Goal: Information Seeking & Learning: Find specific fact

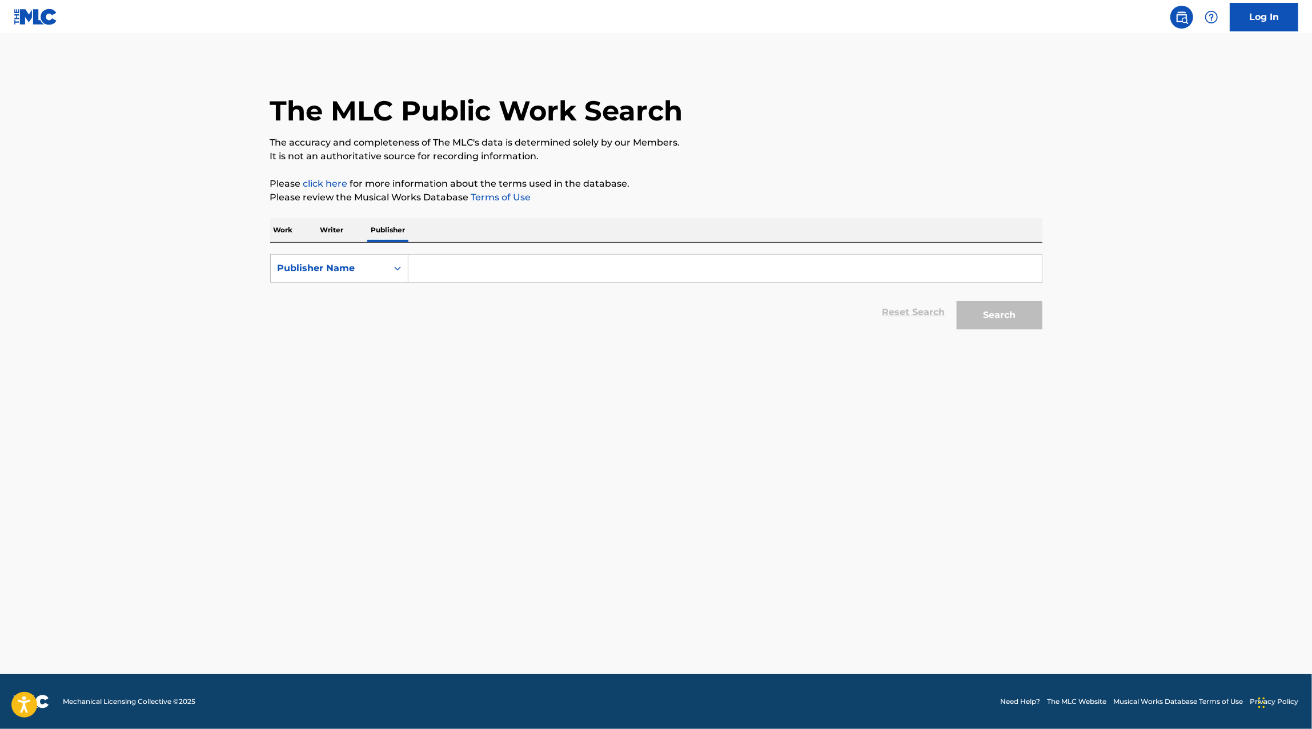
click at [276, 230] on p "Work" at bounding box center [283, 230] width 26 height 24
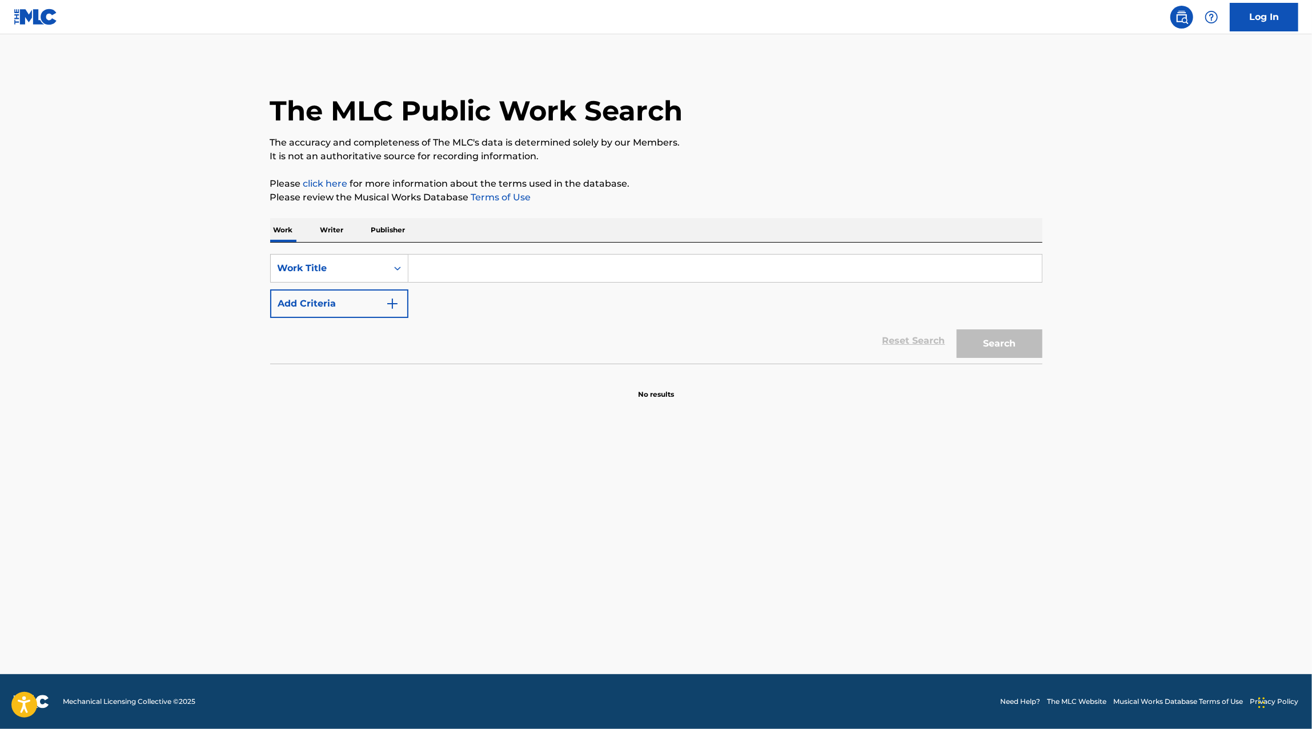
click at [397, 234] on p "Publisher" at bounding box center [388, 230] width 41 height 24
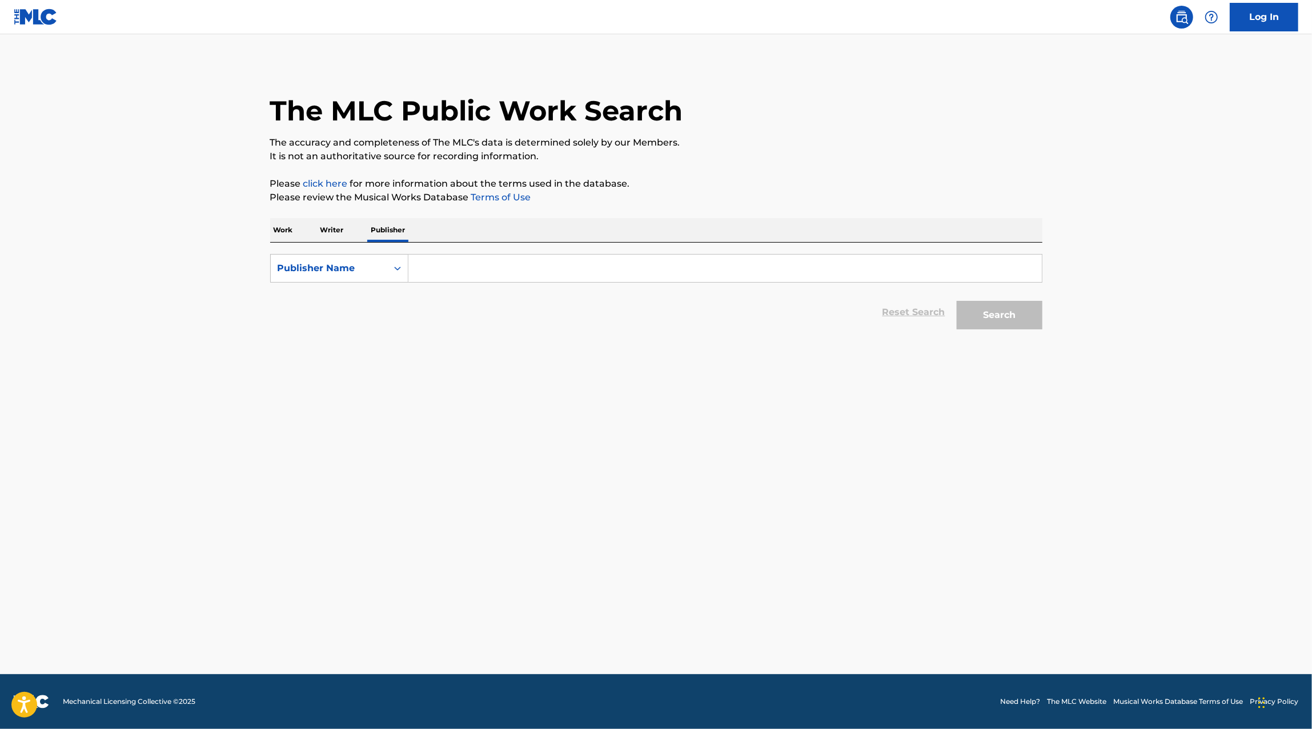
click at [417, 245] on div "SearchWithCriteria5a50a4d0-66b6-4dc7-a4ee-ea62674d1c31 Publisher Name Reset Sea…" at bounding box center [656, 289] width 772 height 93
click at [424, 275] on input "Search Form" at bounding box center [724, 268] width 633 height 27
click at [446, 292] on strong "colectivo" at bounding box center [439, 293] width 43 height 11
type input "colectivo indepe s de rl de cv"
click at [991, 316] on button "Search" at bounding box center [999, 315] width 86 height 29
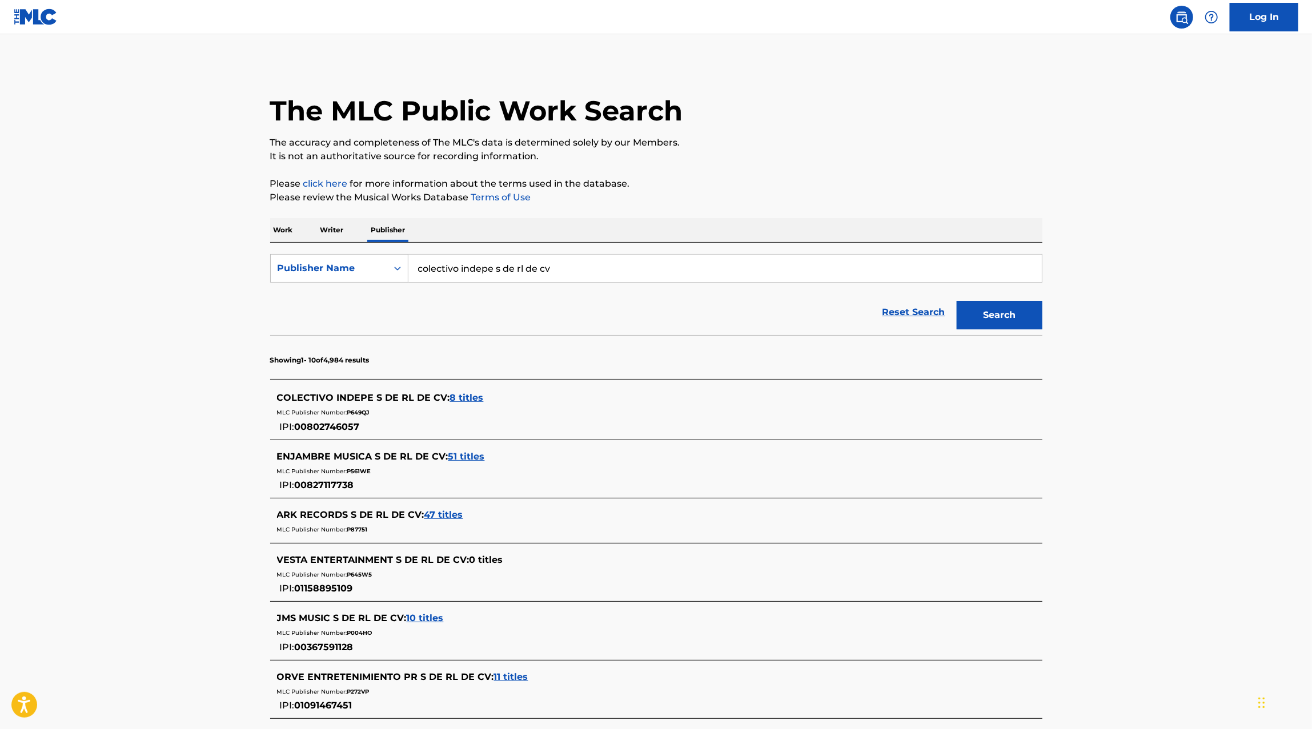
click at [459, 394] on span "8 titles" at bounding box center [467, 397] width 34 height 11
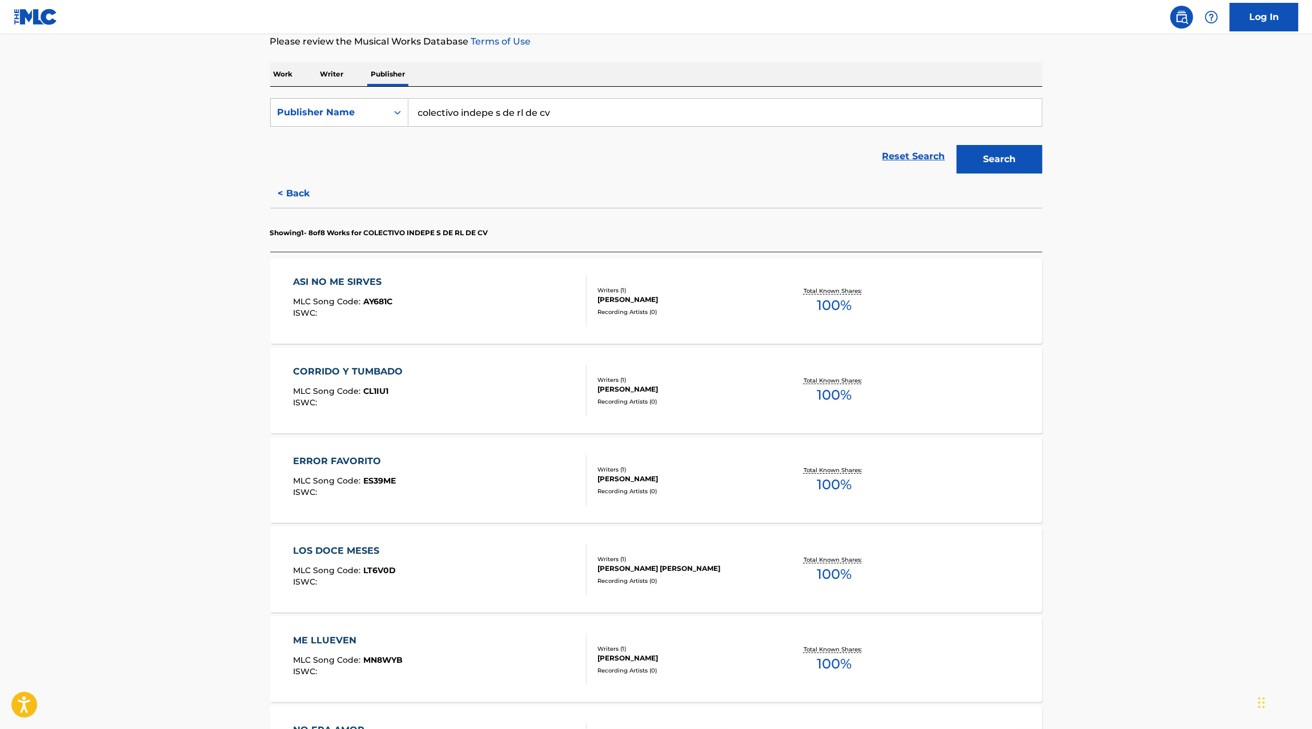
scroll to position [530, 0]
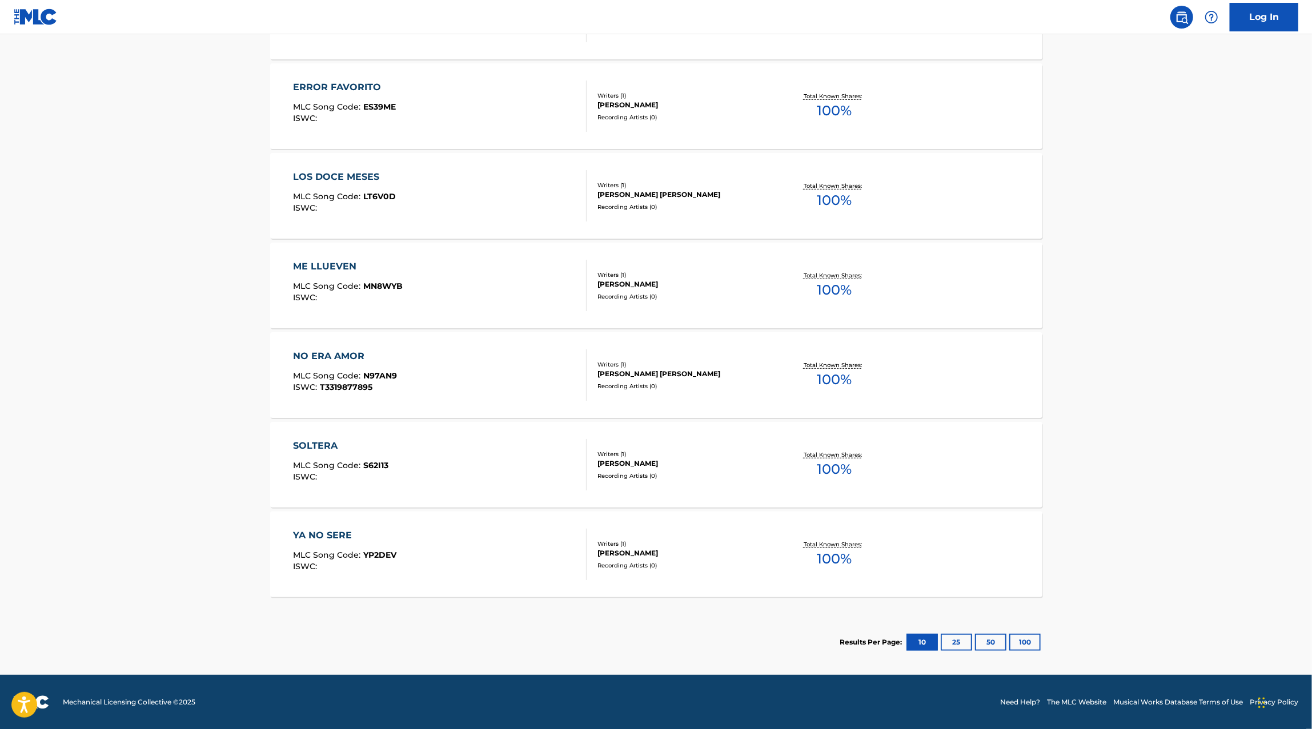
click at [501, 533] on div "YA NO SERE MLC Song Code : YP2DEV ISWC :" at bounding box center [440, 554] width 294 height 51
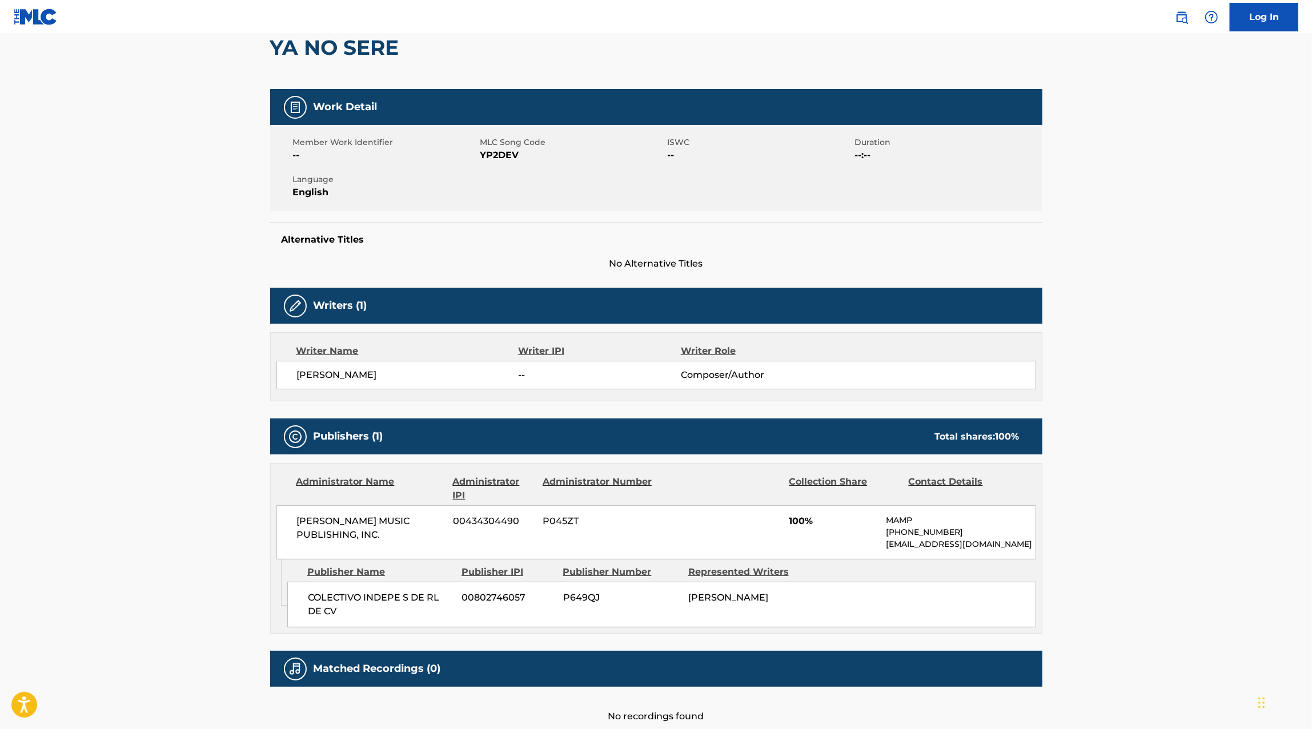
scroll to position [85, 0]
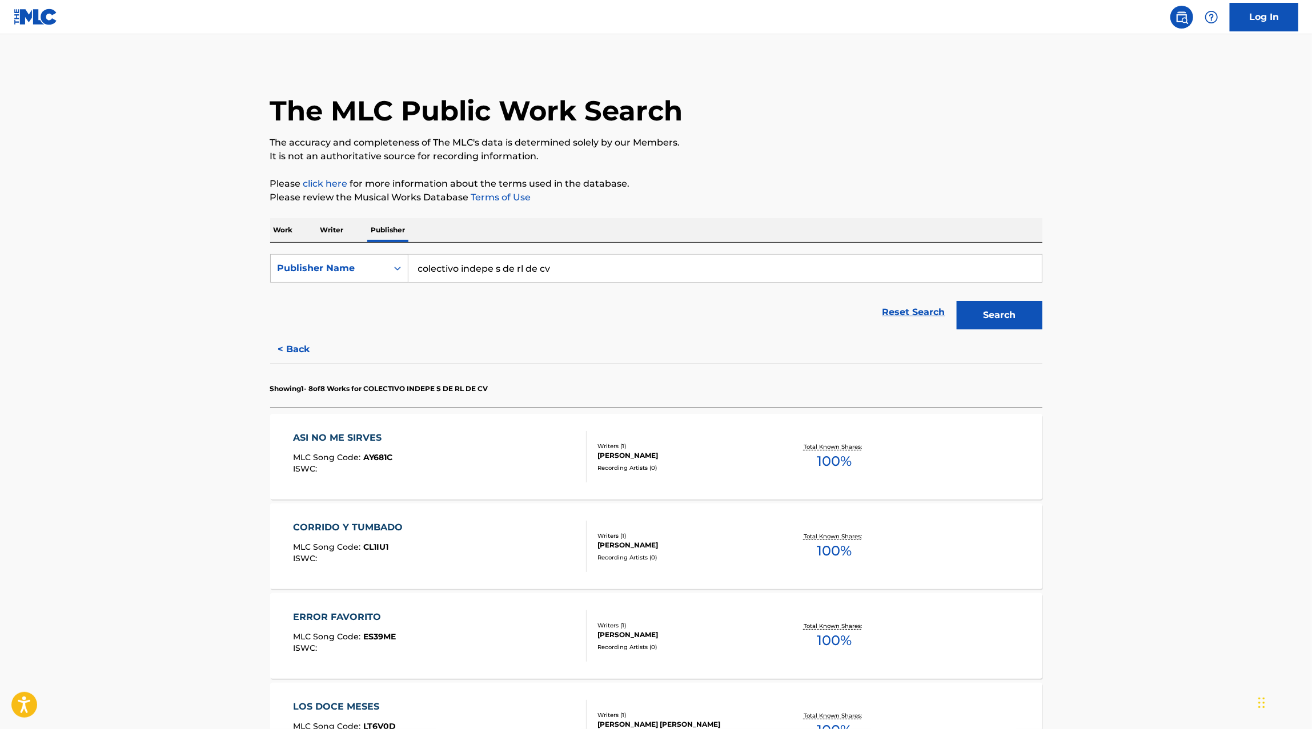
click at [462, 455] on div "ASI NO ME SIRVES MLC Song Code : AY681C ISWC :" at bounding box center [440, 456] width 294 height 51
click at [484, 270] on input "colectivo indepe s de rl de cv" at bounding box center [724, 268] width 633 height 27
click at [534, 292] on div "egm m usic" at bounding box center [638, 294] width 461 height 21
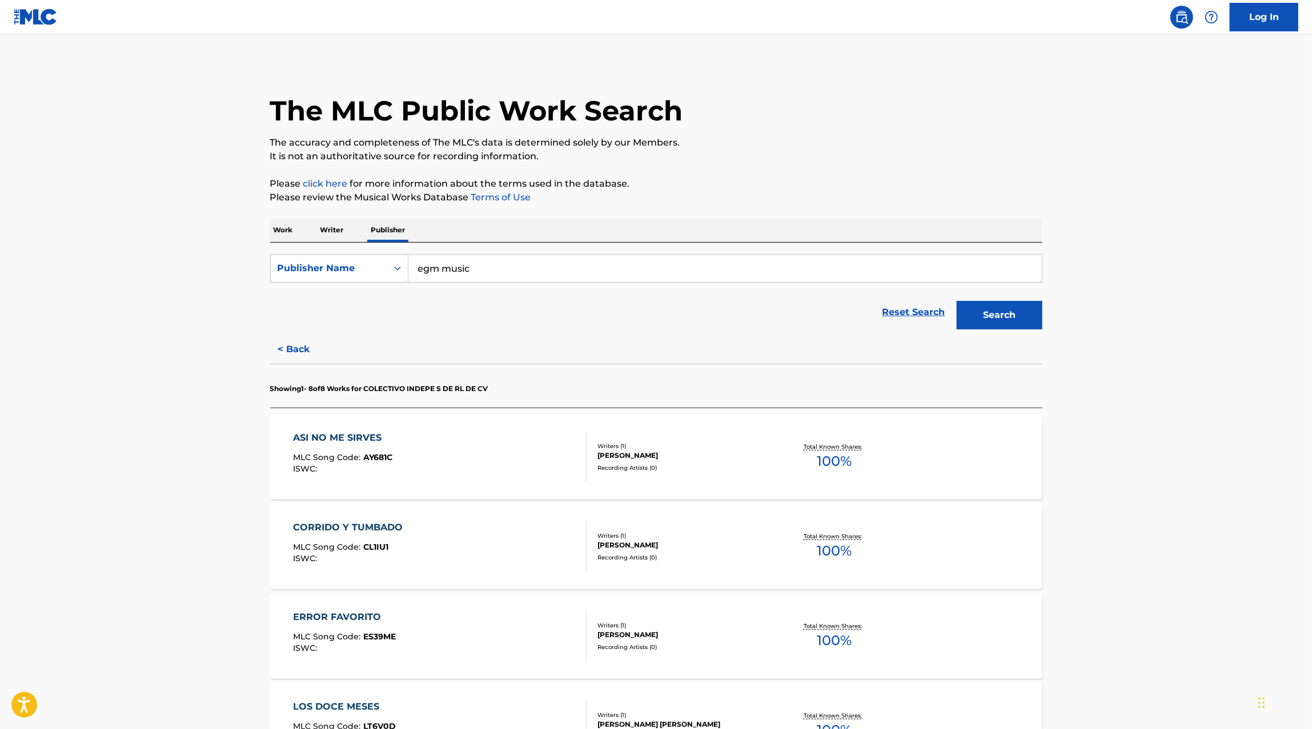
click at [1008, 322] on button "Search" at bounding box center [999, 315] width 86 height 29
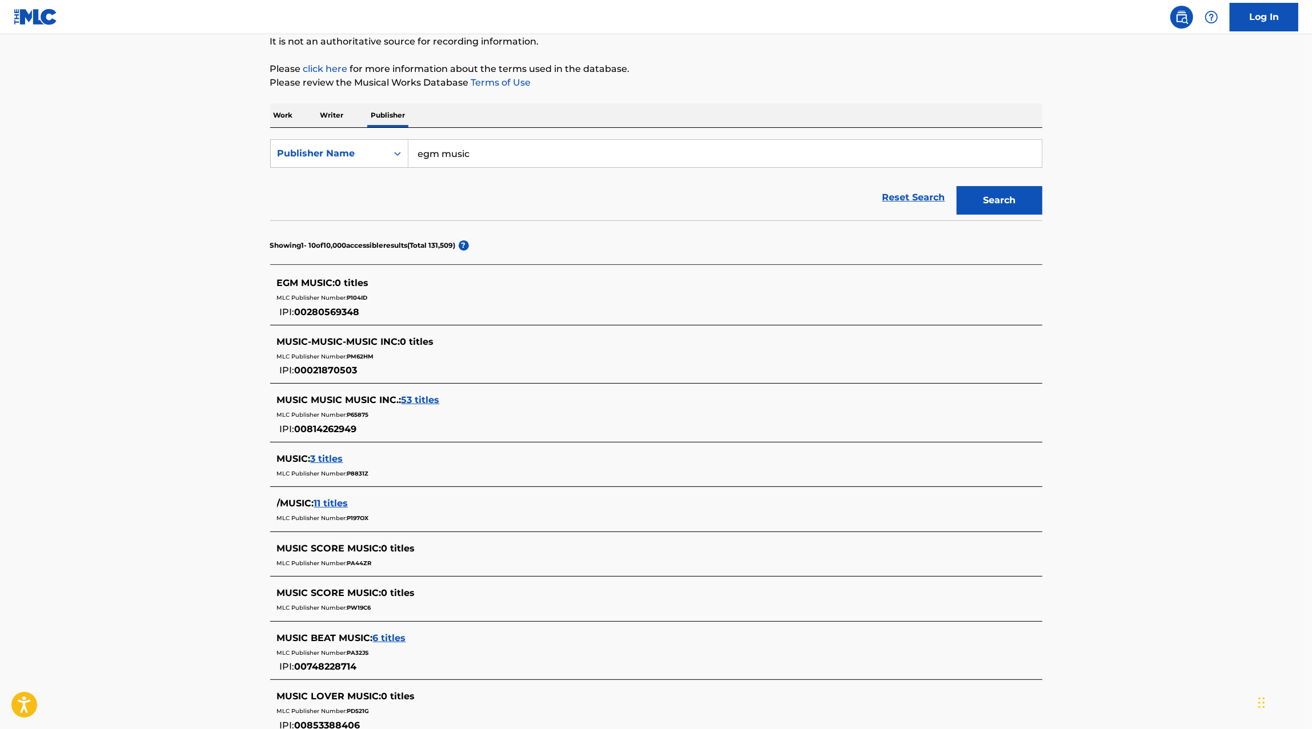
scroll to position [114, 0]
click at [445, 154] on input "egm music" at bounding box center [724, 153] width 633 height 27
type input "e"
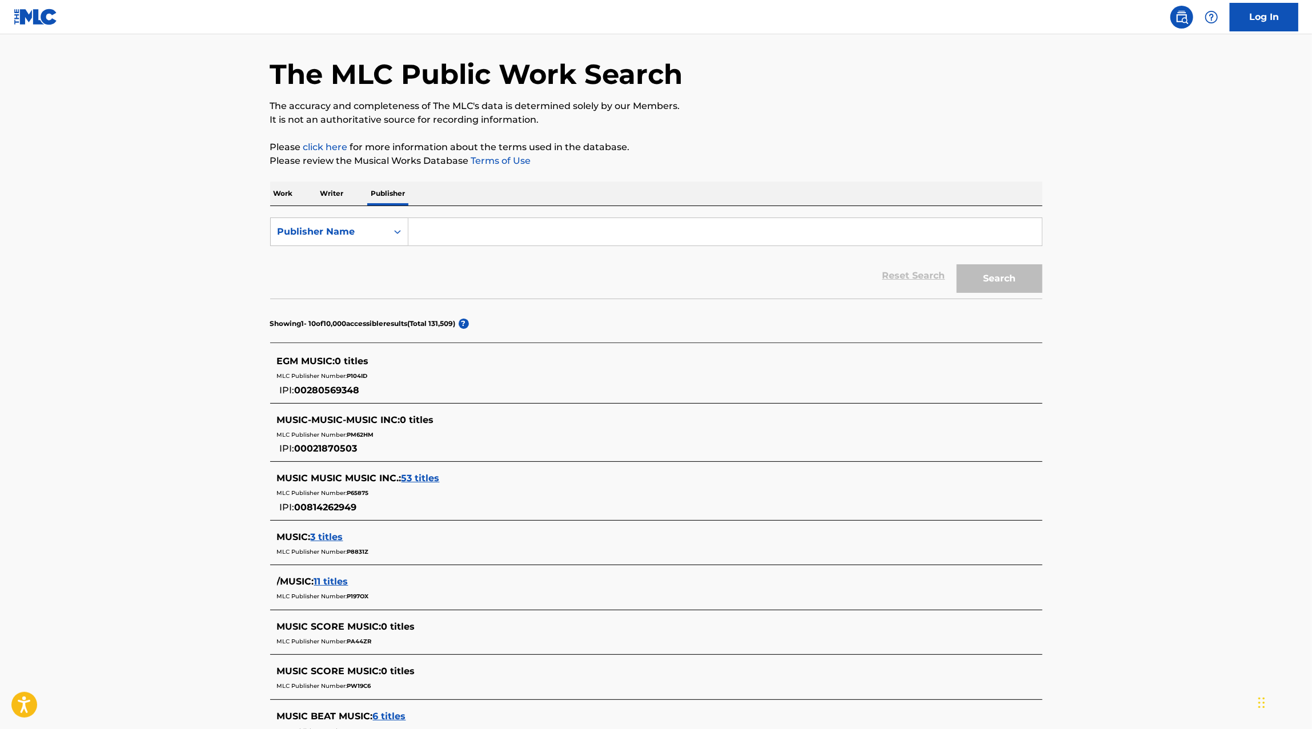
scroll to position [31, 0]
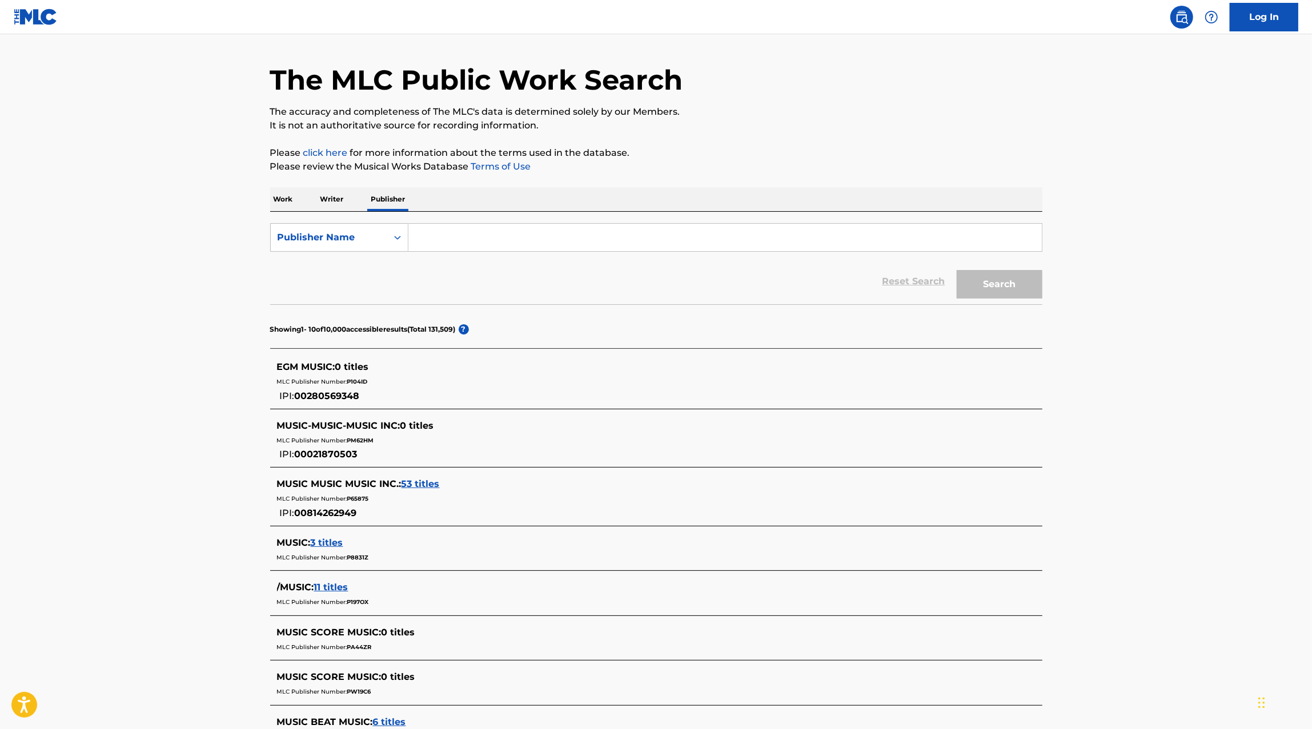
click at [288, 206] on p "Work" at bounding box center [283, 199] width 26 height 24
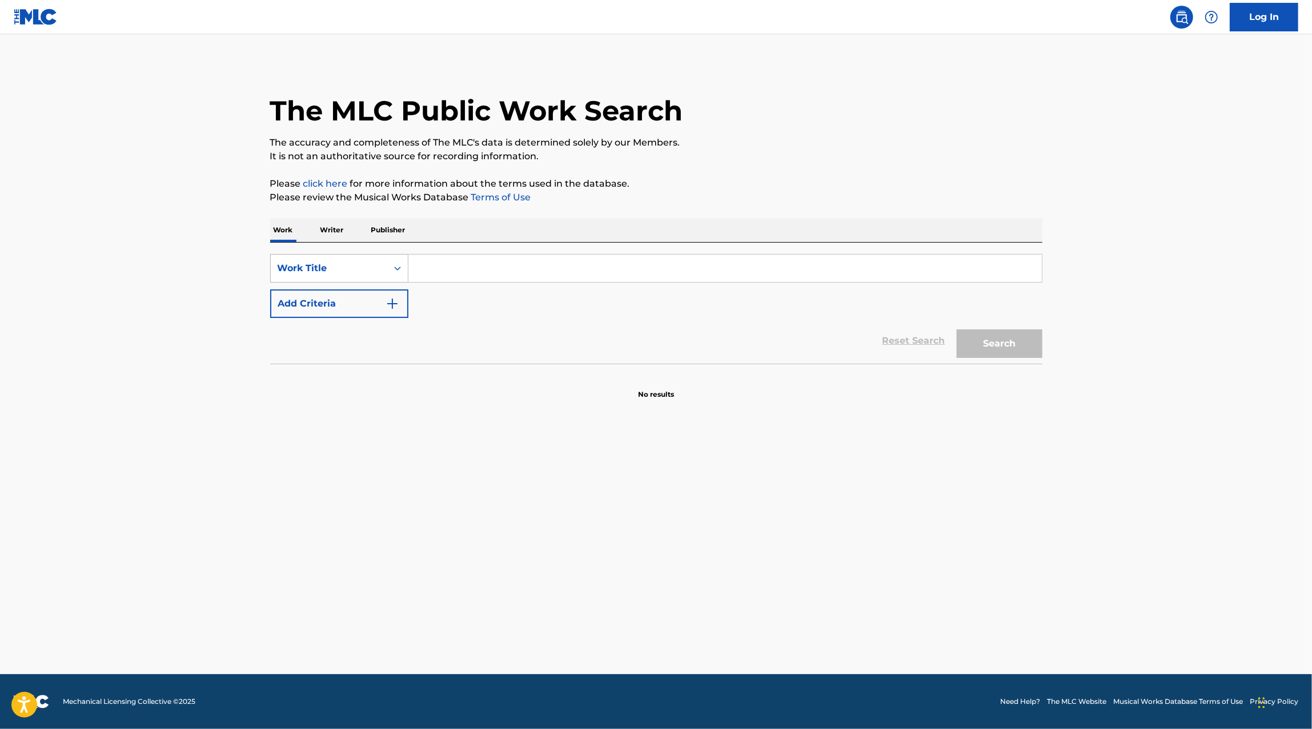
click at [347, 258] on div "Work Title" at bounding box center [329, 269] width 116 height 22
click at [344, 327] on div "ISWC" at bounding box center [339, 325] width 137 height 29
click at [493, 243] on div "SearchWithCriteria4c1bc82f-5904-48e2-a446-efc854278082 ISWC Add Criteria Reset …" at bounding box center [656, 303] width 772 height 121
click at [470, 263] on input "Search Form" at bounding box center [724, 268] width 633 height 27
paste input "T9329953880"
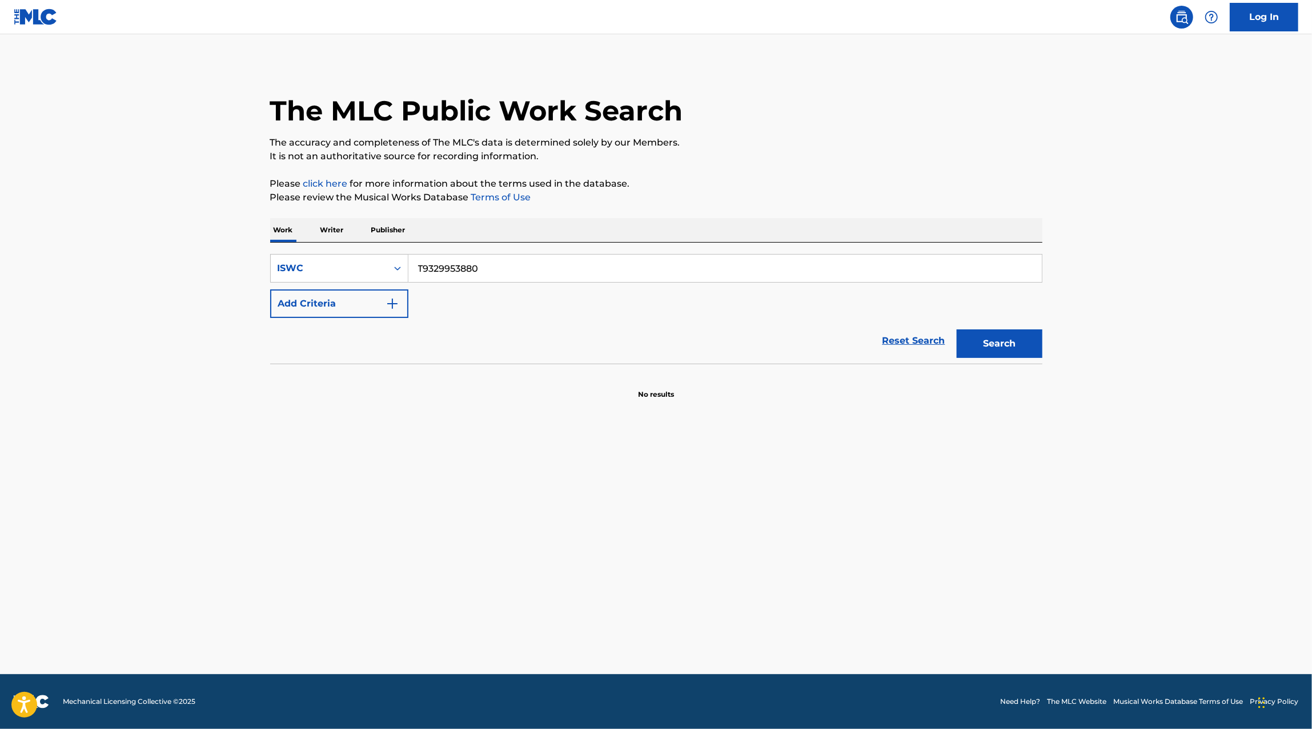
type input "T9329953880"
click at [1017, 336] on button "Search" at bounding box center [999, 343] width 86 height 29
click at [343, 234] on p "Writer" at bounding box center [332, 230] width 30 height 24
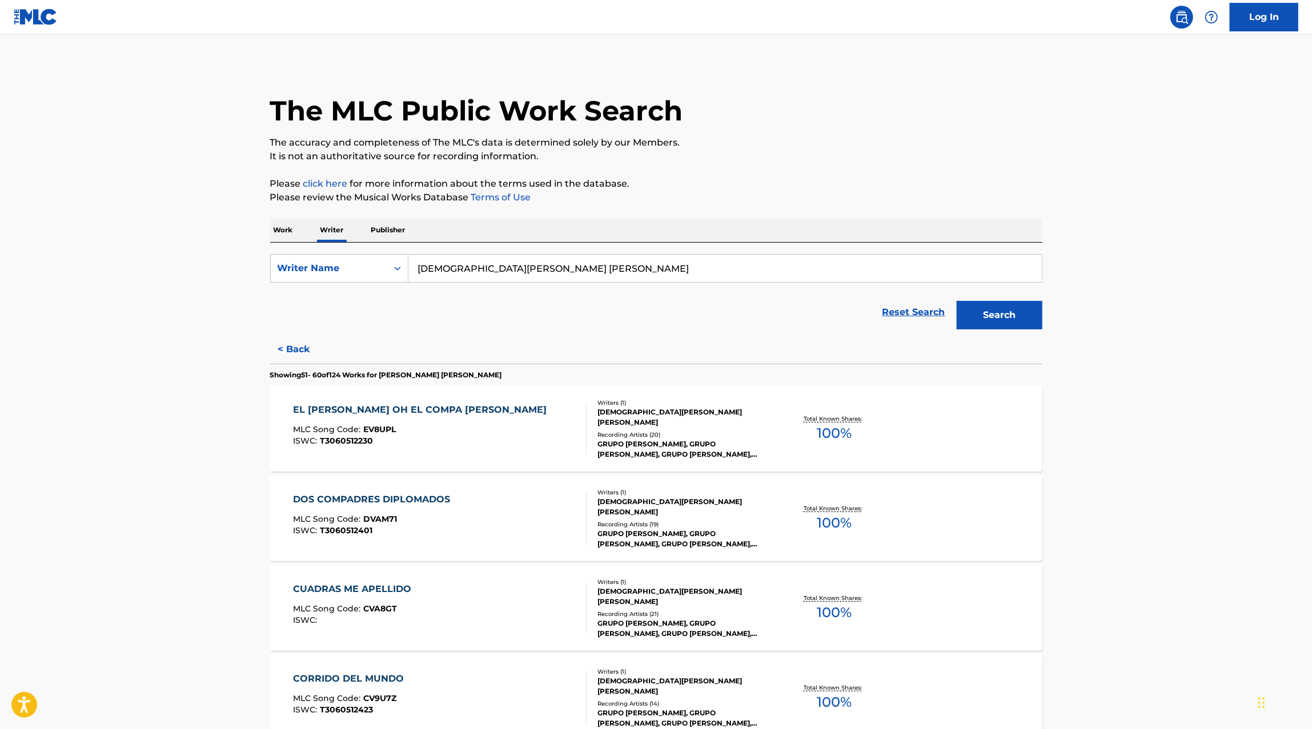
click at [290, 231] on p "Work" at bounding box center [283, 230] width 26 height 24
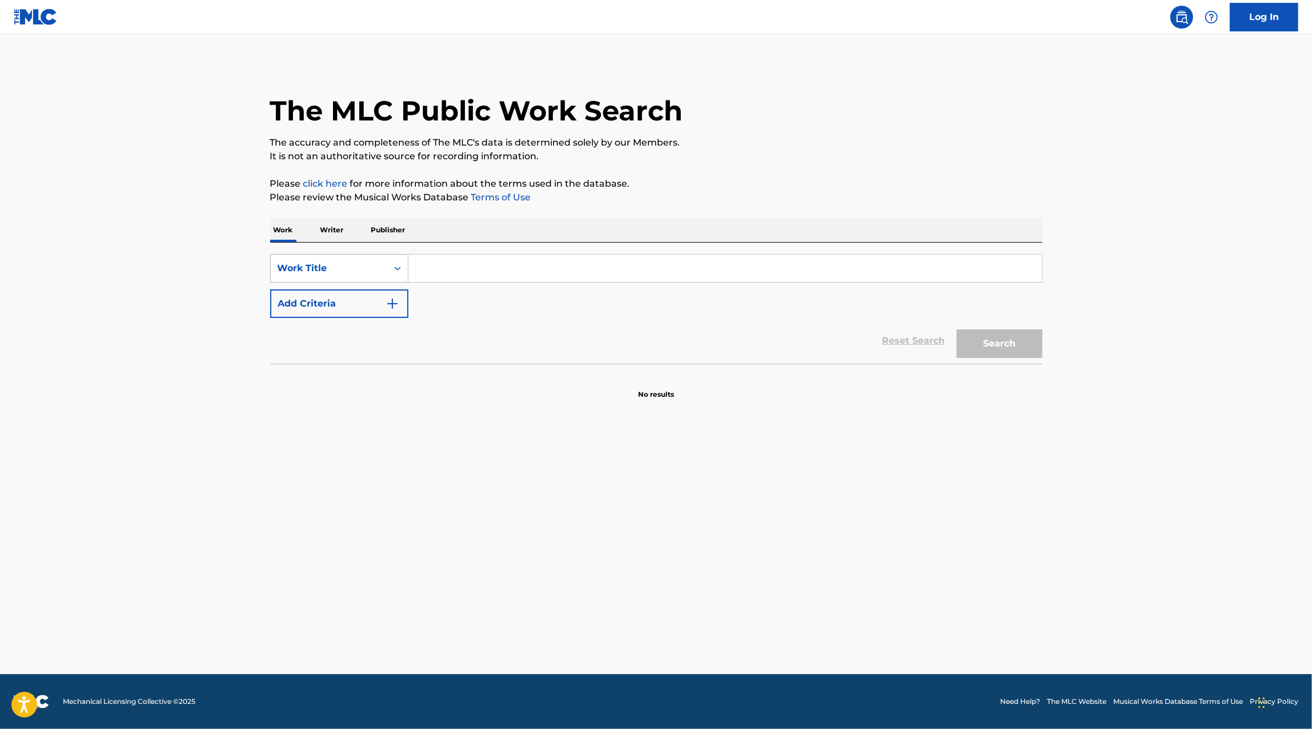
click at [321, 270] on div "Work Title" at bounding box center [329, 269] width 103 height 14
click at [472, 282] on input "Search Form" at bounding box center [724, 268] width 633 height 27
type input "la del pendejo"
click at [956, 329] on button "Search" at bounding box center [999, 343] width 86 height 29
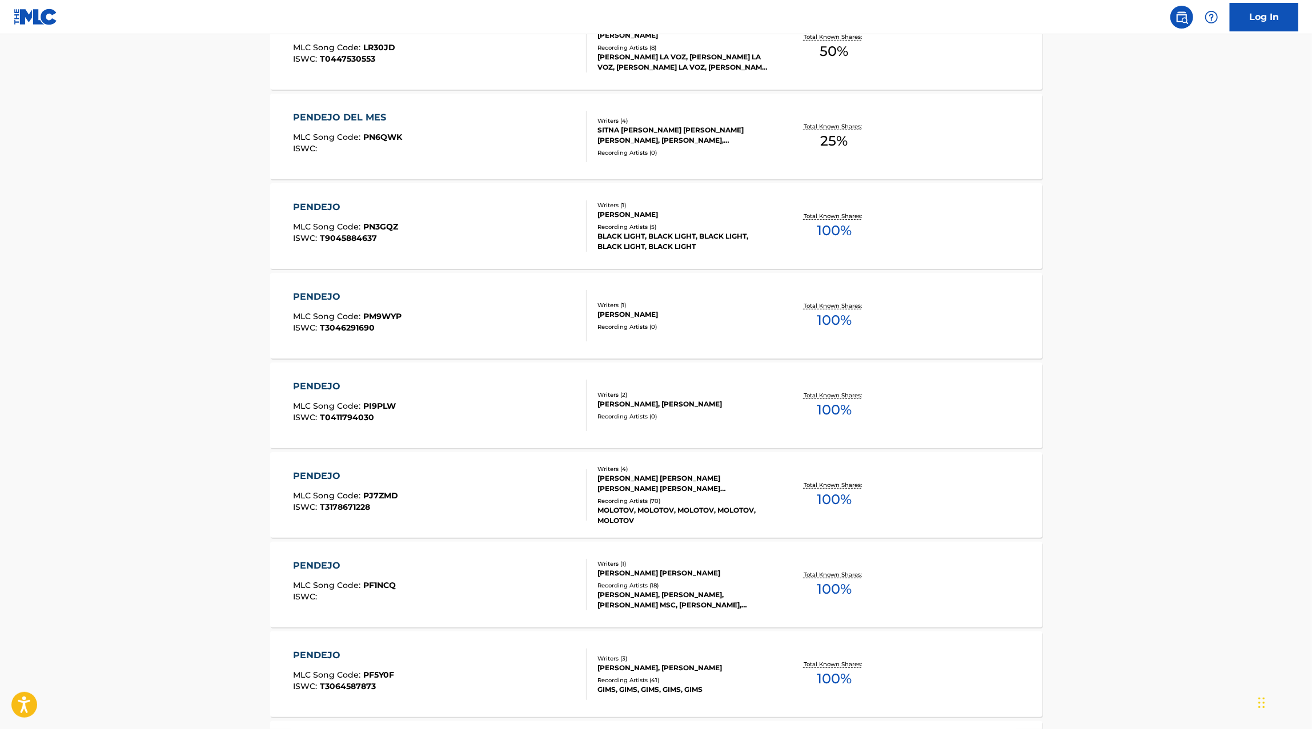
scroll to position [606, 0]
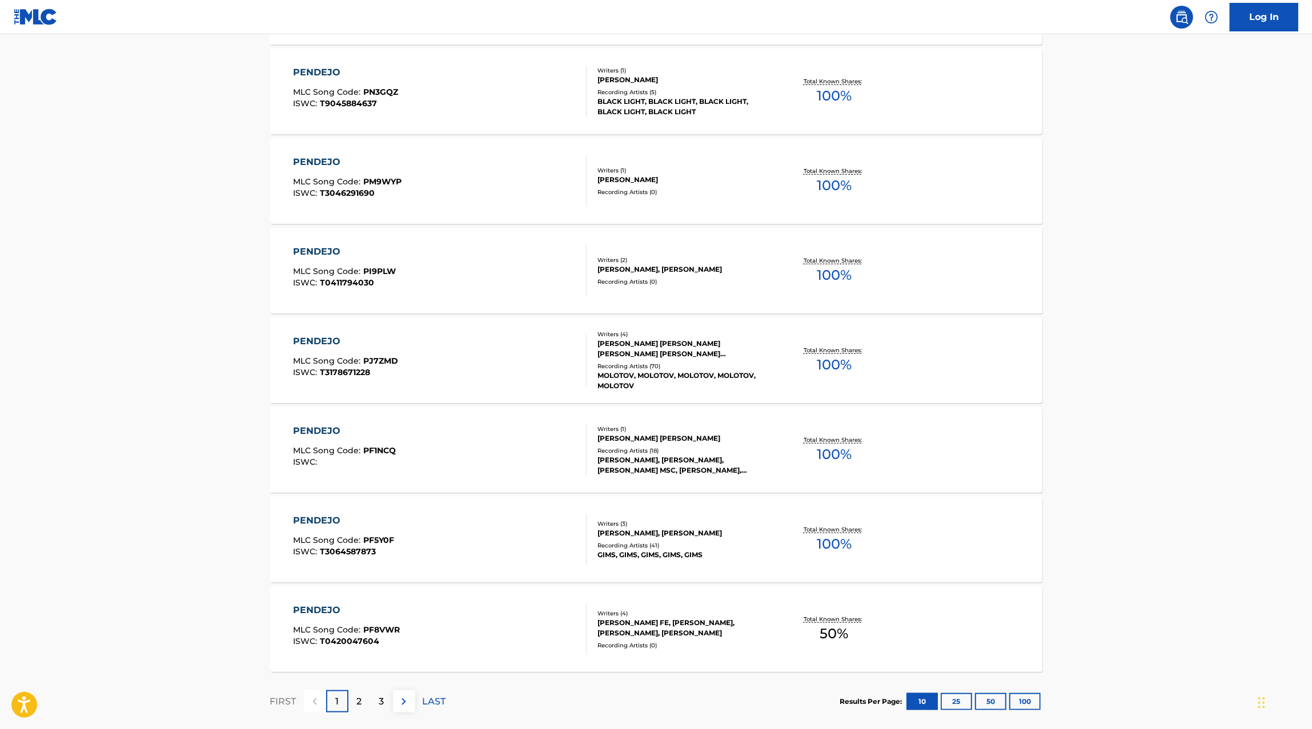
click at [366, 694] on div "2" at bounding box center [359, 701] width 22 height 22
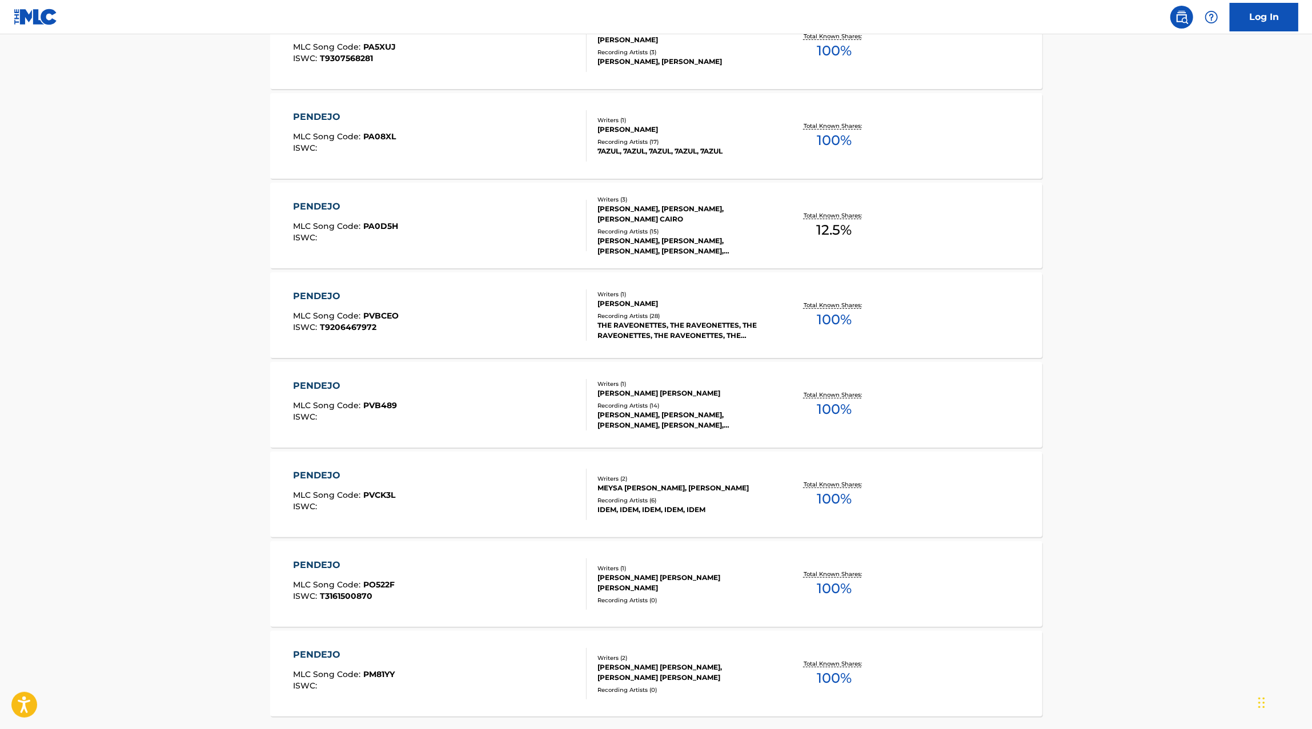
scroll to position [668, 0]
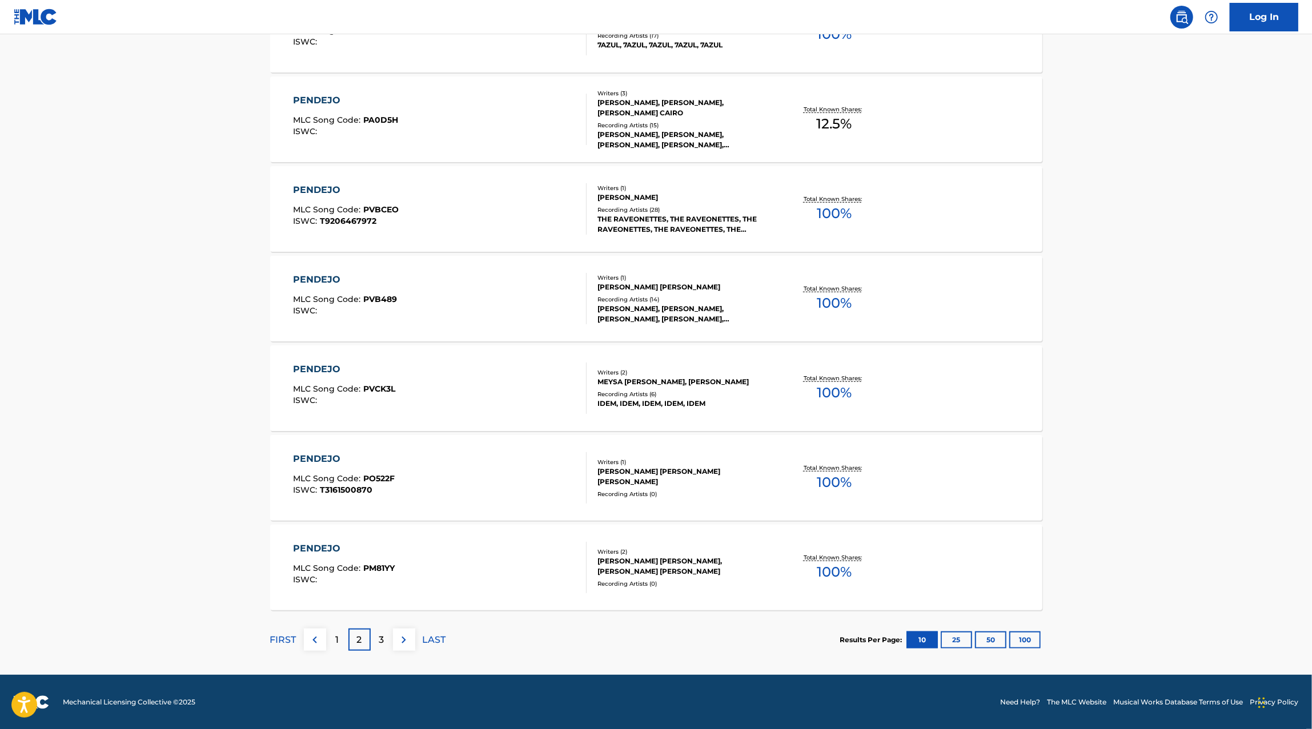
click at [379, 635] on p "3" at bounding box center [381, 640] width 5 height 14
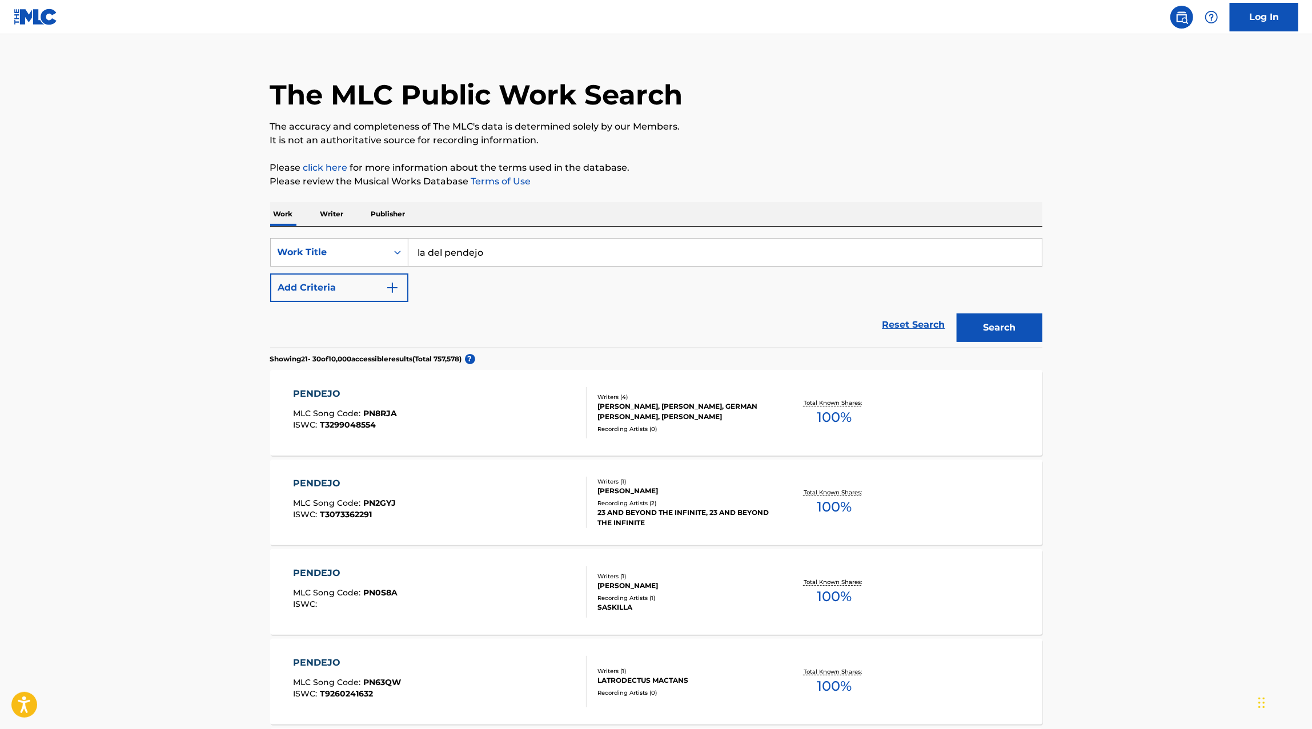
scroll to position [17, 0]
click at [344, 222] on p "Writer" at bounding box center [332, 214] width 30 height 24
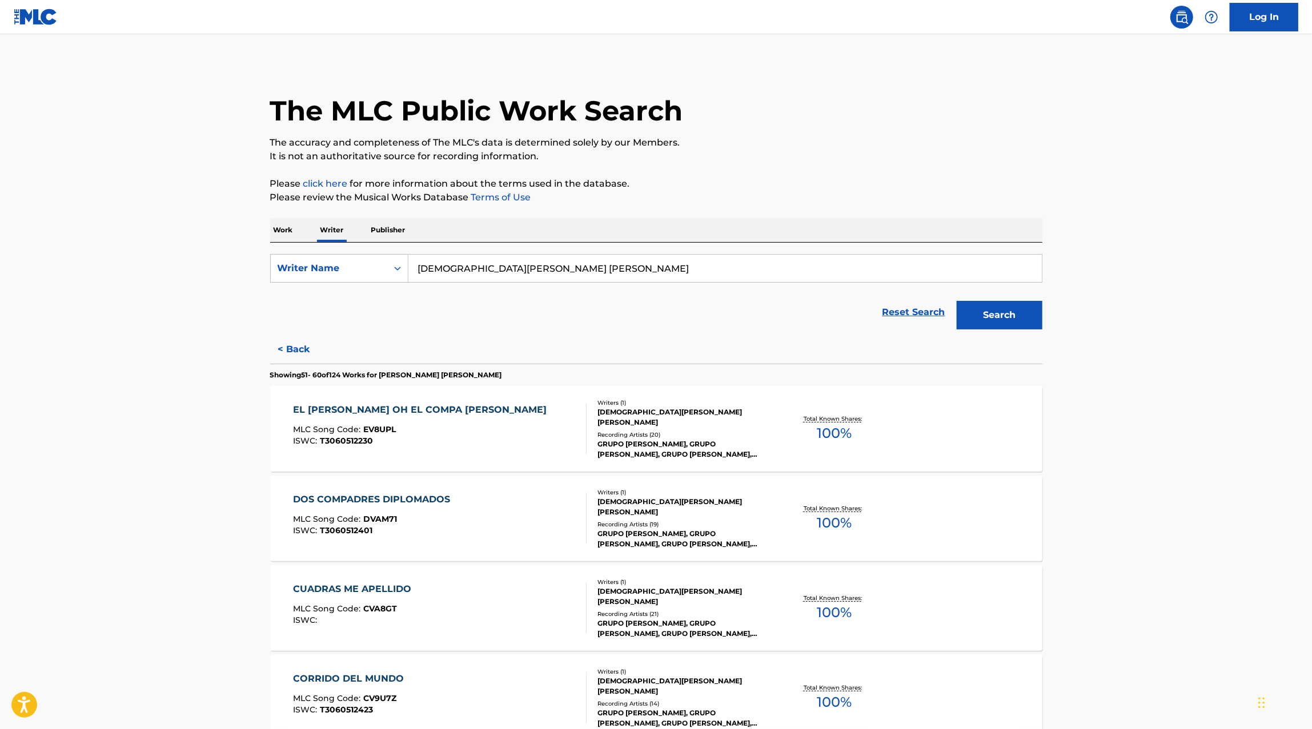
click at [466, 272] on input "christian michelle felix felix" at bounding box center [724, 268] width 633 height 27
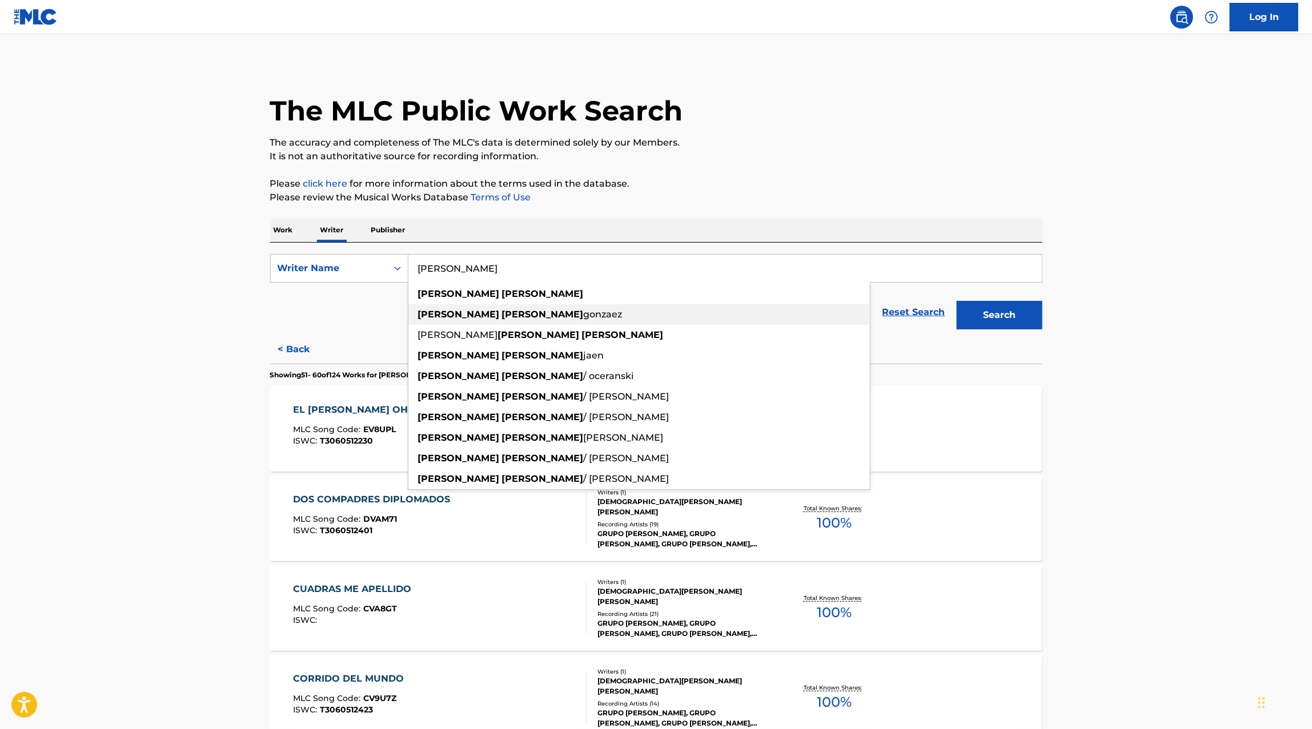
click at [584, 309] on span "gonzaez" at bounding box center [603, 314] width 39 height 11
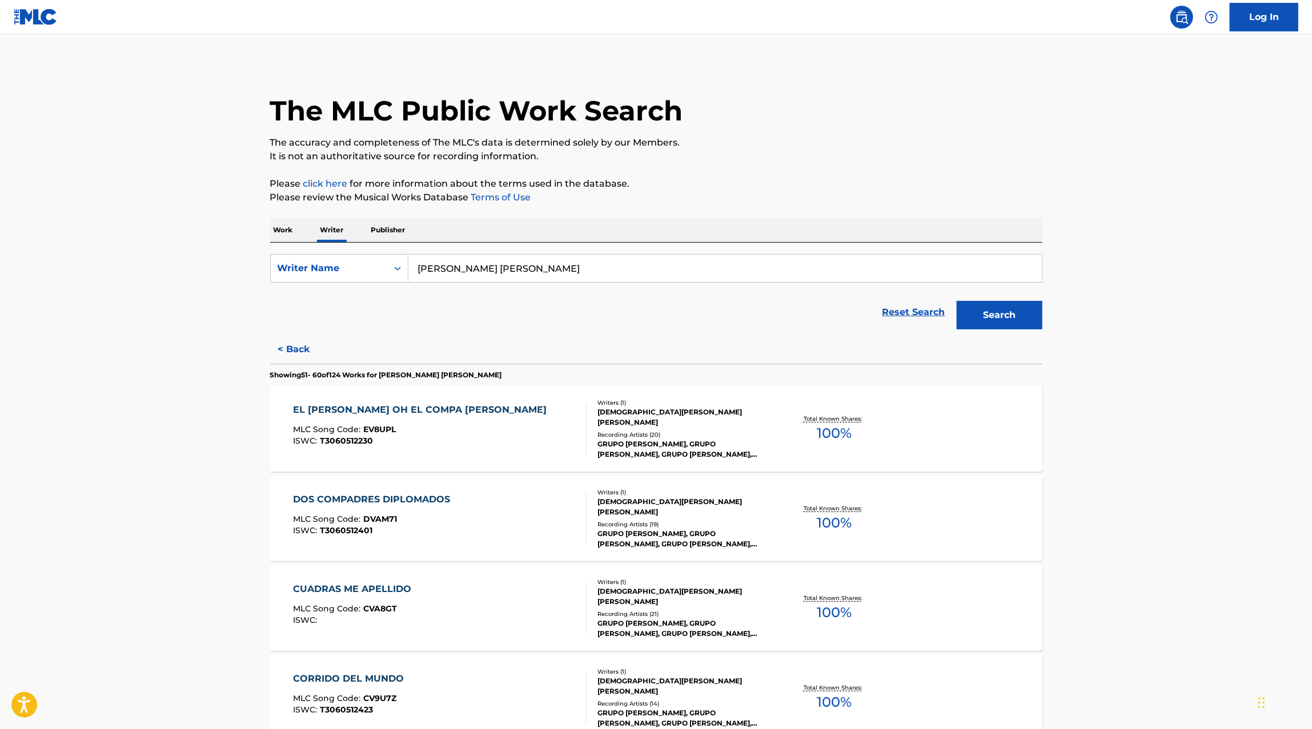
type input "elias gerardo gonzaez medina"
click at [956, 301] on button "Search" at bounding box center [999, 315] width 86 height 29
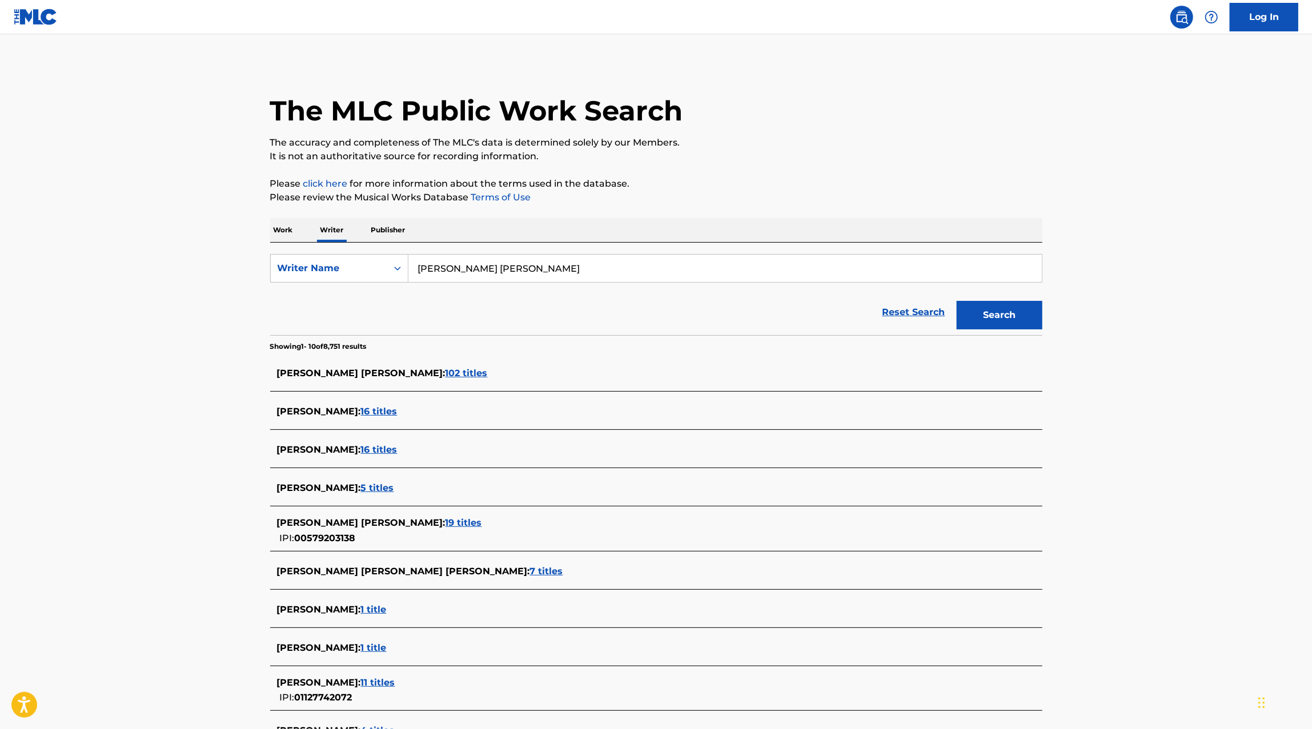
click at [488, 371] on span "102 titles" at bounding box center [466, 373] width 42 height 11
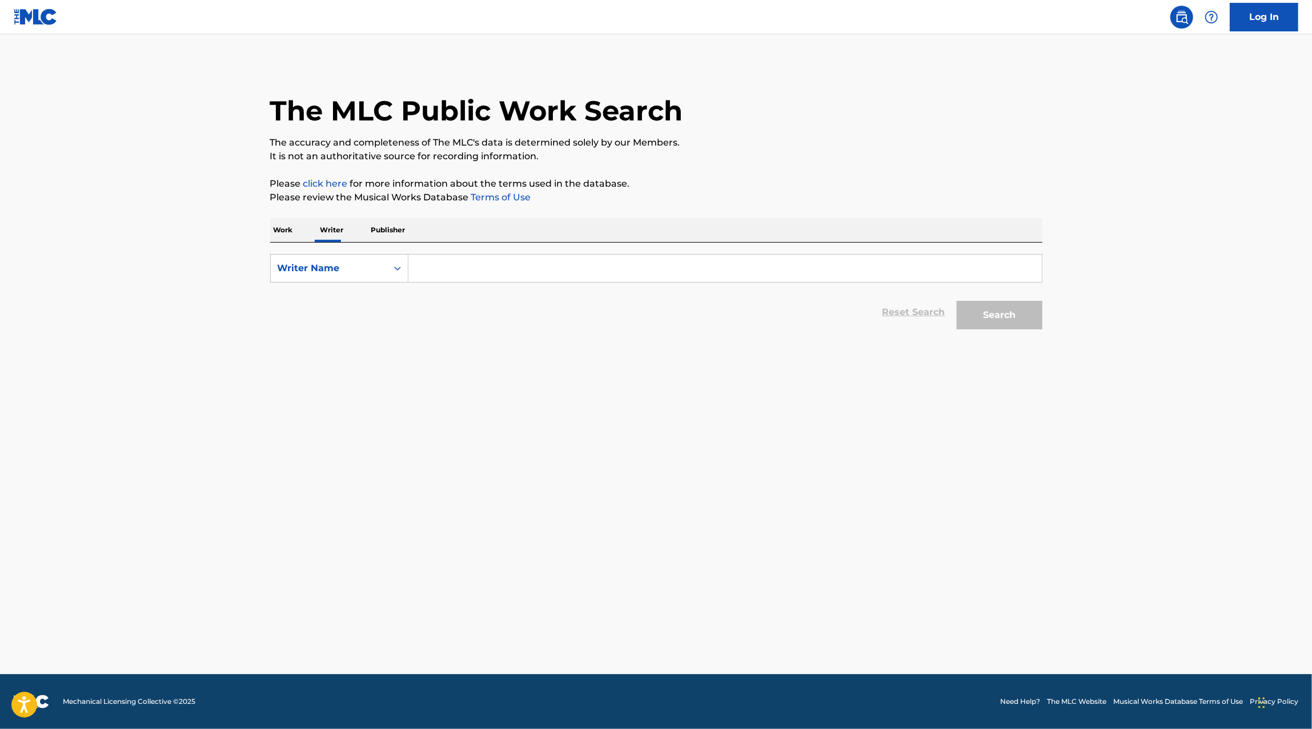
click at [460, 265] on input "Search Form" at bounding box center [724, 268] width 633 height 27
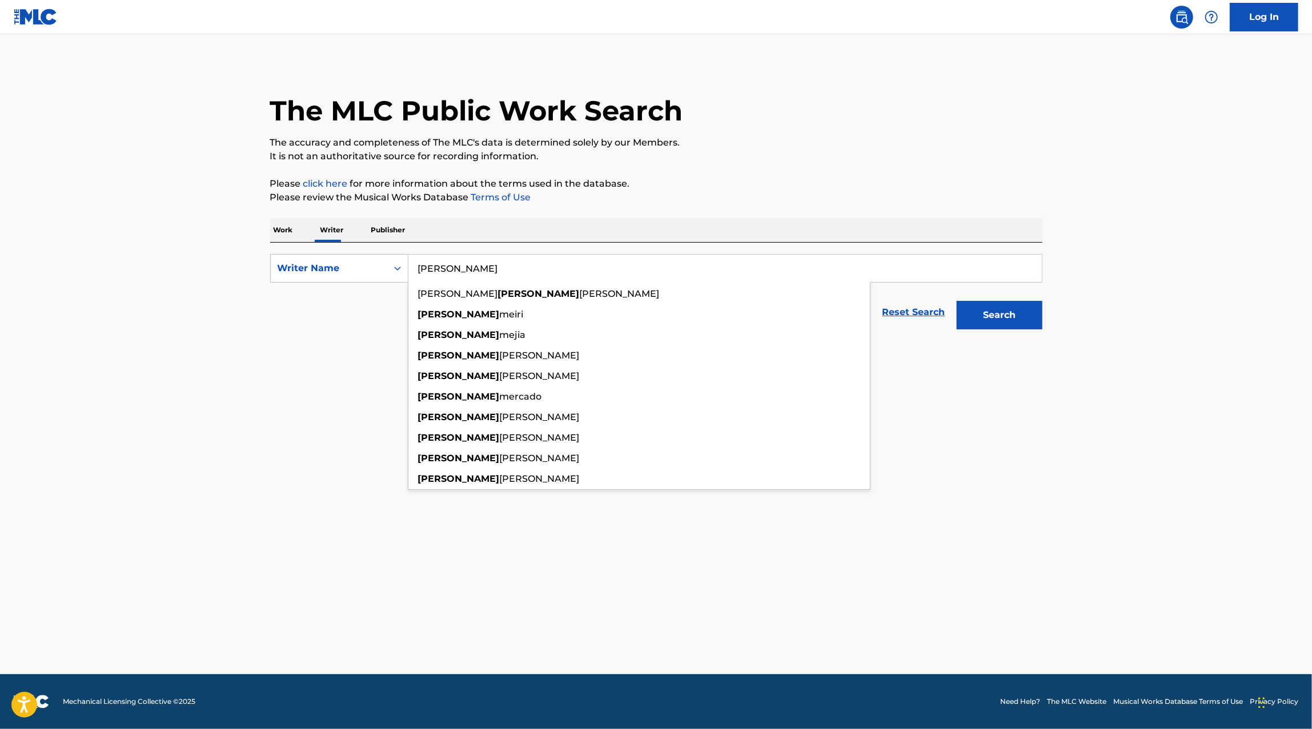
click at [956, 301] on button "Search" at bounding box center [999, 315] width 86 height 29
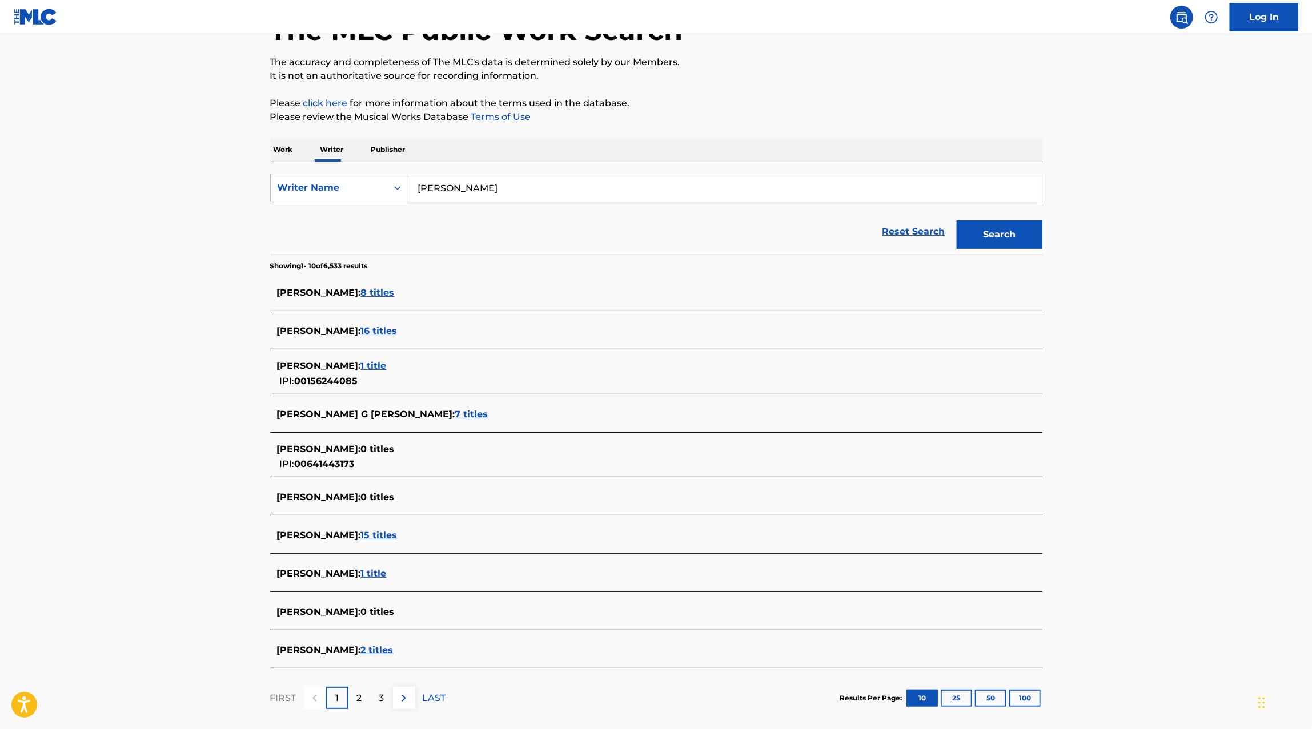
scroll to position [71, 0]
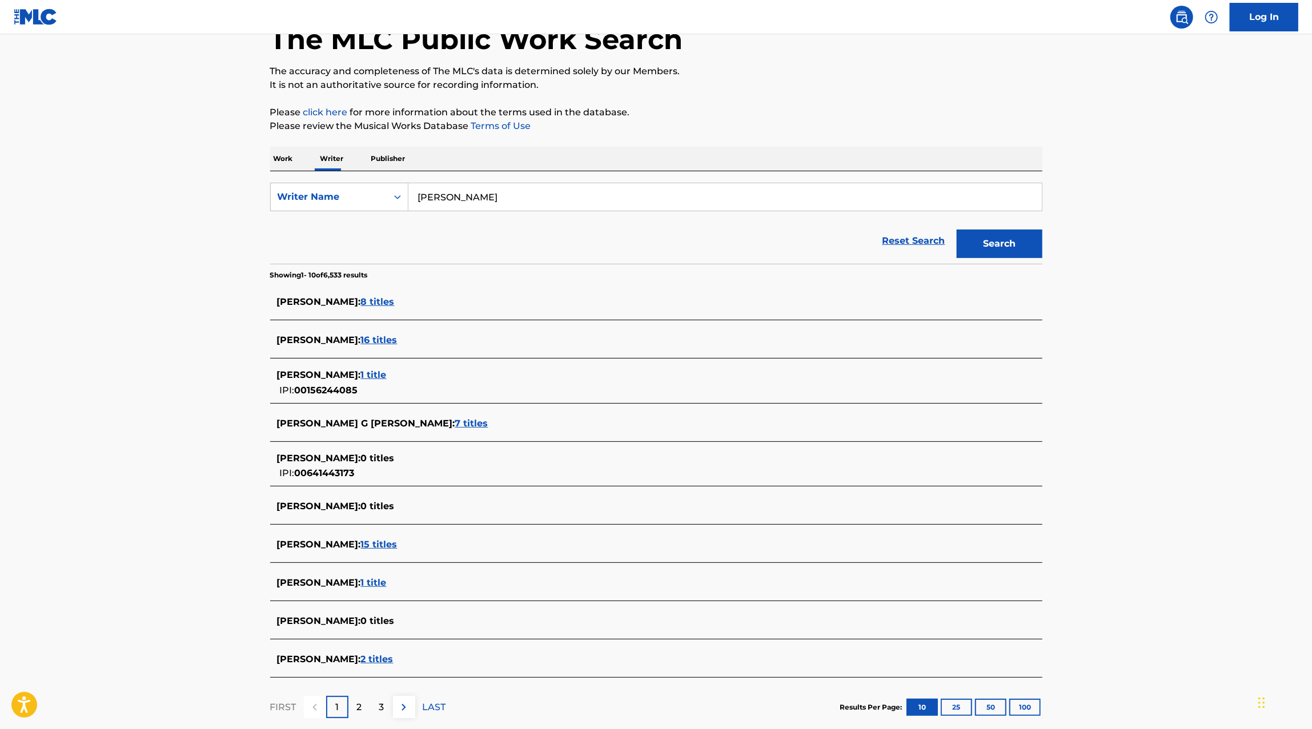
click at [443, 202] on input "[PERSON_NAME]" at bounding box center [724, 196] width 633 height 27
click at [439, 202] on input "[PERSON_NAME]" at bounding box center [724, 196] width 633 height 27
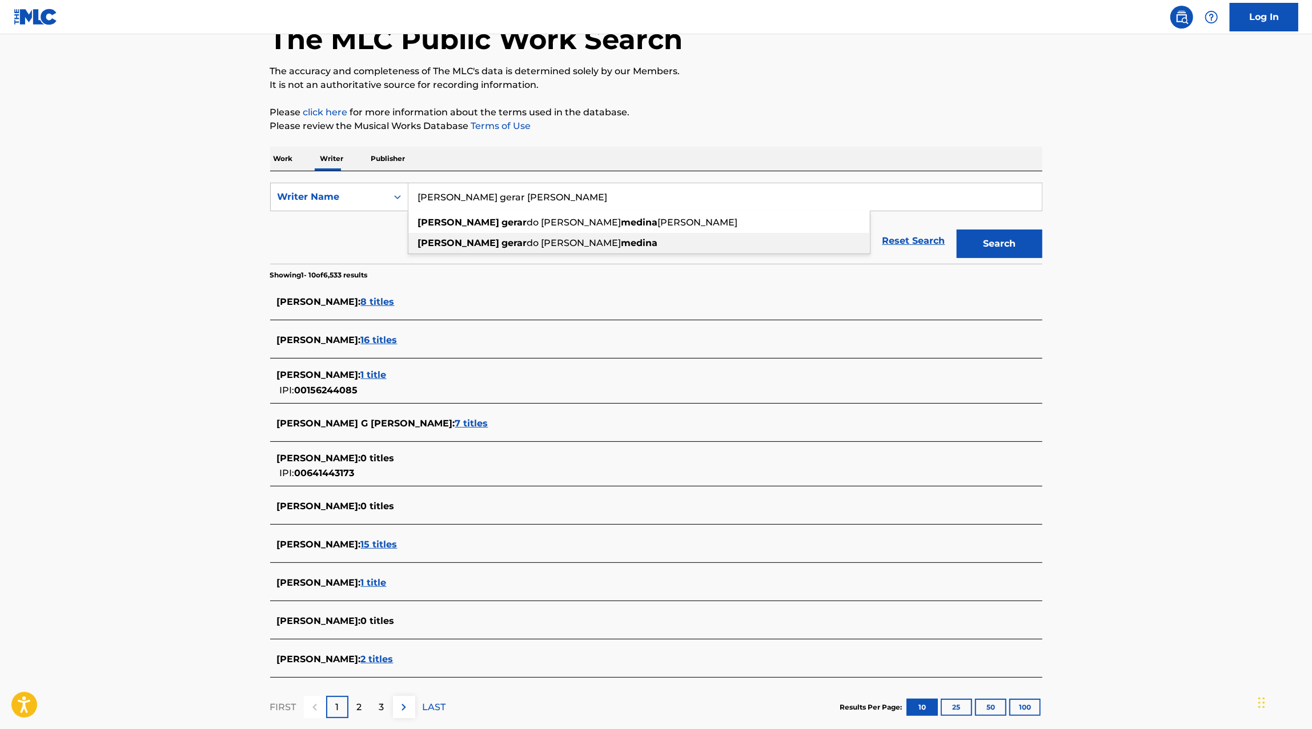
click at [573, 242] on div "[PERSON_NAME] do [PERSON_NAME]" at bounding box center [638, 243] width 461 height 21
type input "[PERSON_NAME]"
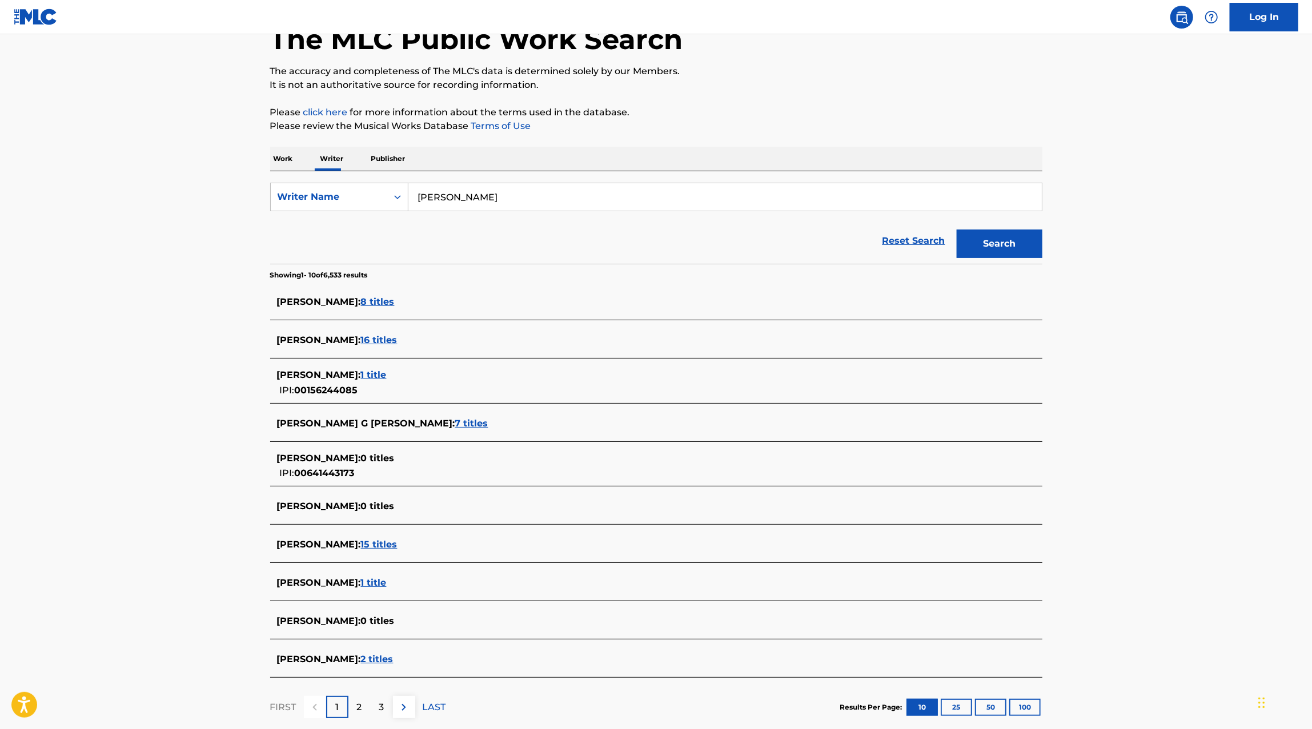
click at [995, 254] on button "Search" at bounding box center [999, 244] width 86 height 29
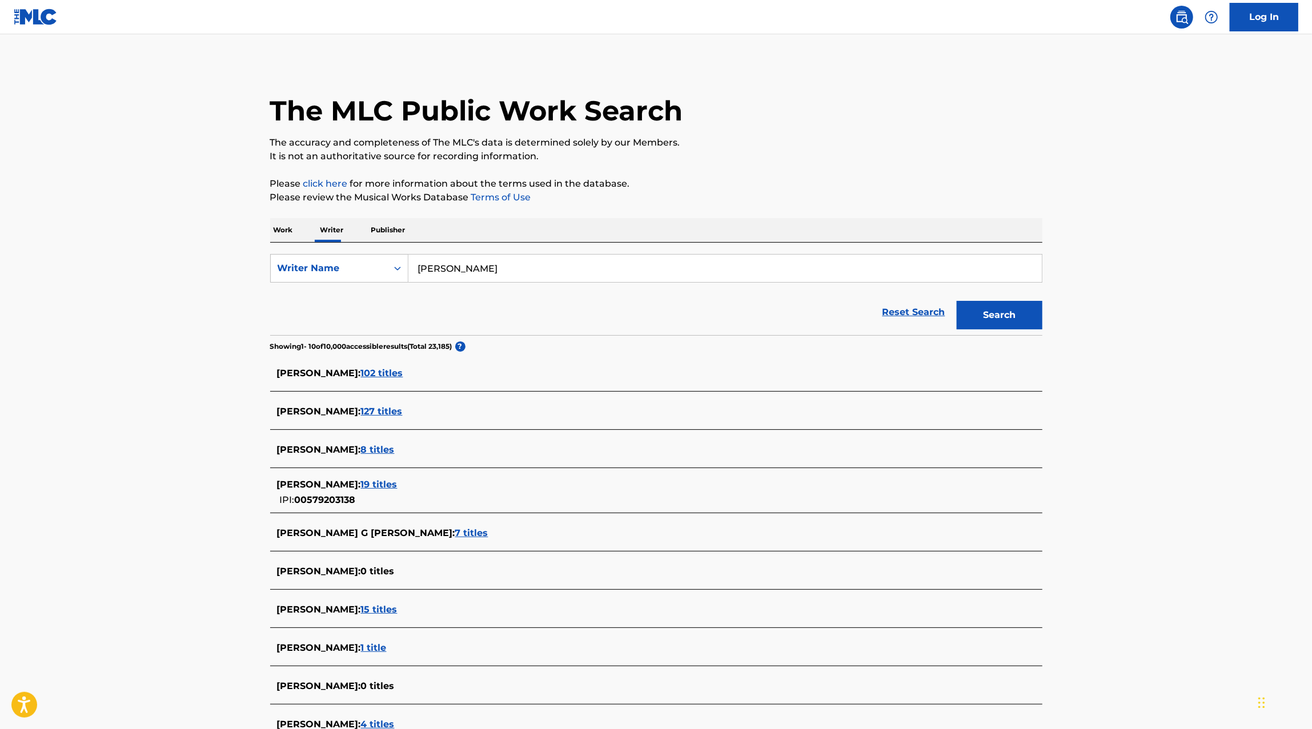
click at [403, 371] on span "102 titles" at bounding box center [382, 373] width 42 height 11
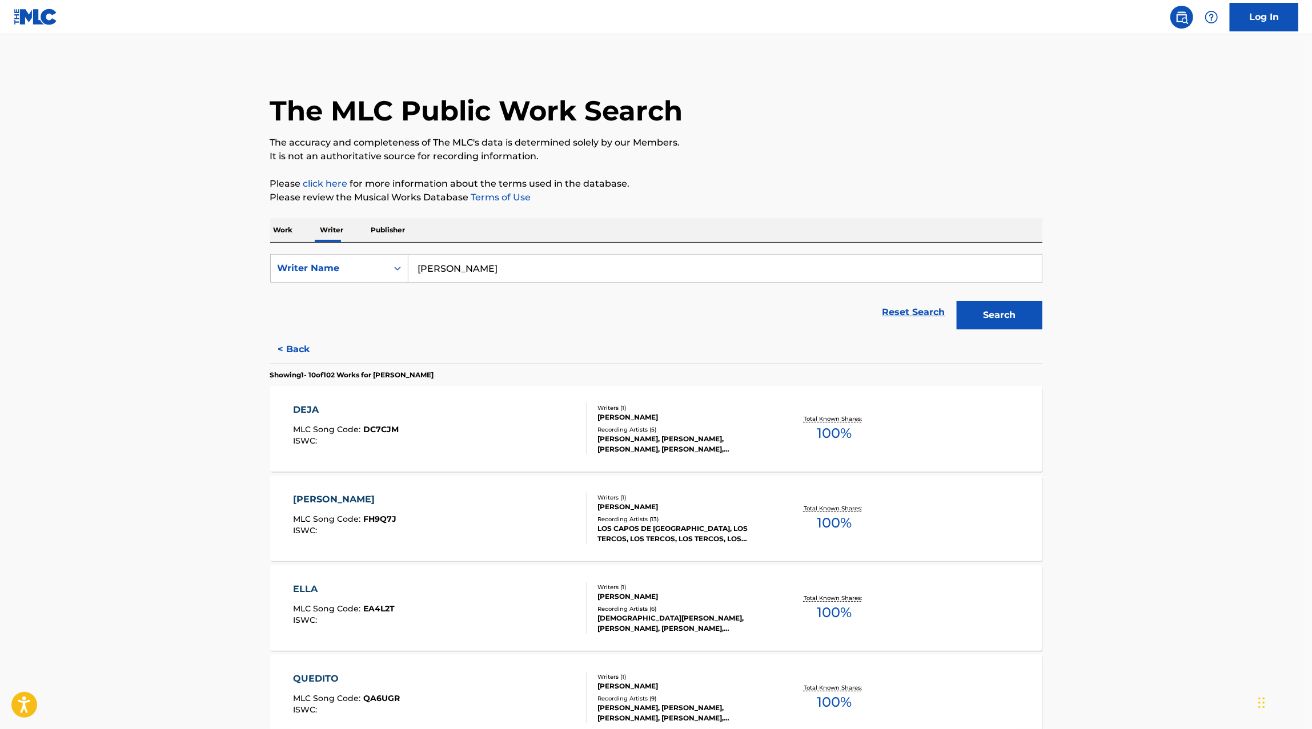
click at [512, 436] on div "DEJA MLC Song Code : DC7CJM ISWC :" at bounding box center [440, 428] width 294 height 51
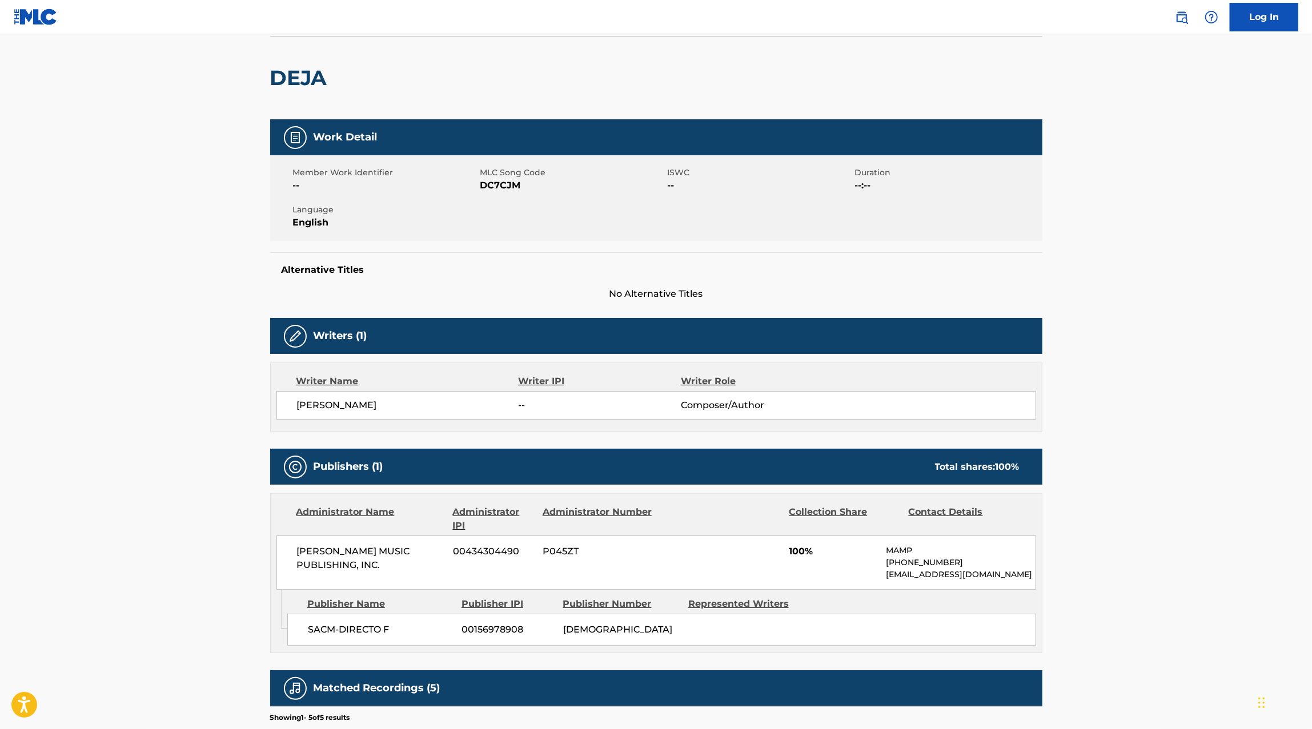
scroll to position [5, 0]
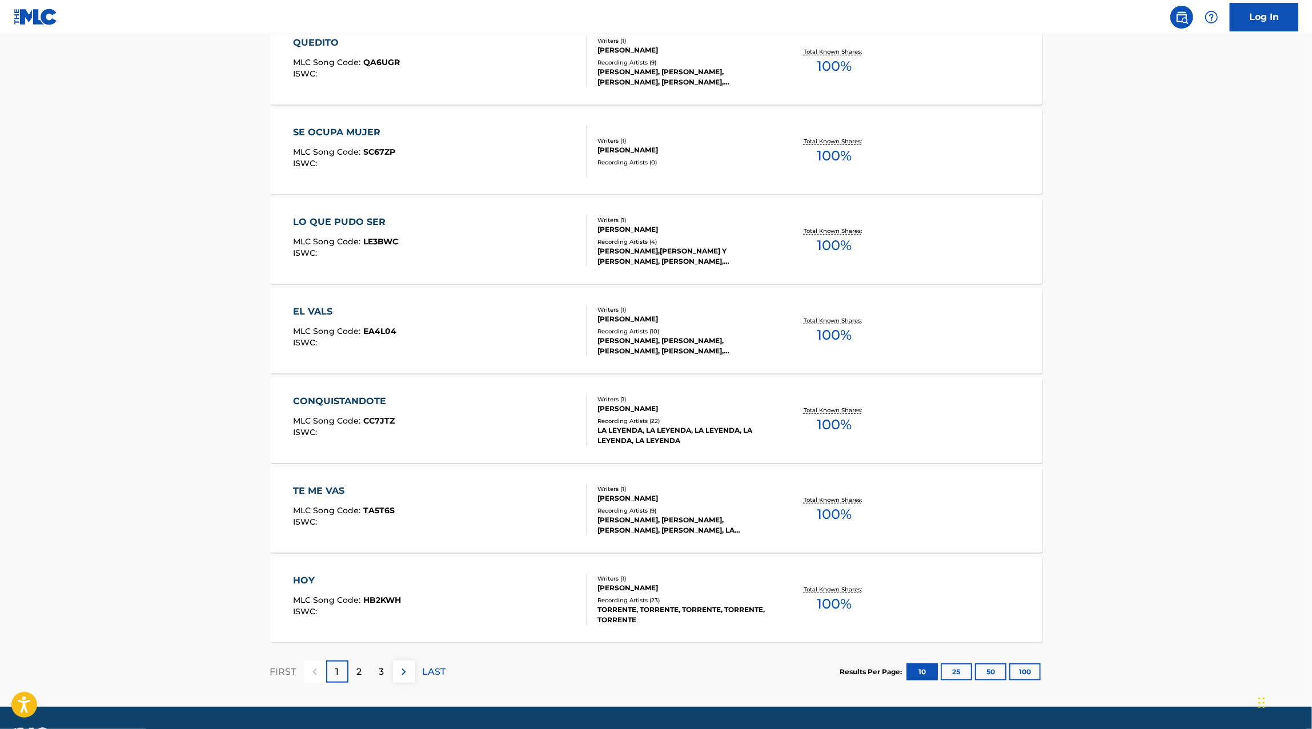
scroll to position [668, 0]
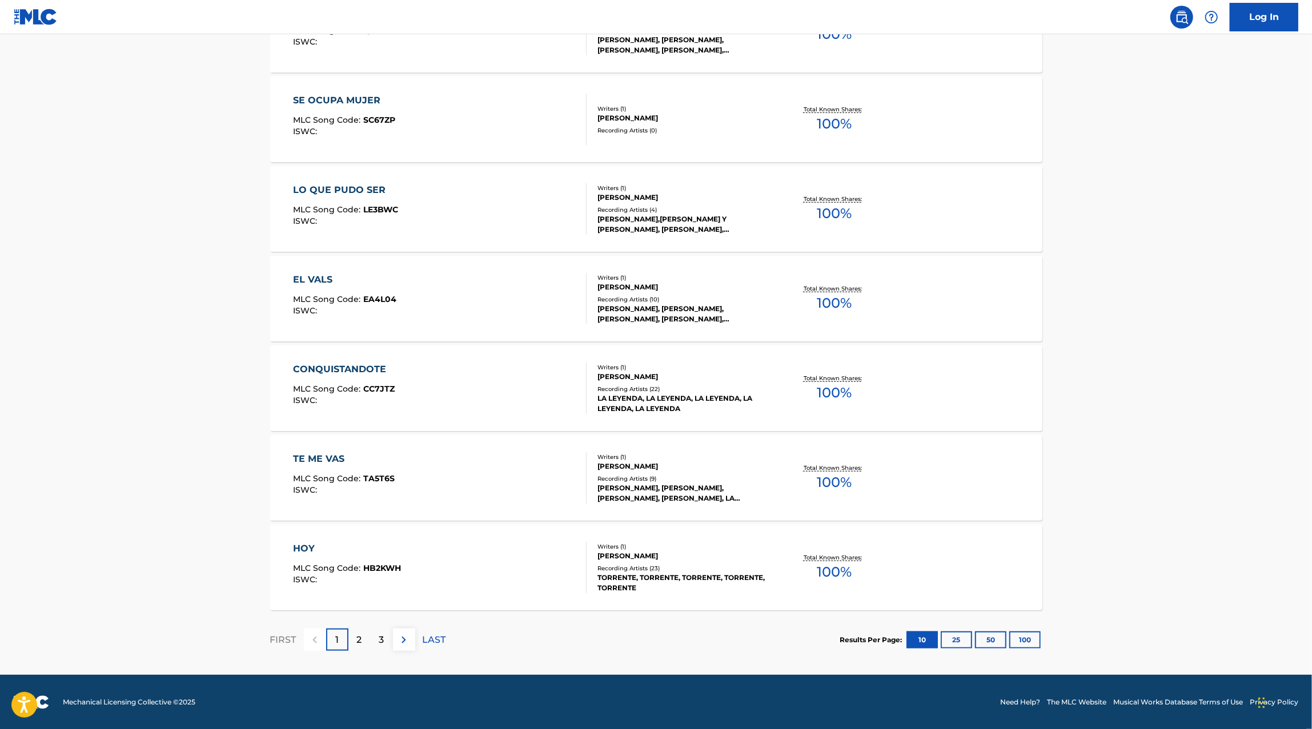
click at [357, 639] on p "2" at bounding box center [359, 640] width 5 height 14
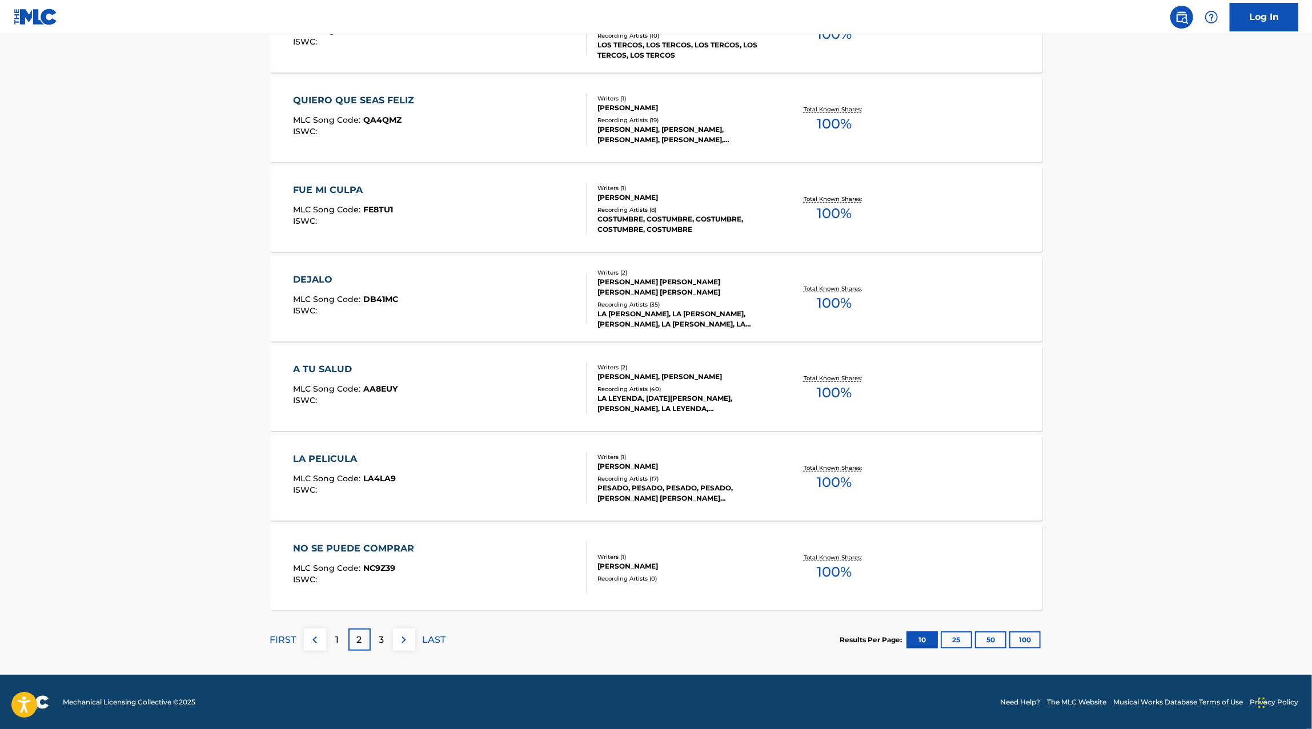
click at [459, 380] on div "A TU SALUD MLC Song Code : AA8EUY ISWC :" at bounding box center [440, 388] width 294 height 51
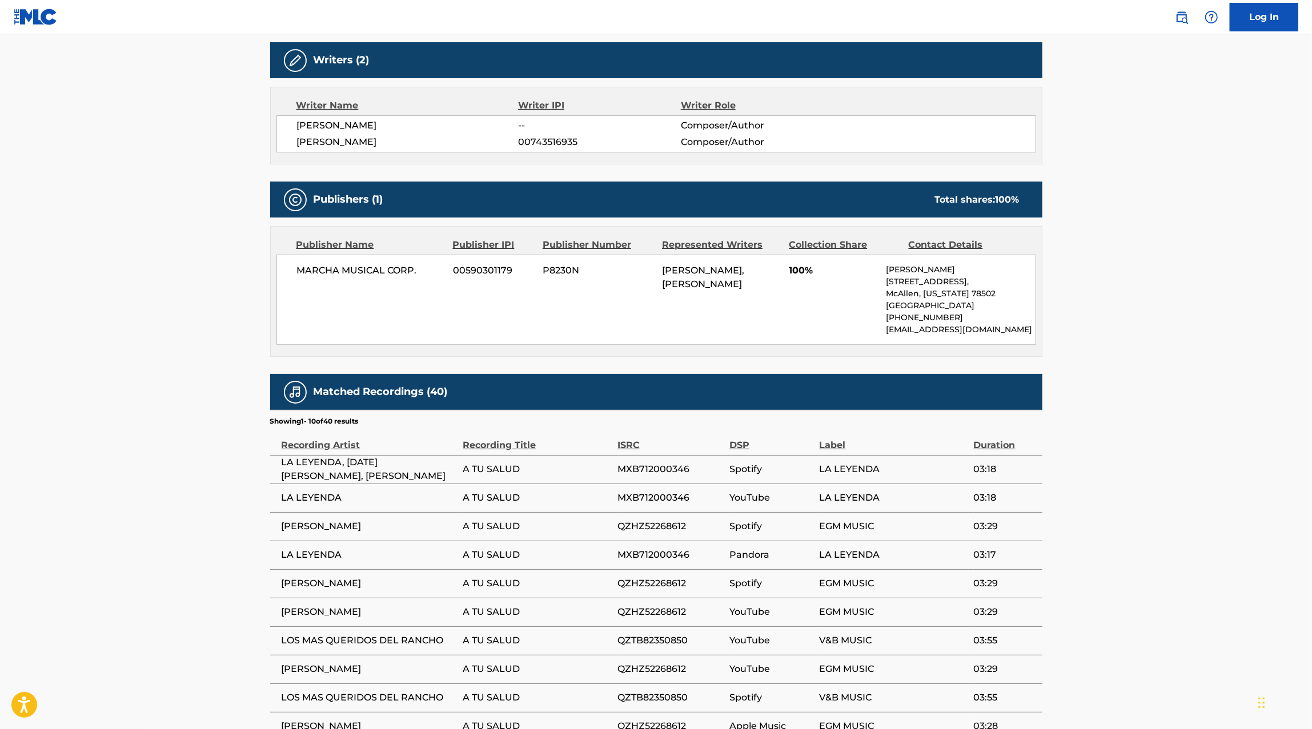
scroll to position [384, 0]
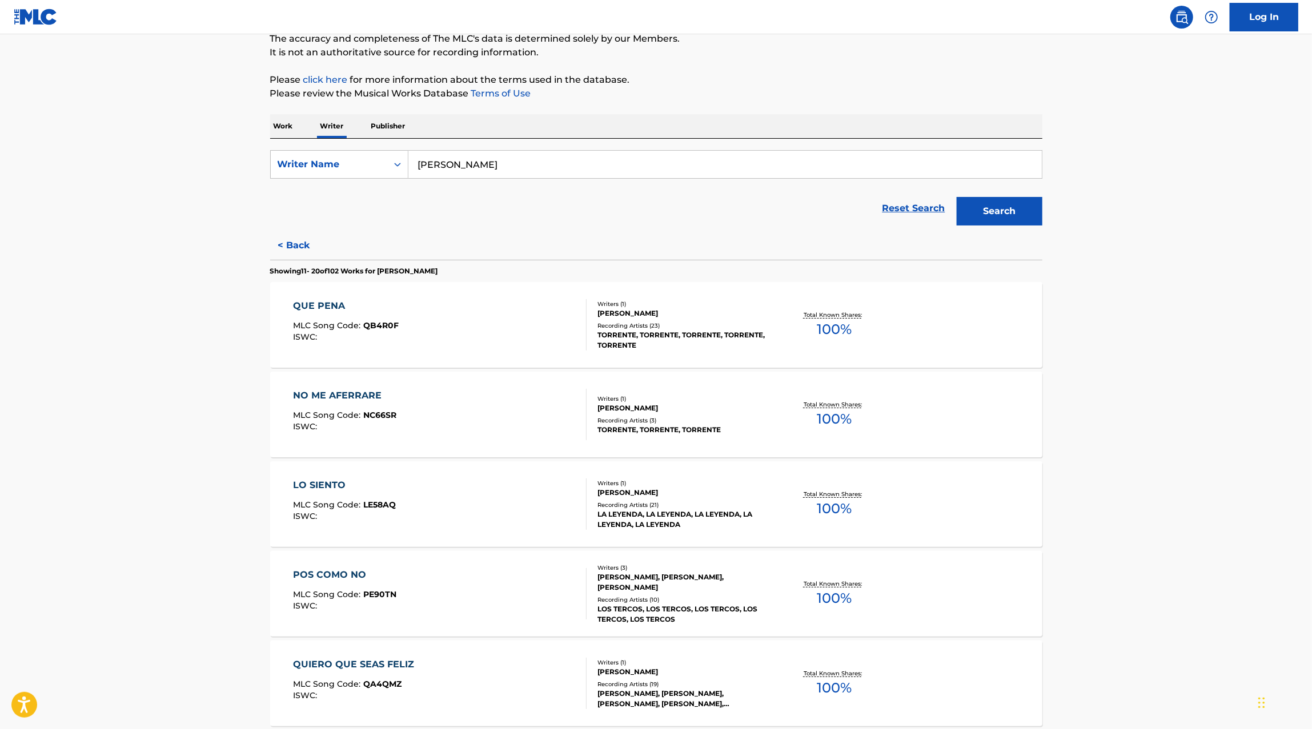
scroll to position [119, 0]
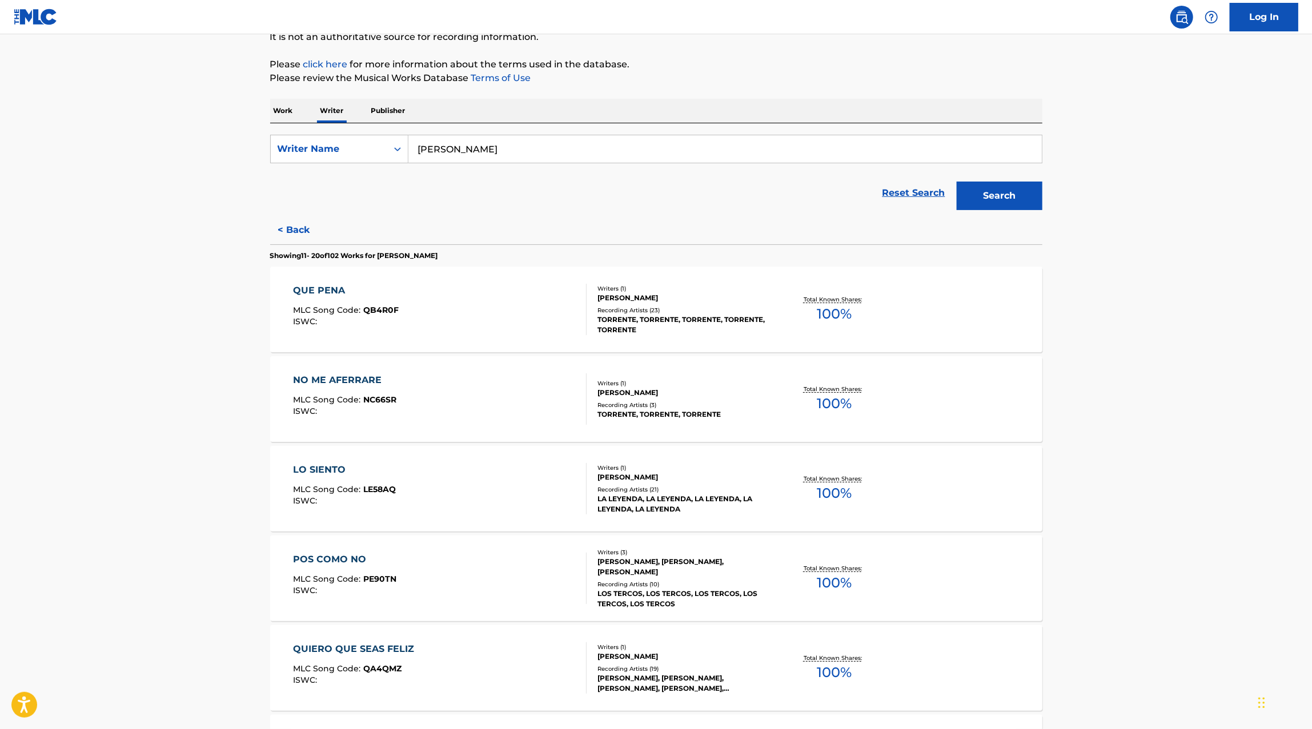
click at [554, 662] on div "QUIERO QUE SEAS FELIZ MLC Song Code : QA4QMZ ISWC :" at bounding box center [440, 667] width 294 height 51
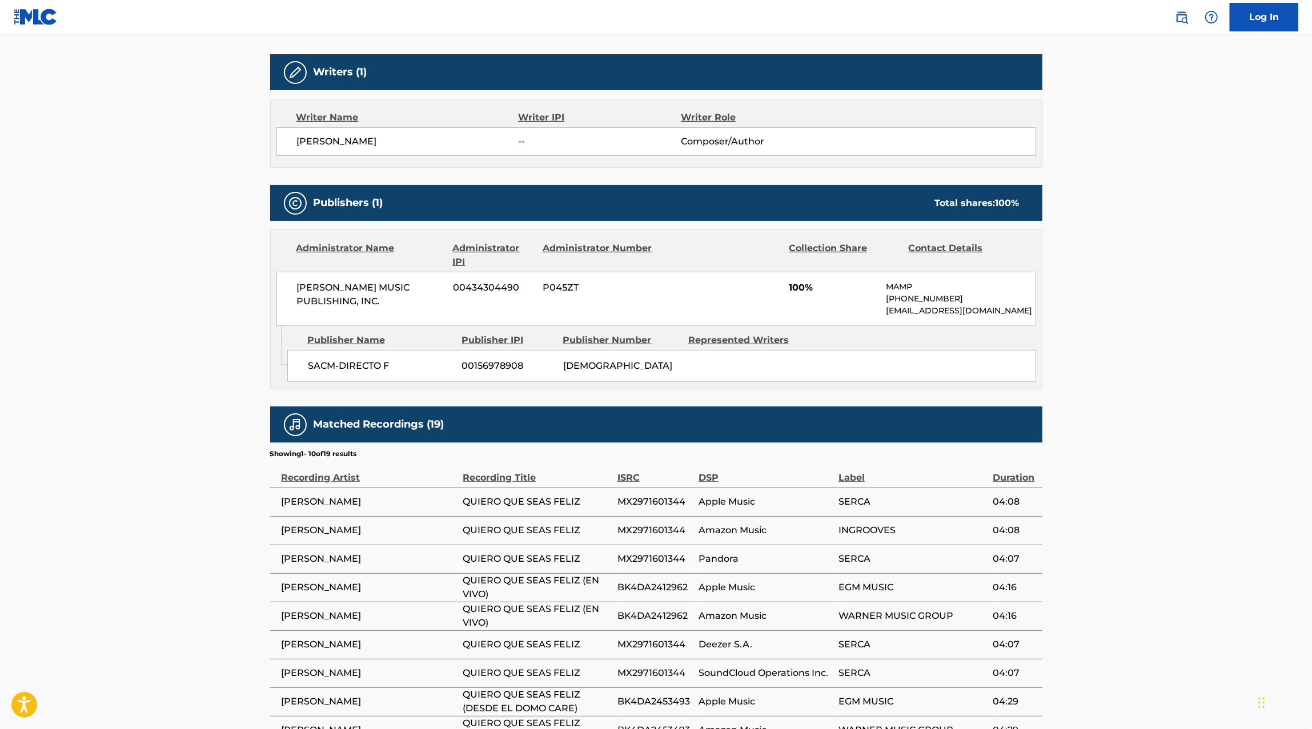
scroll to position [378, 0]
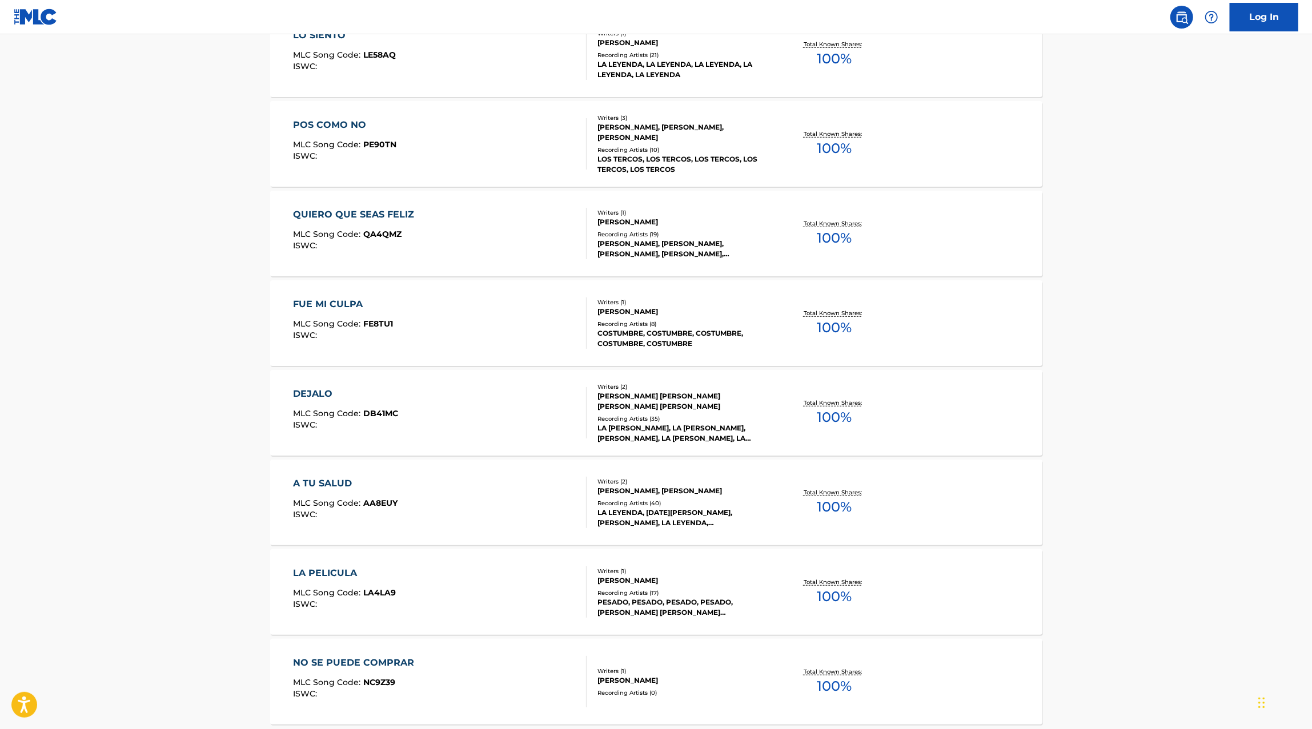
scroll to position [668, 0]
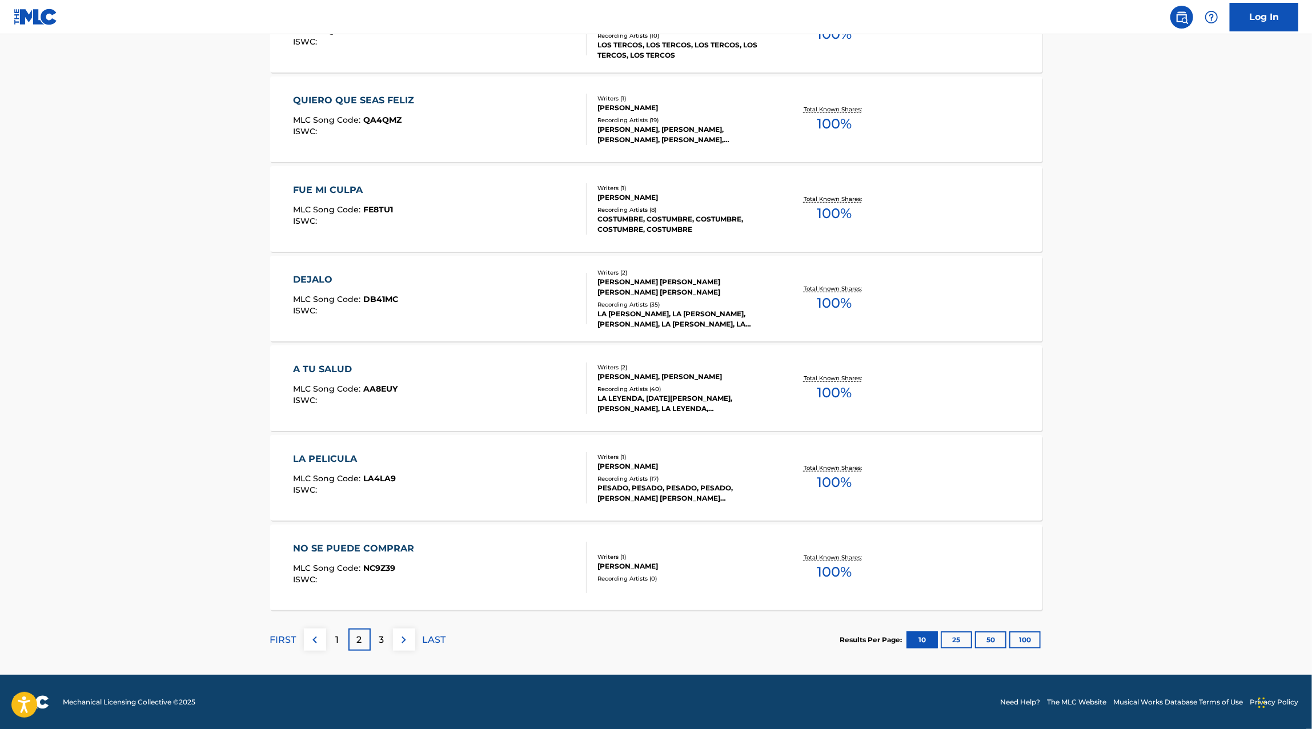
click at [385, 644] on div "3" at bounding box center [382, 640] width 22 height 22
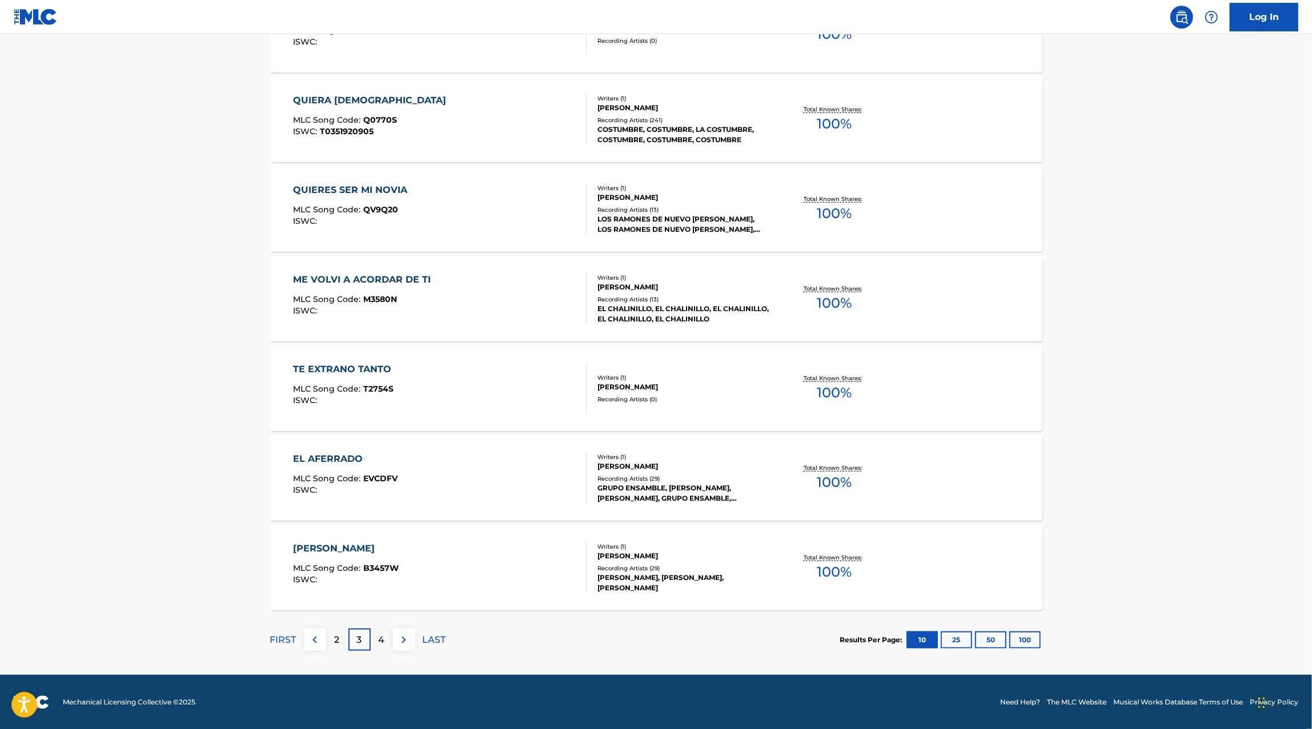
click at [1020, 638] on button "100" at bounding box center [1024, 640] width 31 height 17
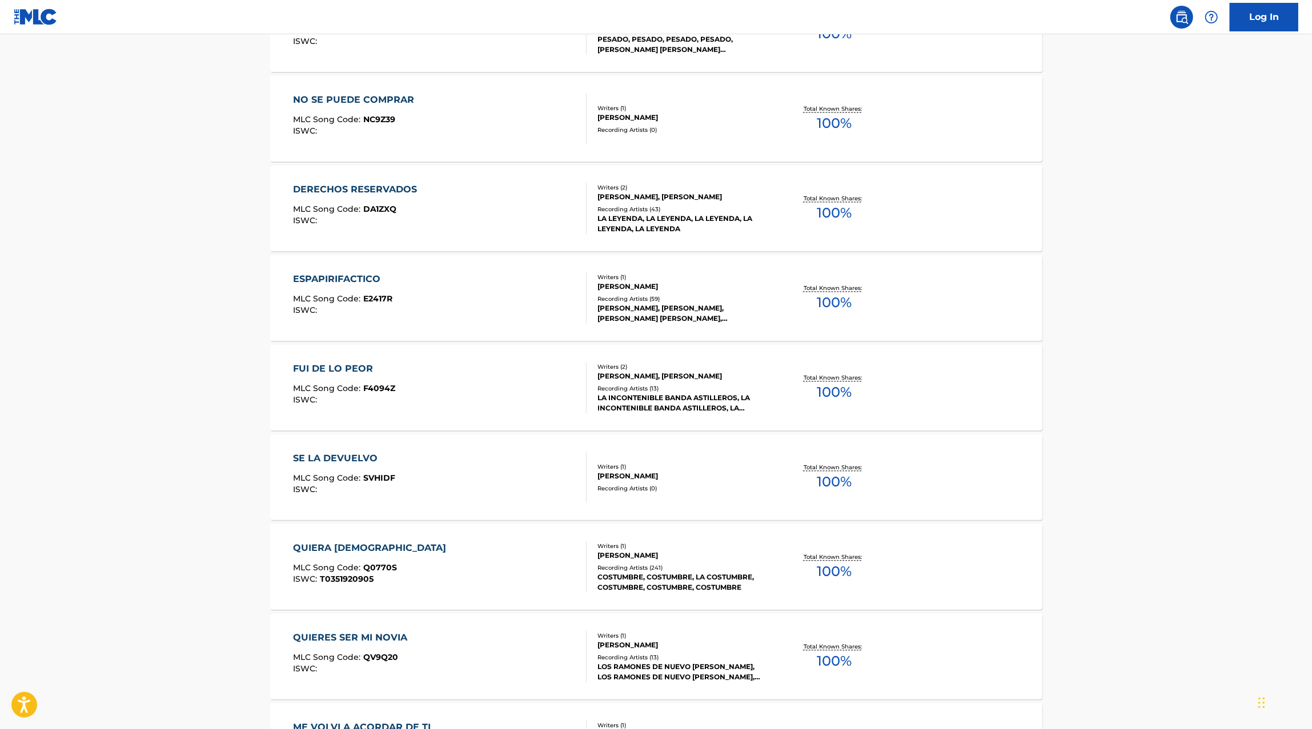
scroll to position [2015, 0]
click at [501, 295] on div "ESPAPIRIFACTICO MLC Song Code : E2417R ISWC :" at bounding box center [440, 296] width 294 height 51
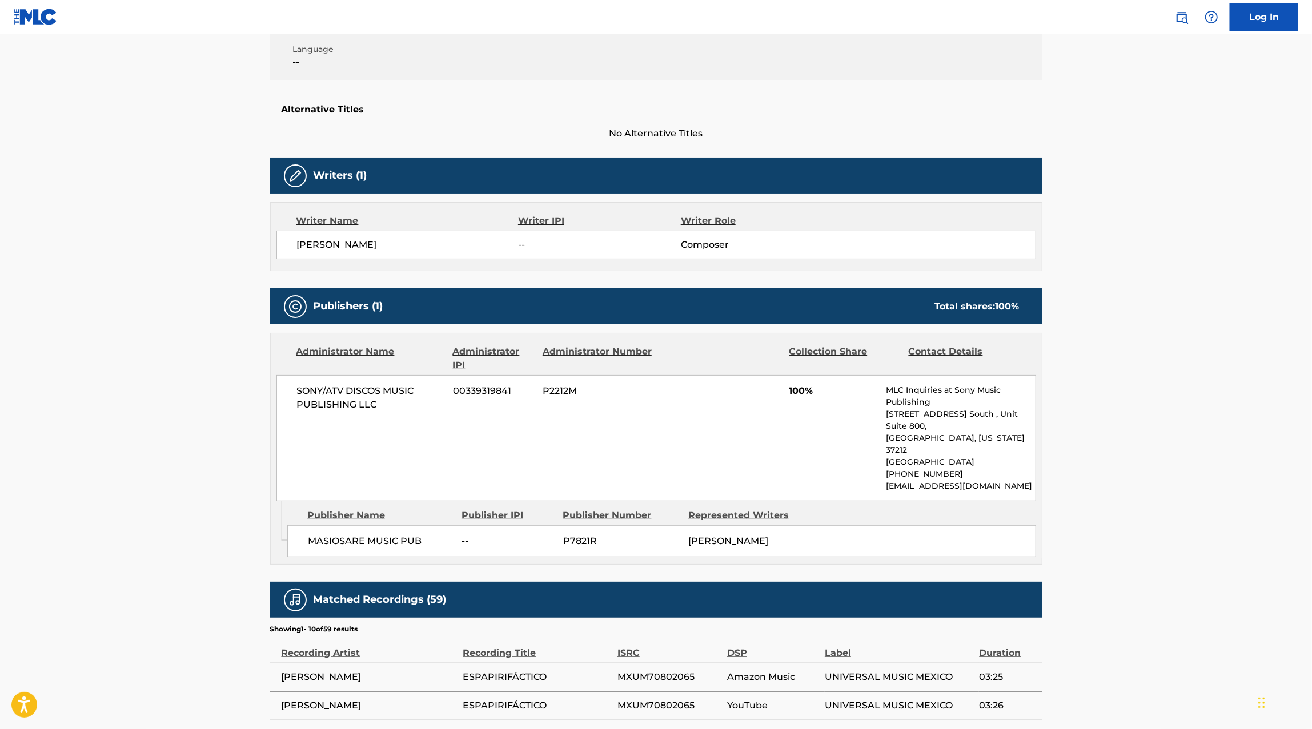
scroll to position [325, 0]
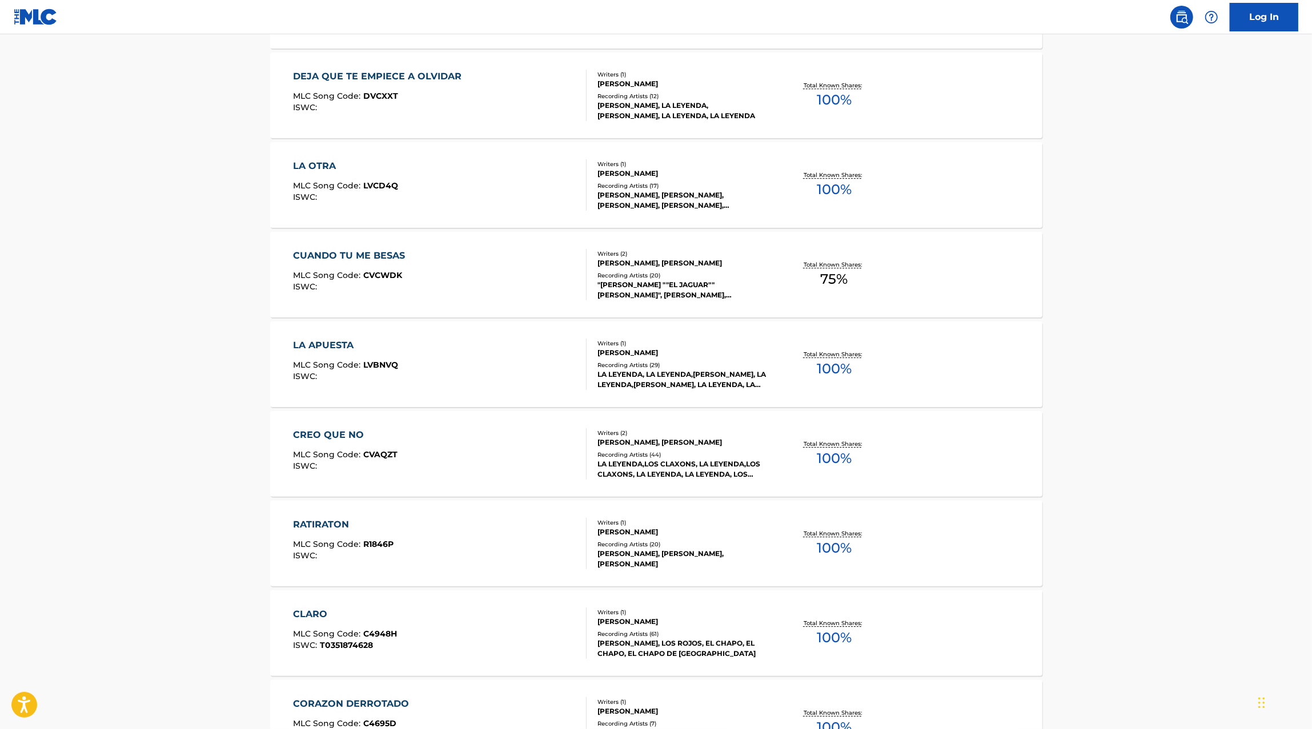
scroll to position [3045, 0]
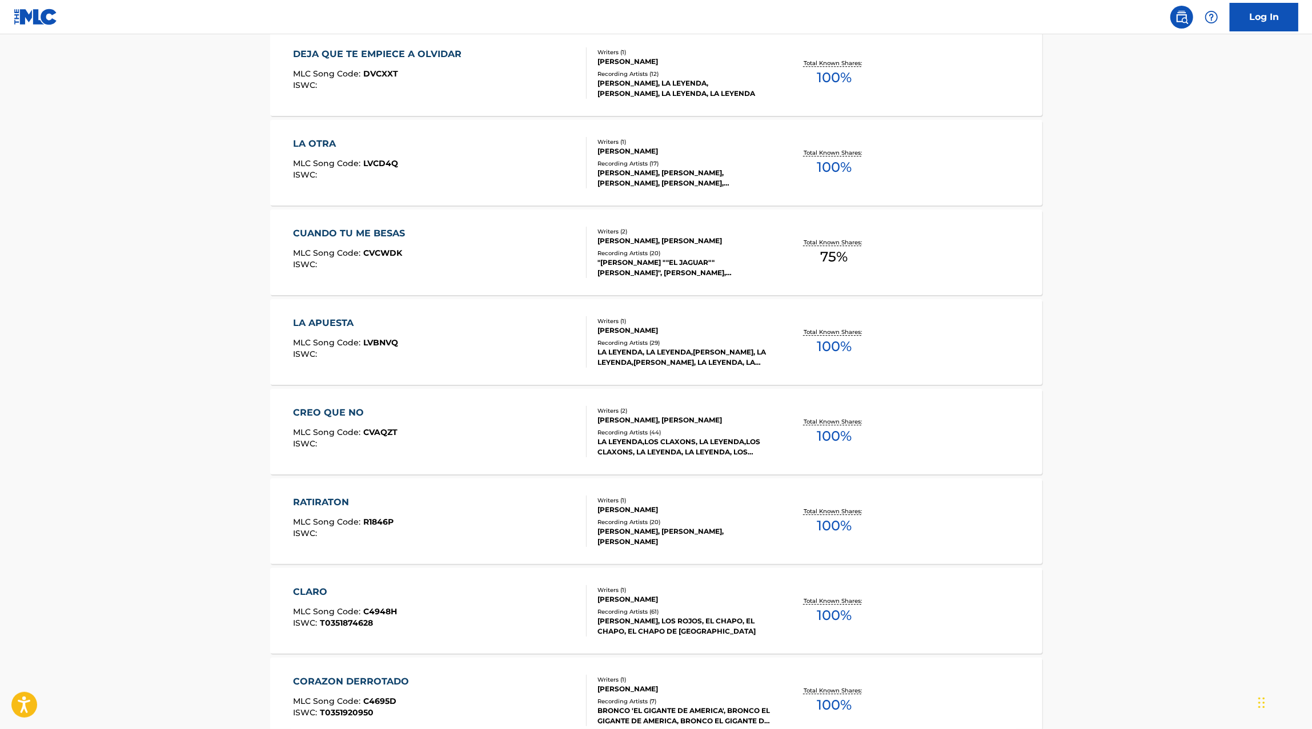
click at [512, 511] on div "RATIRATON MLC Song Code : R1846P ISWC :" at bounding box center [440, 521] width 294 height 51
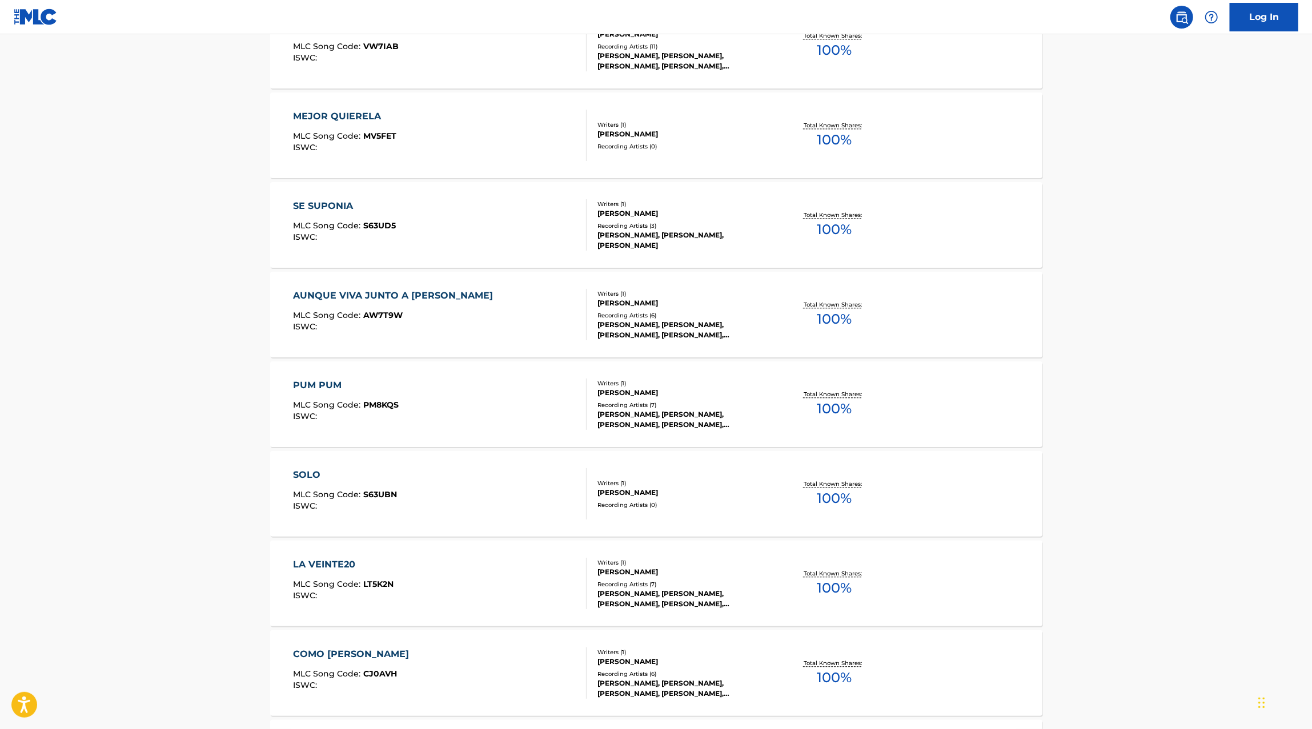
scroll to position [6303, 0]
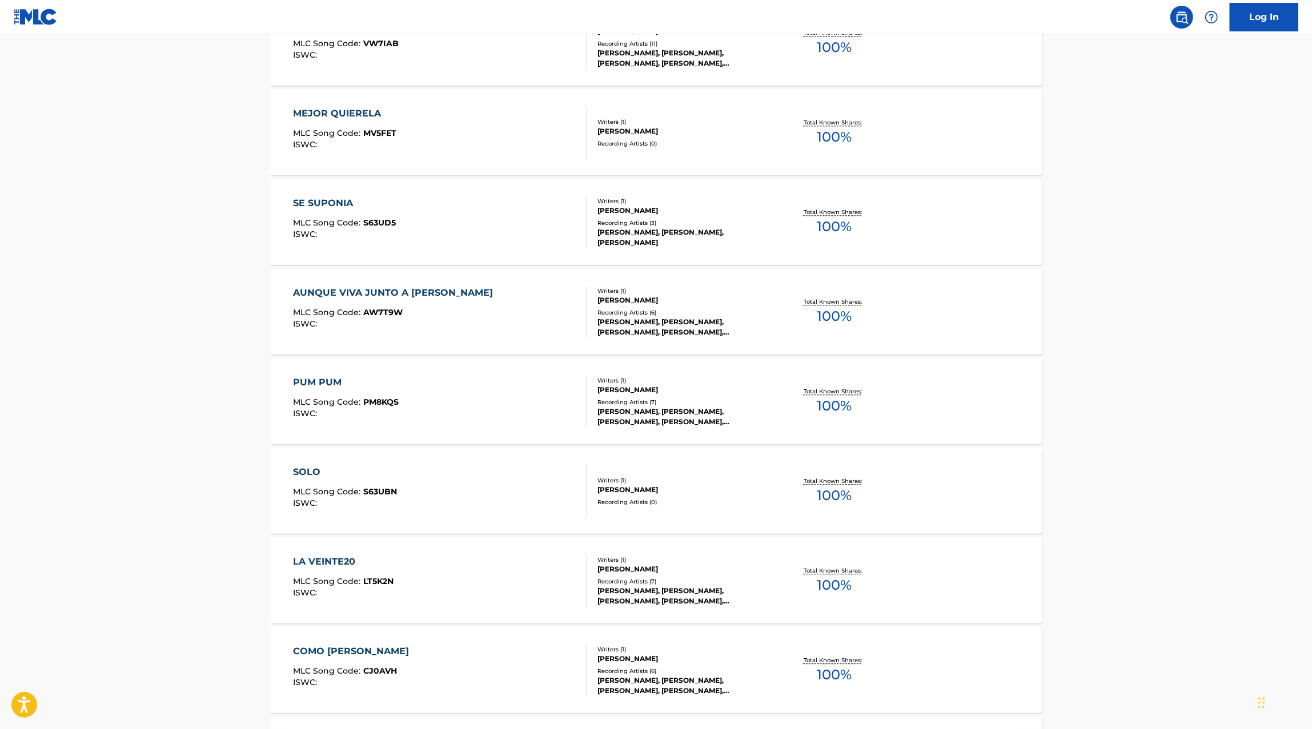
click at [476, 216] on div "SE SUPONIA MLC Song Code : S63UD5 ISWC :" at bounding box center [440, 221] width 294 height 51
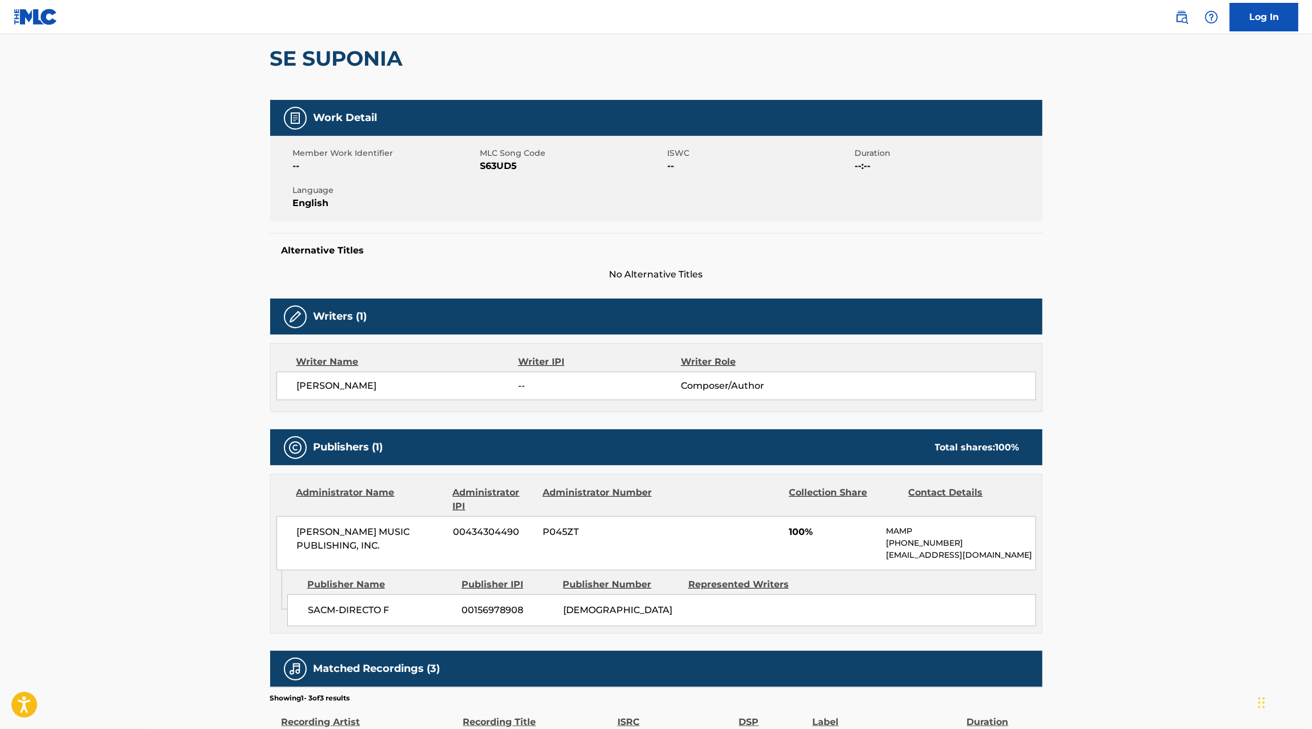
scroll to position [122, 0]
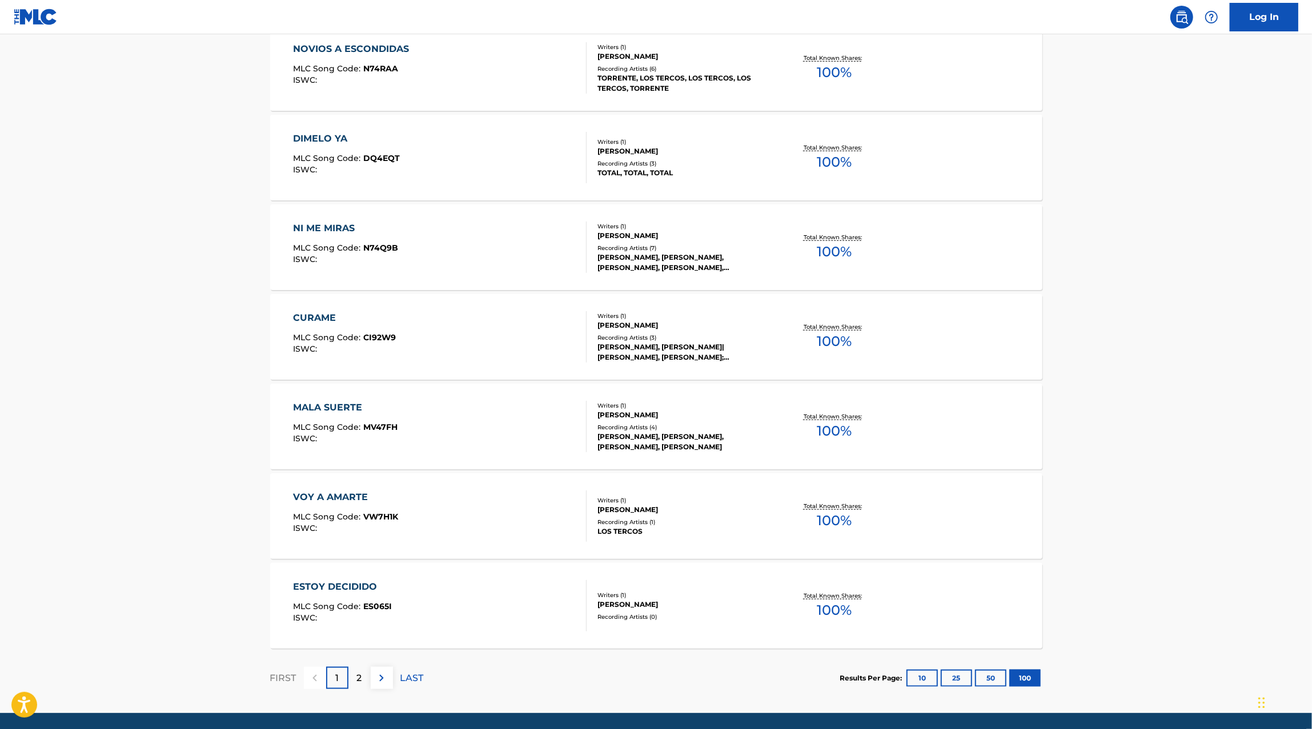
scroll to position [8702, 0]
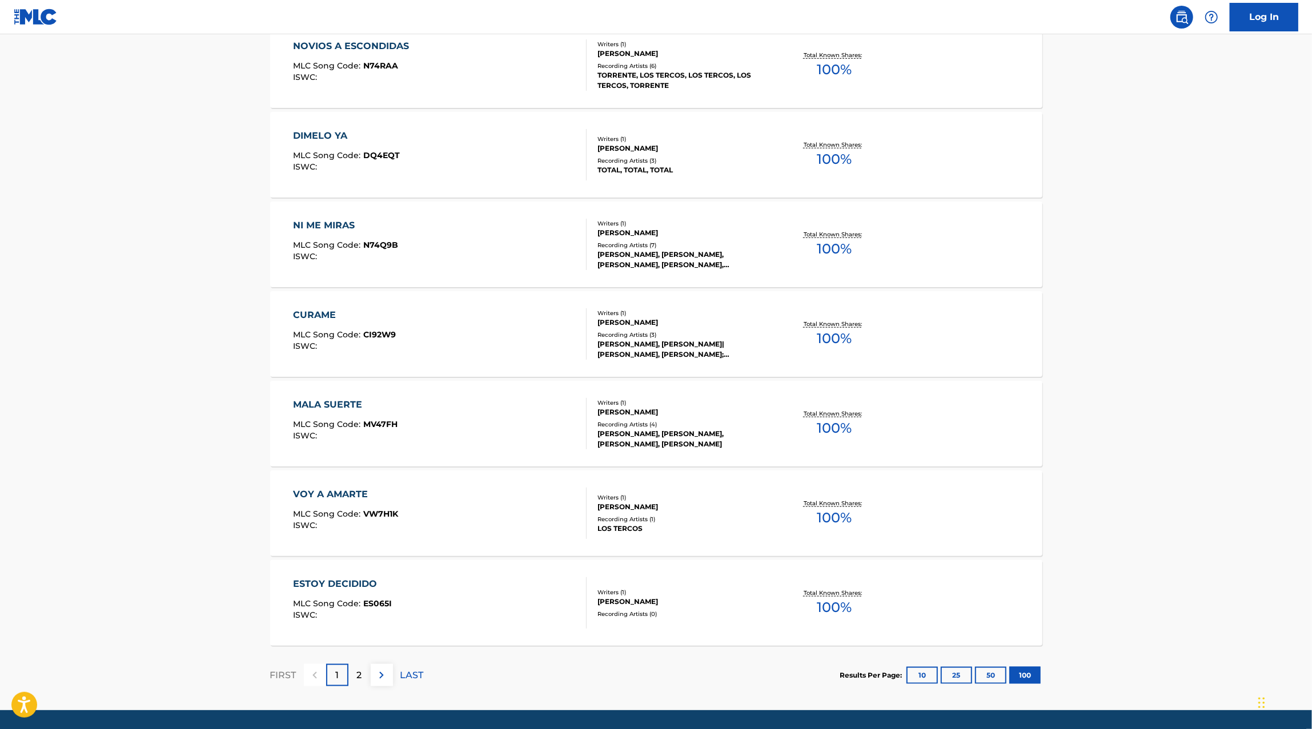
click at [360, 680] on p "2" at bounding box center [359, 676] width 5 height 14
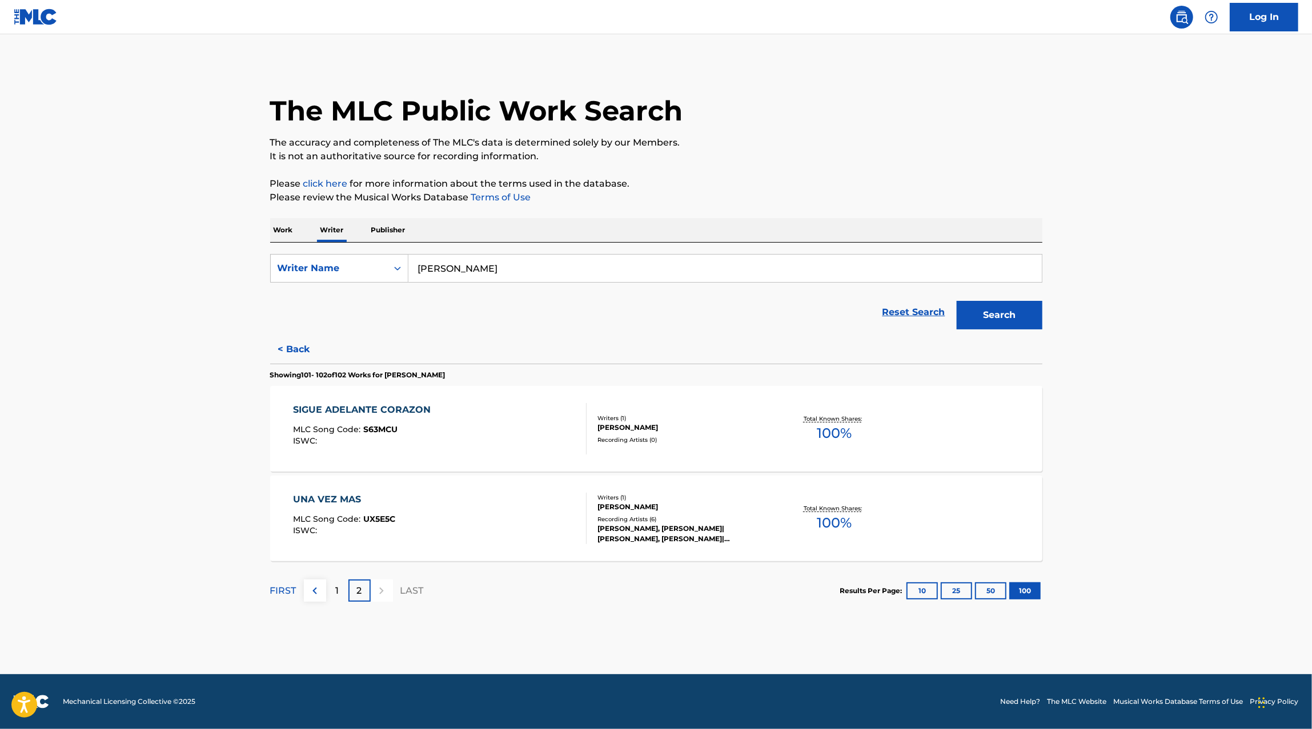
click at [562, 507] on div "UNA VEZ MAS MLC Song Code : UX5E5C ISWC :" at bounding box center [440, 518] width 294 height 51
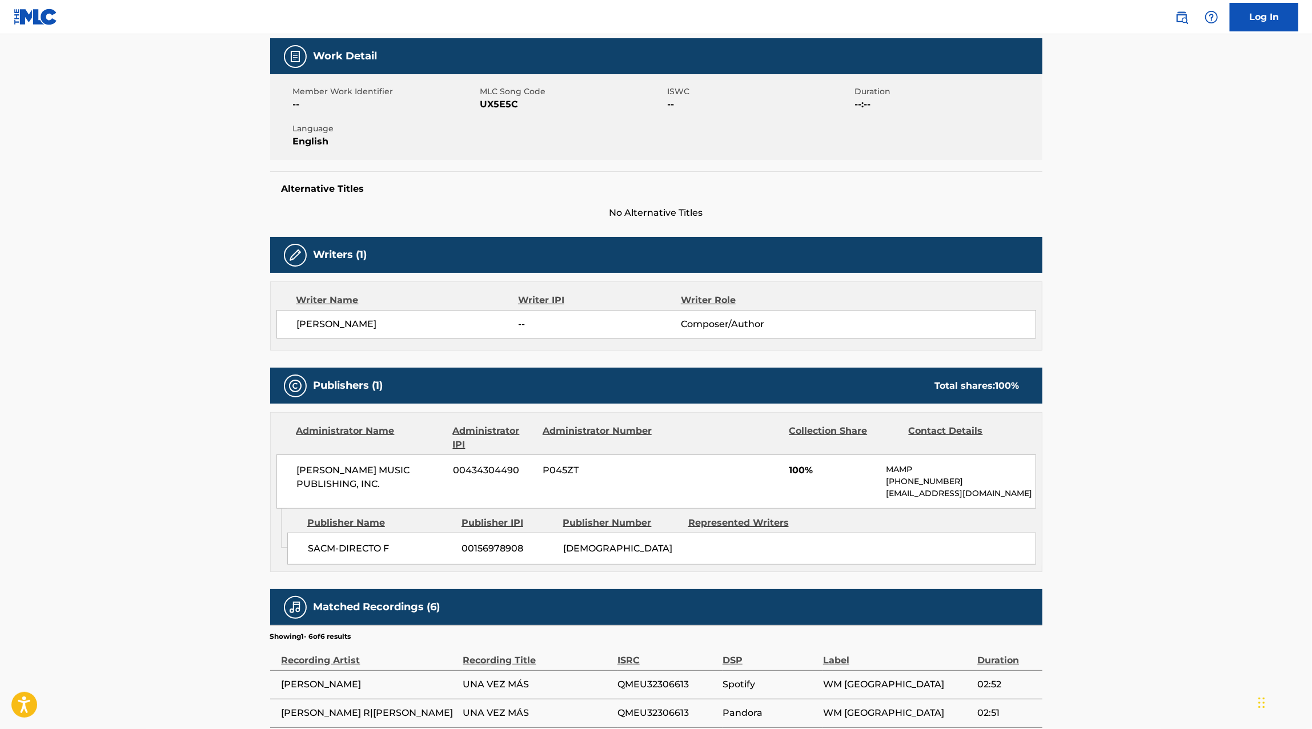
scroll to position [163, 0]
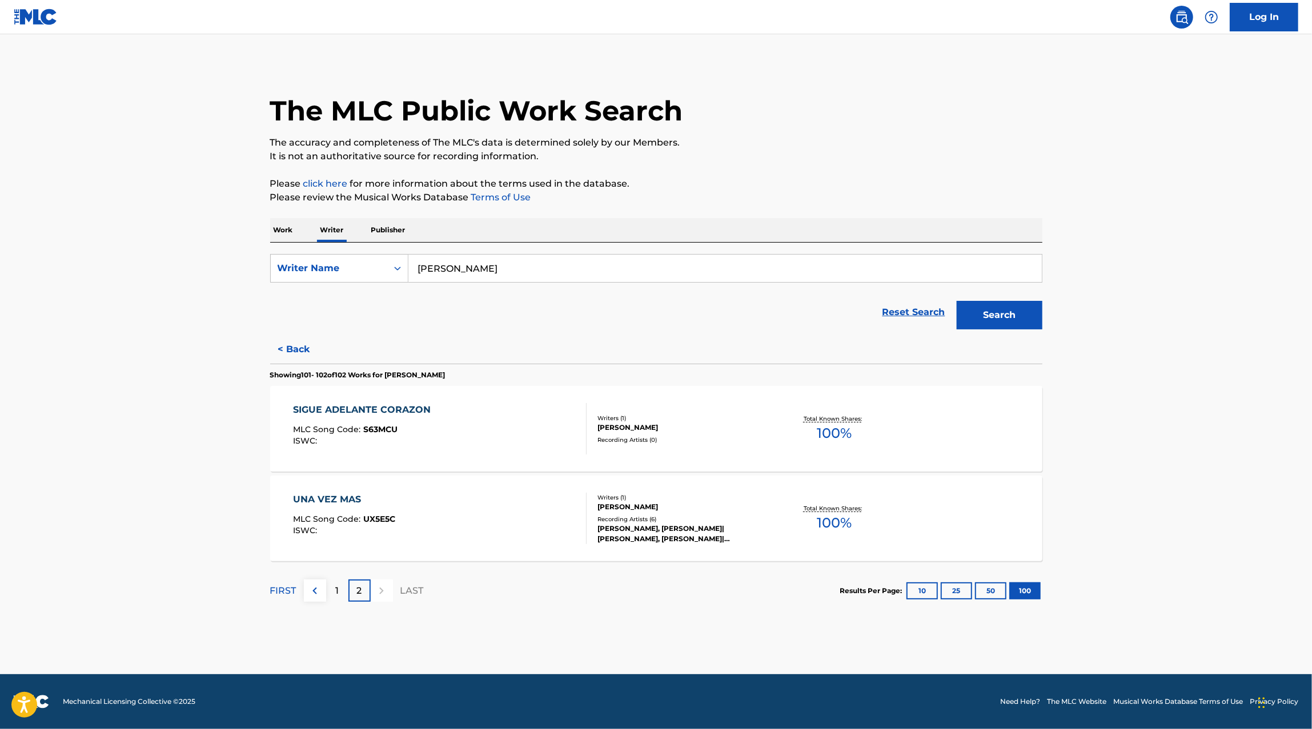
click at [542, 440] on div "SIGUE ADELANTE CORAZON MLC Song Code : S63MCU ISWC :" at bounding box center [440, 428] width 294 height 51
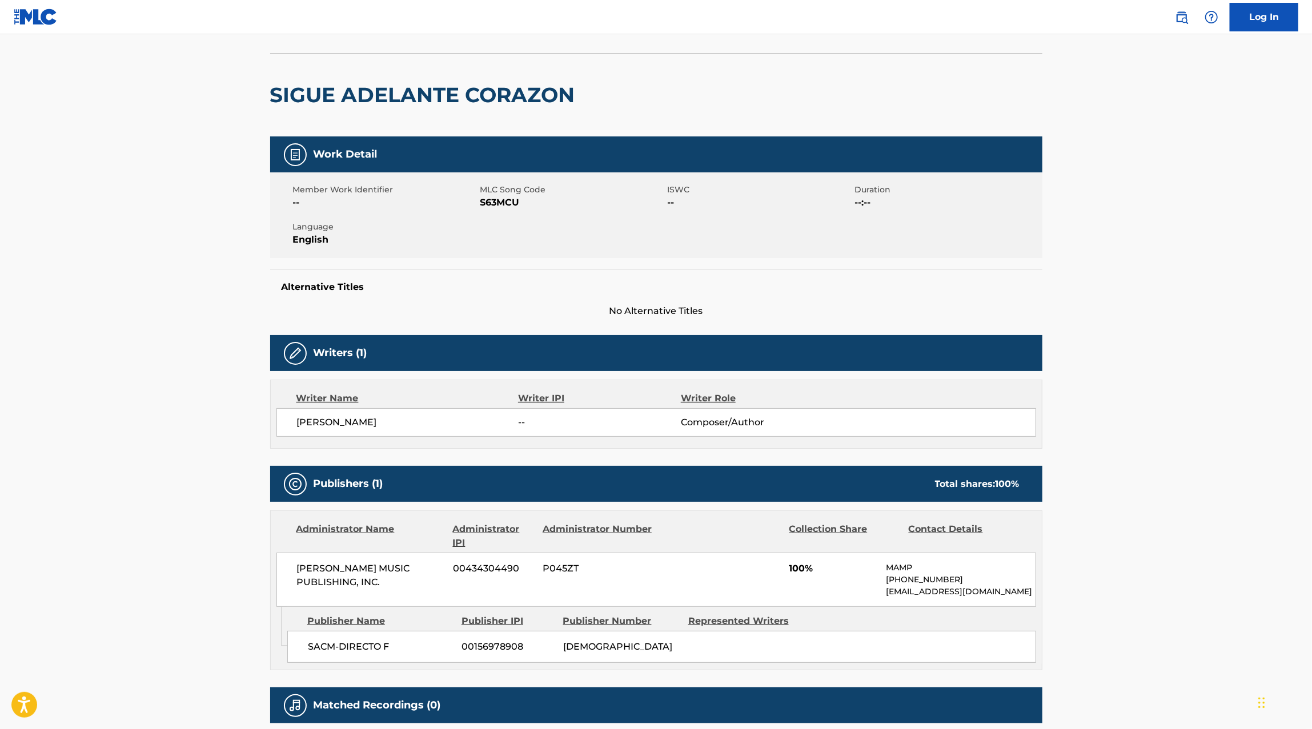
scroll to position [168, 0]
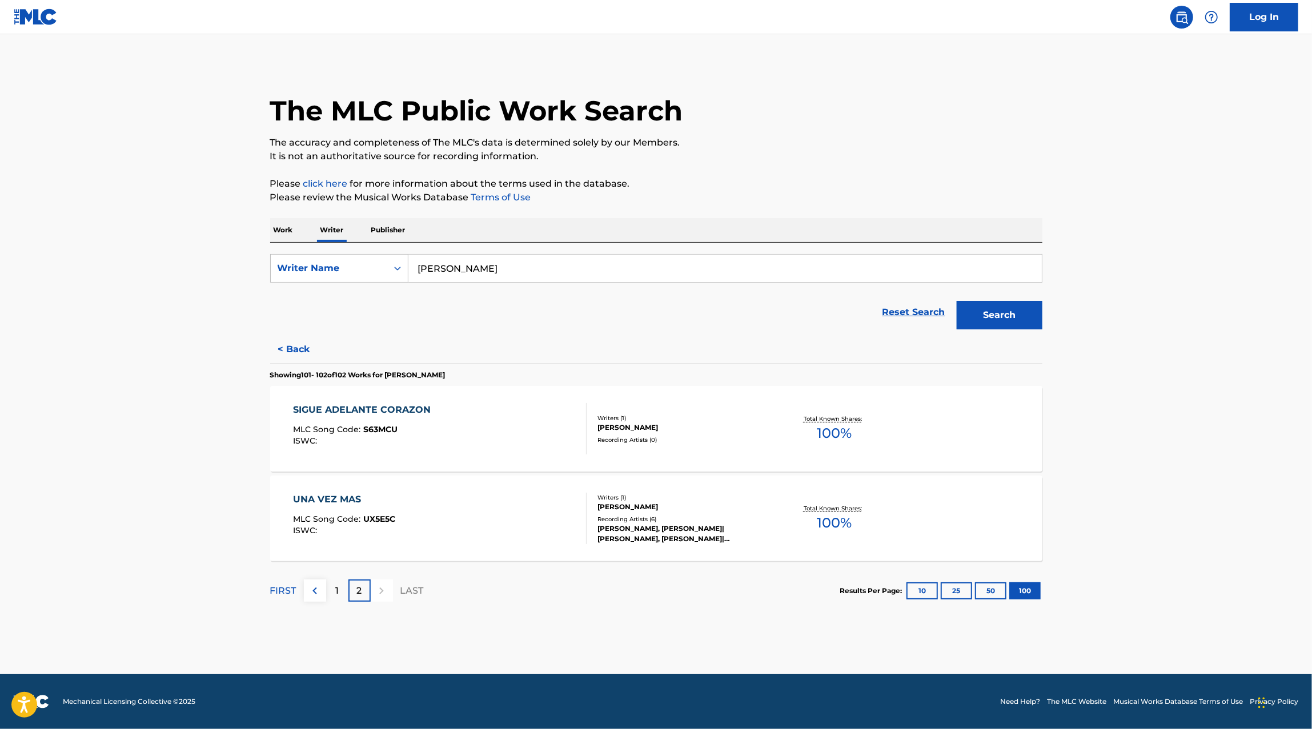
click at [339, 586] on div "1" at bounding box center [337, 591] width 22 height 22
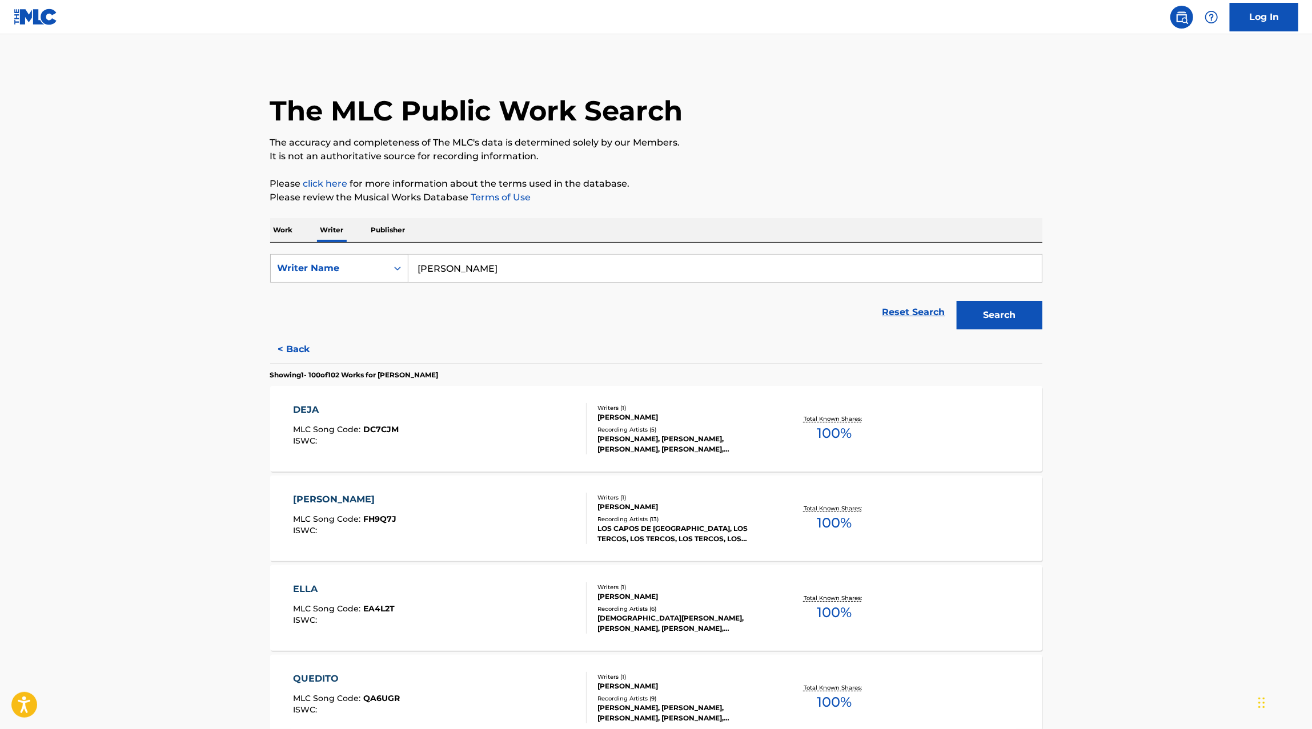
click at [271, 224] on p "Work" at bounding box center [283, 230] width 26 height 24
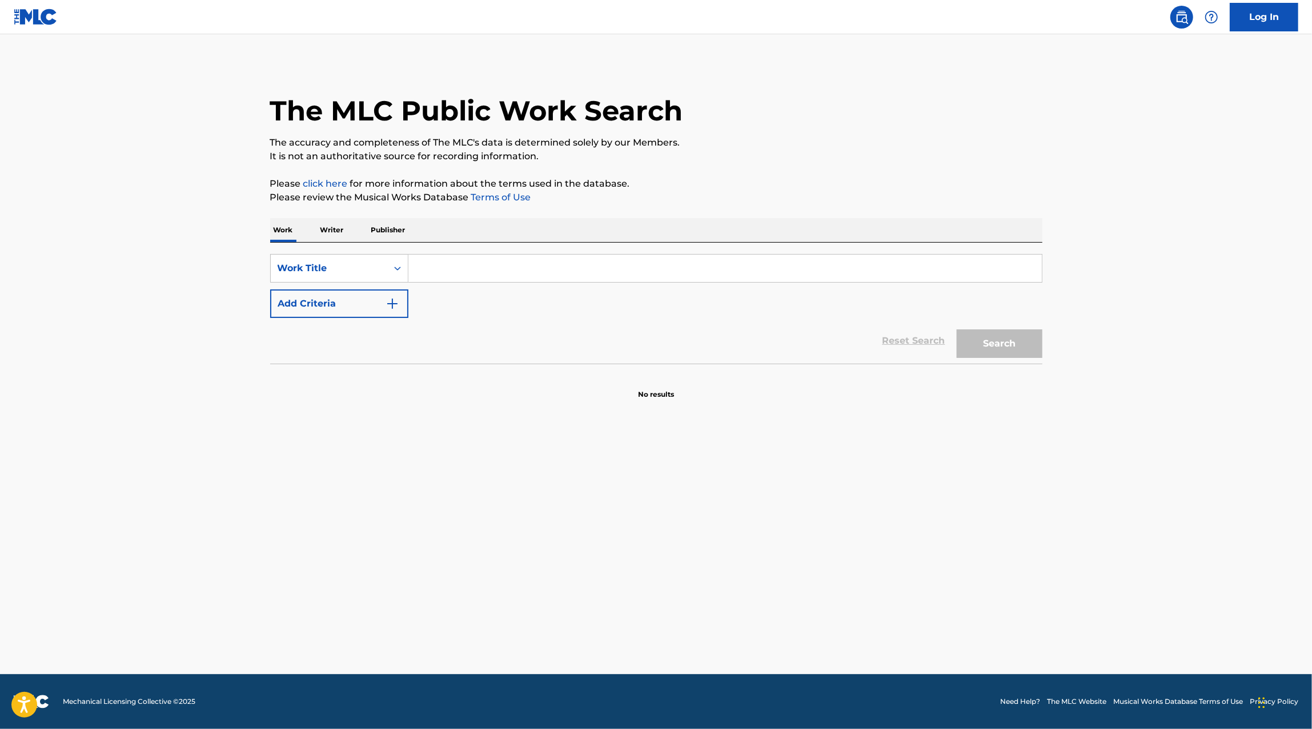
click at [443, 266] on input "Search Form" at bounding box center [724, 268] width 633 height 27
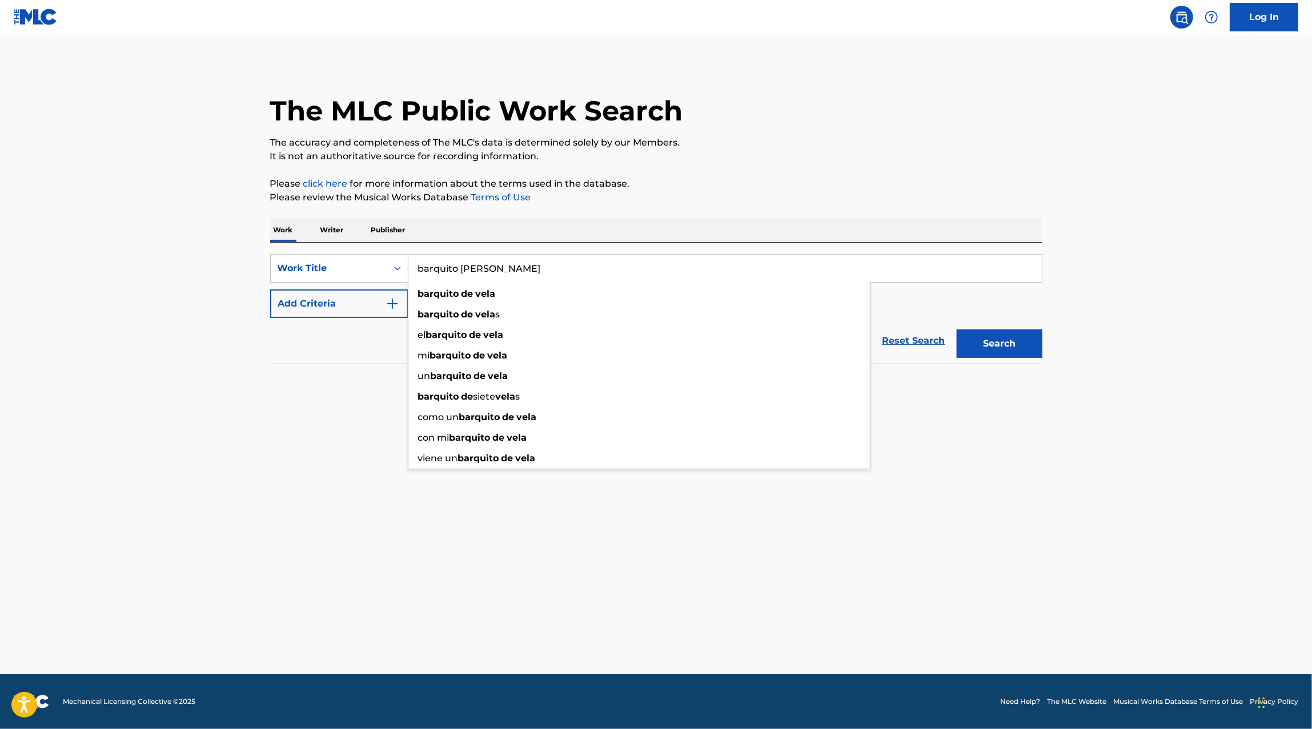
type input "barquito [PERSON_NAME]"
click at [956, 329] on button "Search" at bounding box center [999, 343] width 86 height 29
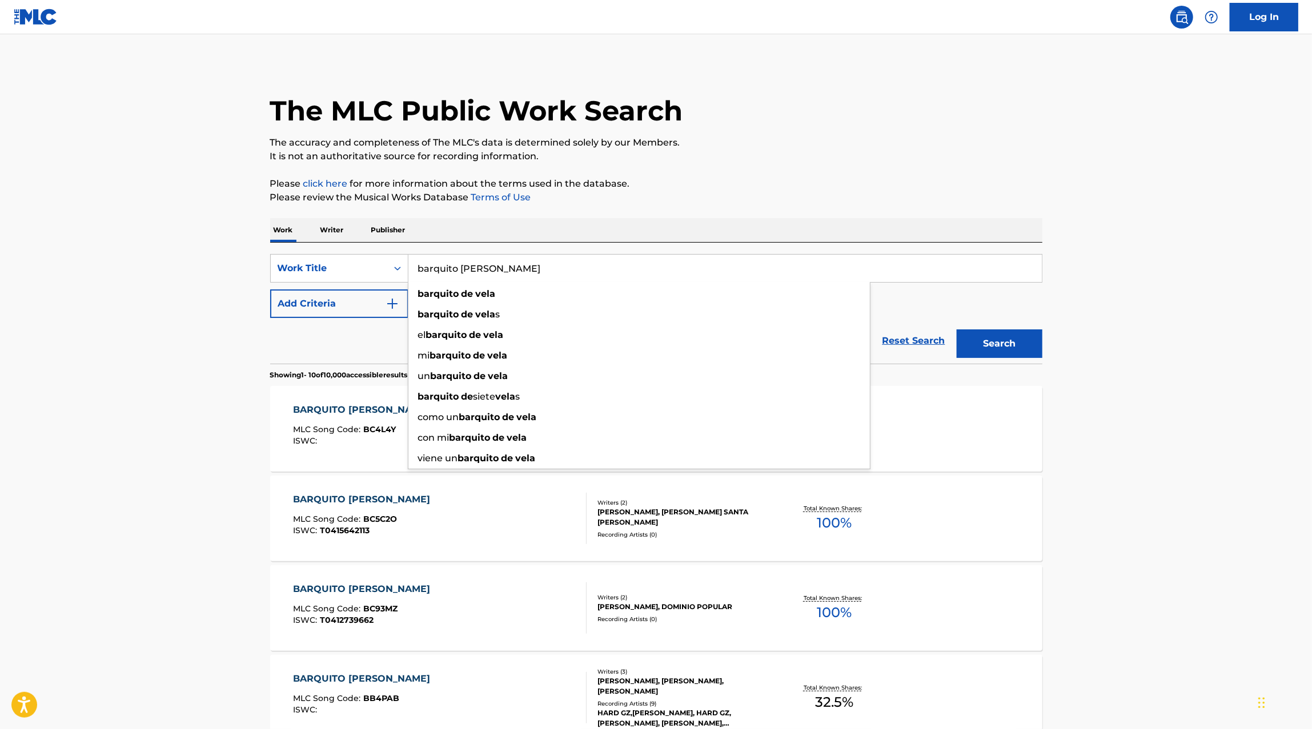
click at [339, 308] on button "Add Criteria" at bounding box center [339, 304] width 138 height 29
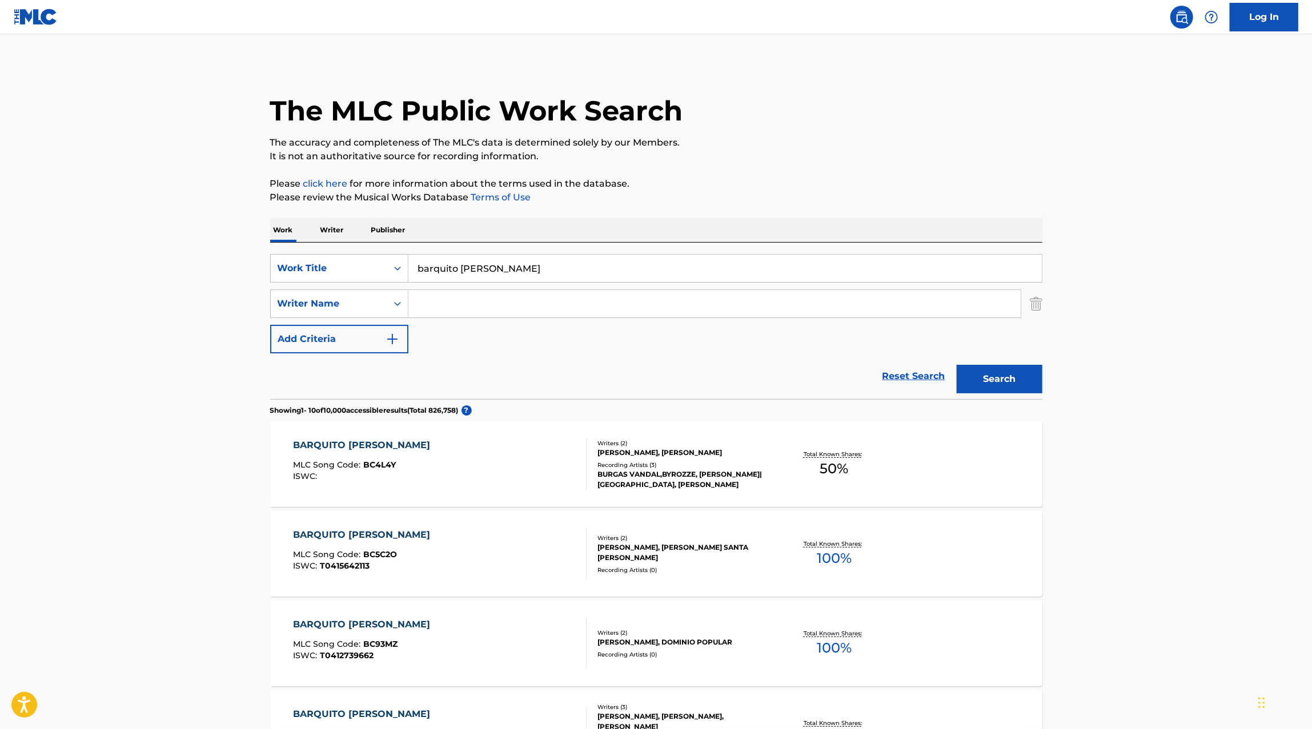
click at [433, 310] on input "Search Form" at bounding box center [714, 303] width 612 height 27
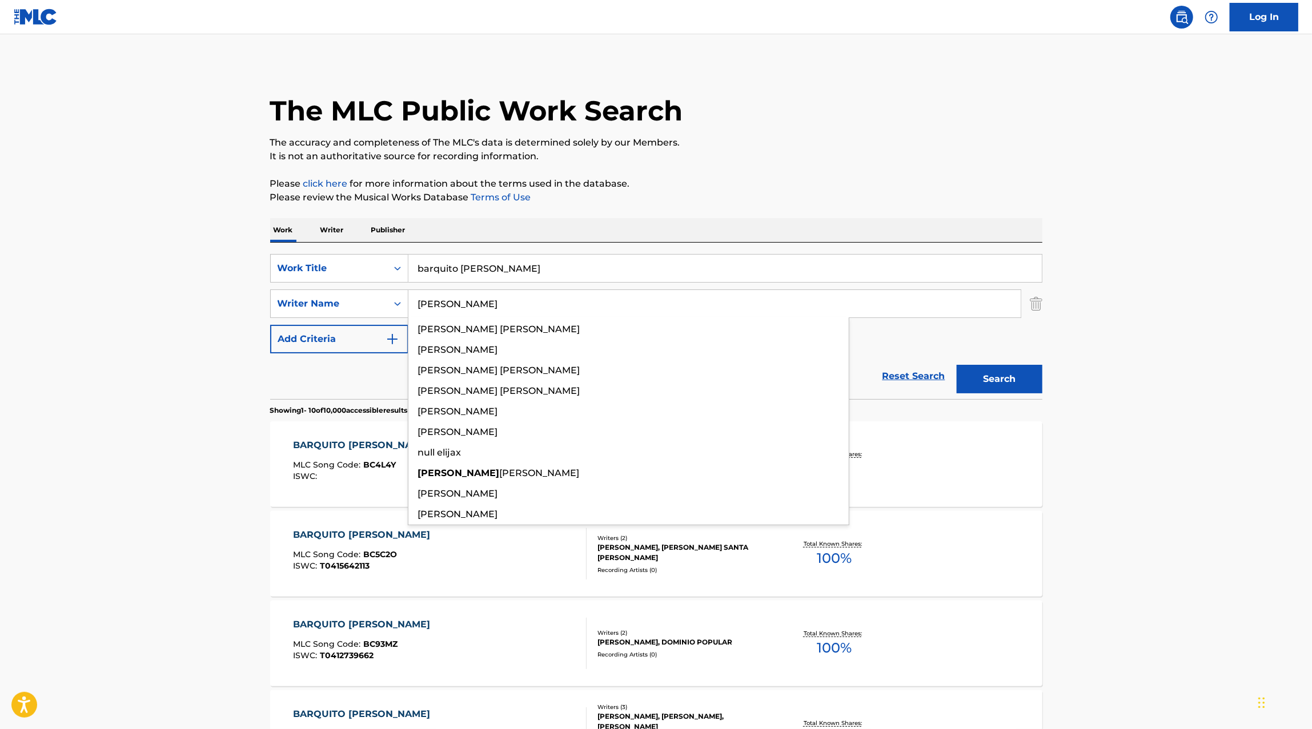
type input "[PERSON_NAME]"
click at [956, 365] on button "Search" at bounding box center [999, 379] width 86 height 29
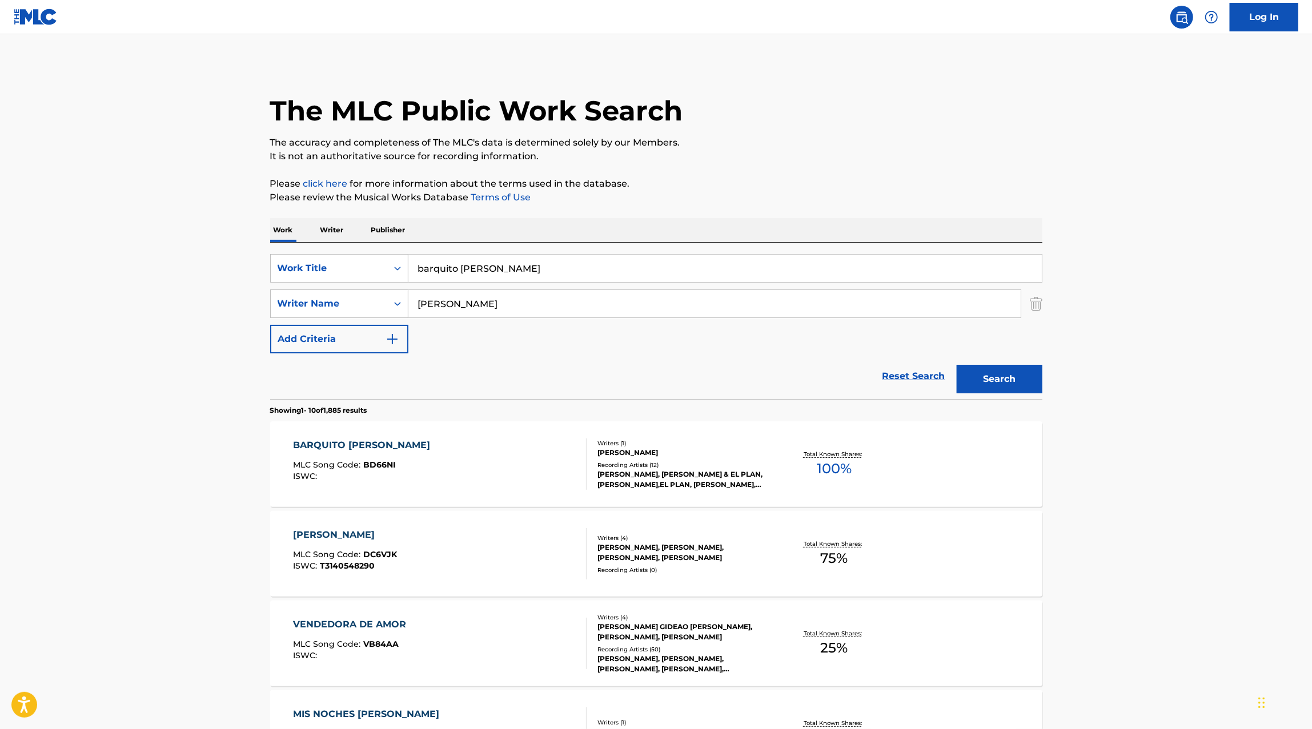
click at [499, 474] on div "BARQUITO [PERSON_NAME] MLC Song Code : BD66NI ISWC :" at bounding box center [440, 464] width 294 height 51
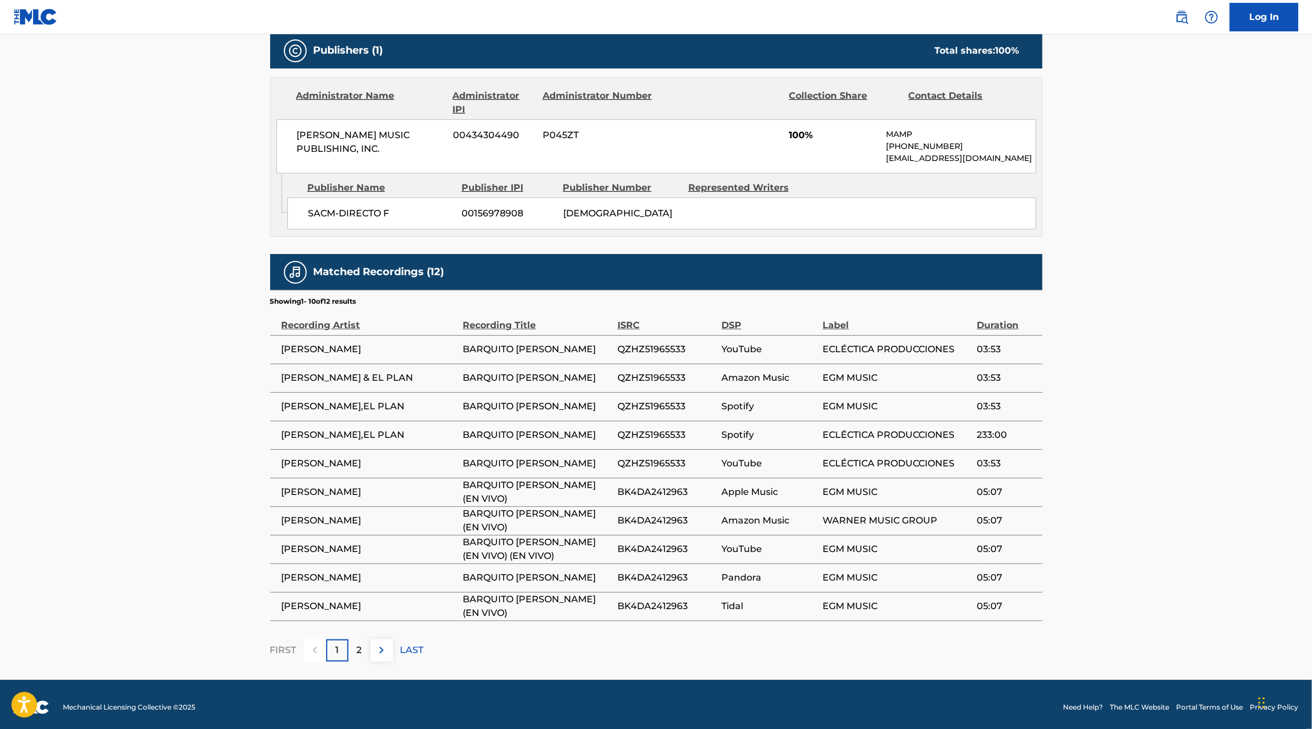
scroll to position [504, 0]
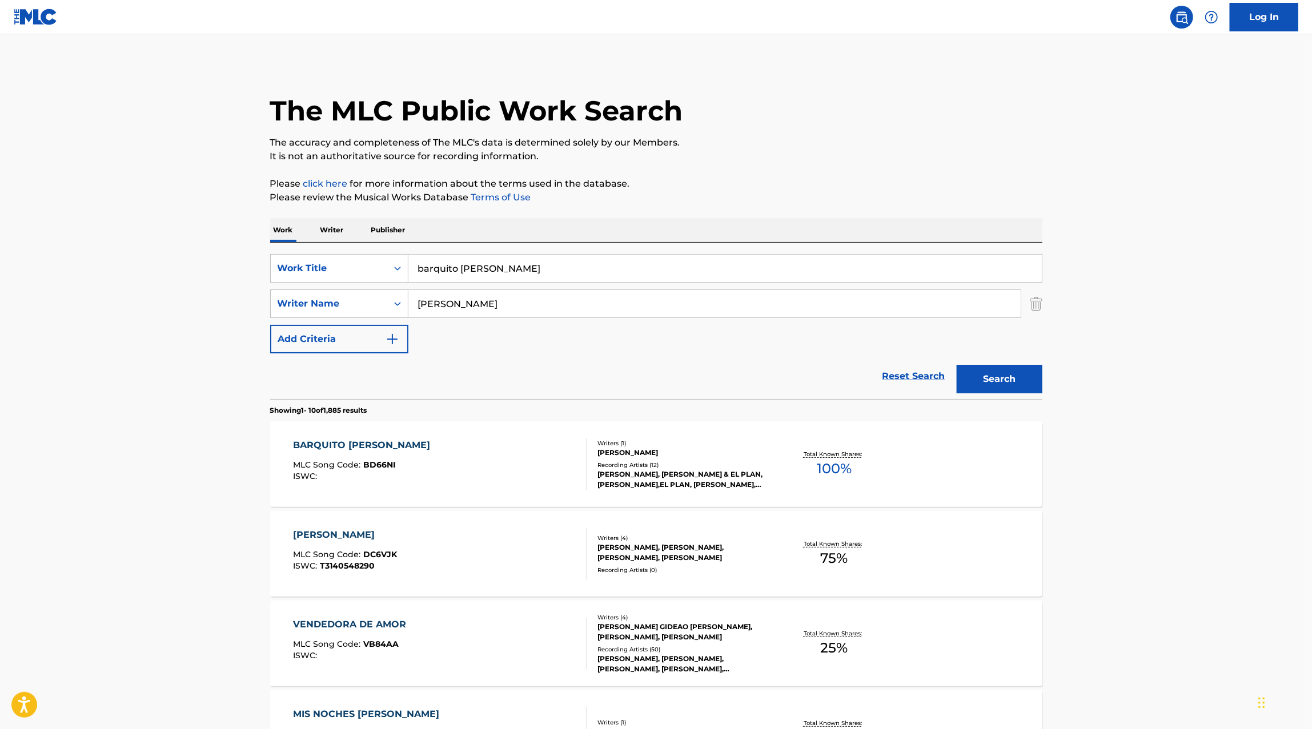
scroll to position [43, 0]
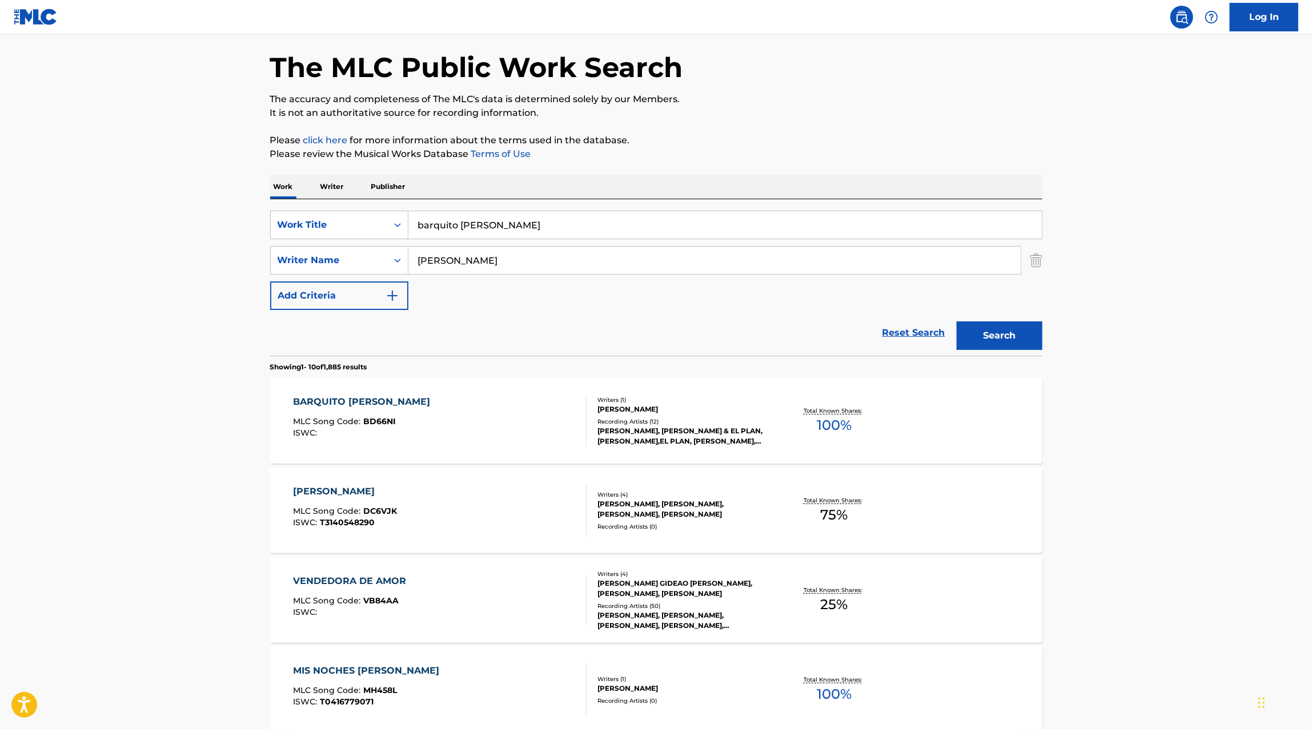
click at [491, 228] on input "barquito [PERSON_NAME]" at bounding box center [724, 224] width 633 height 27
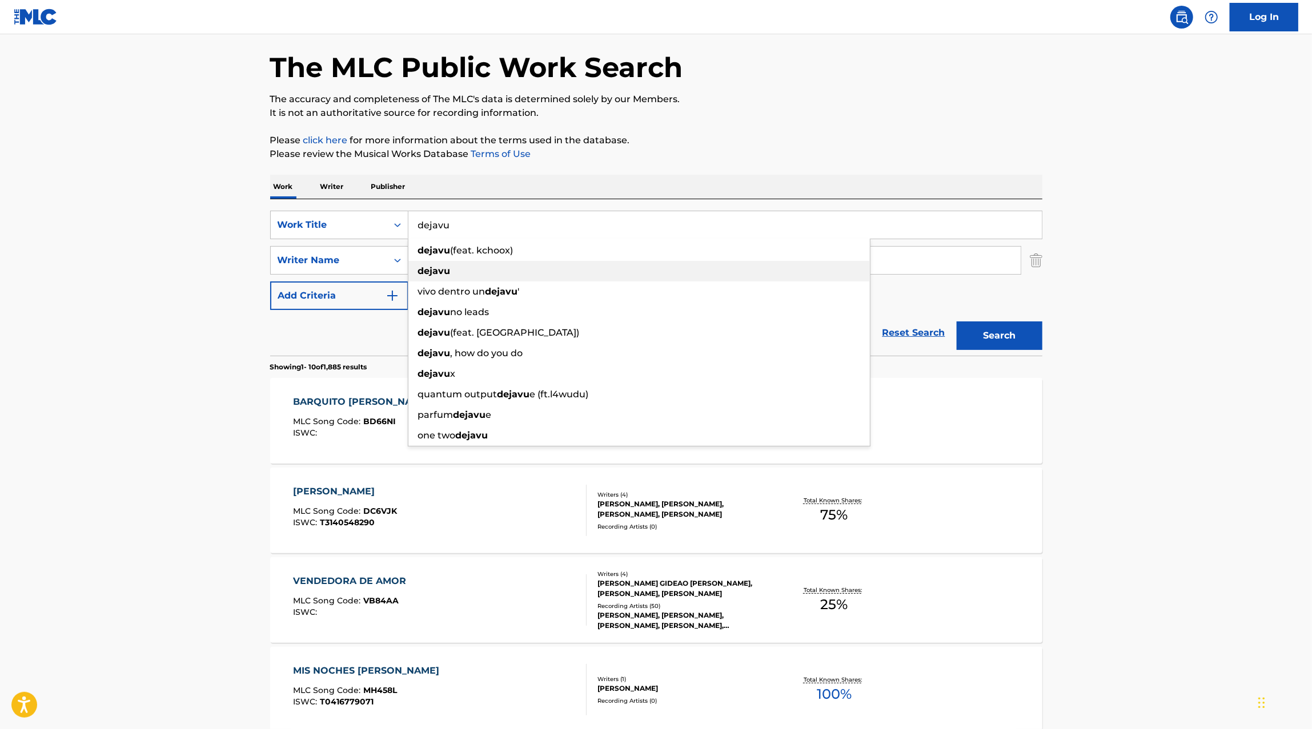
type input "dejavu"
click at [472, 269] on div "dejavu" at bounding box center [638, 271] width 461 height 21
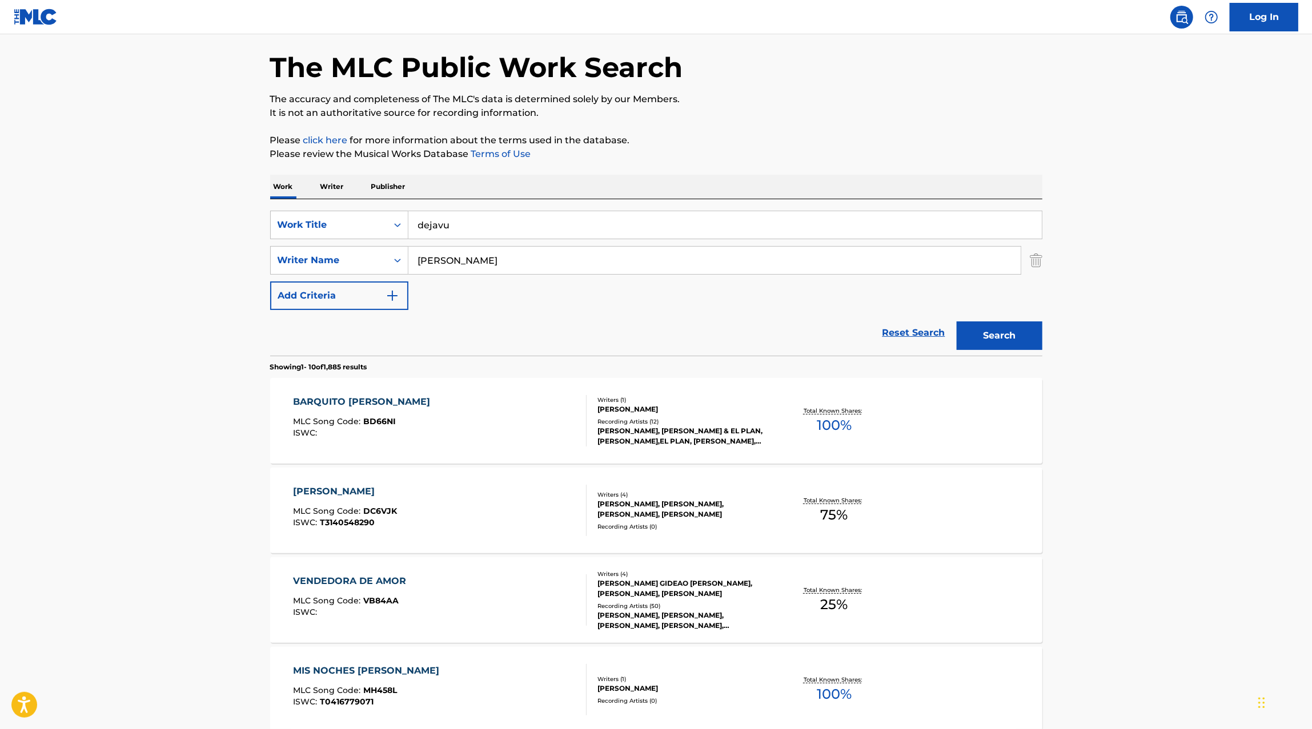
click at [468, 268] on input "[PERSON_NAME]" at bounding box center [714, 260] width 612 height 27
type input "[PERSON_NAME]"
click at [956, 321] on button "Search" at bounding box center [999, 335] width 86 height 29
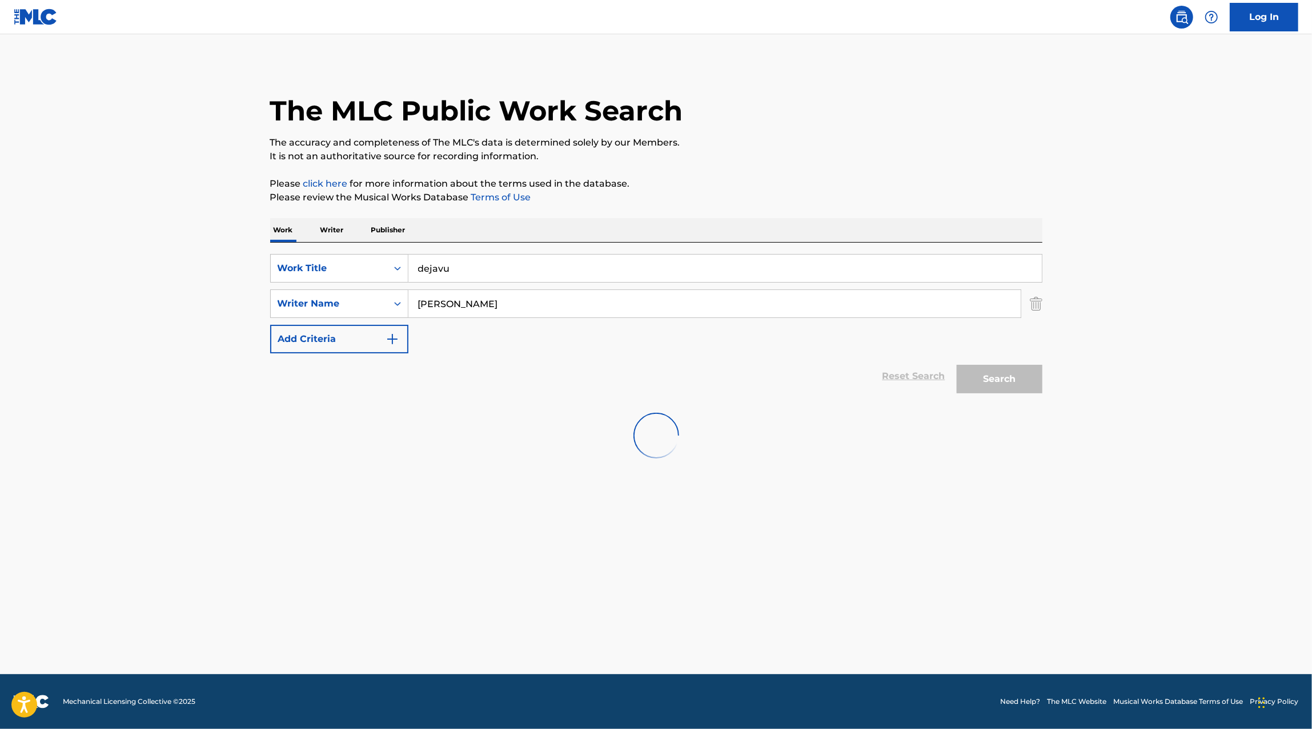
scroll to position [0, 0]
click at [468, 274] on input "dejavu" at bounding box center [724, 268] width 633 height 27
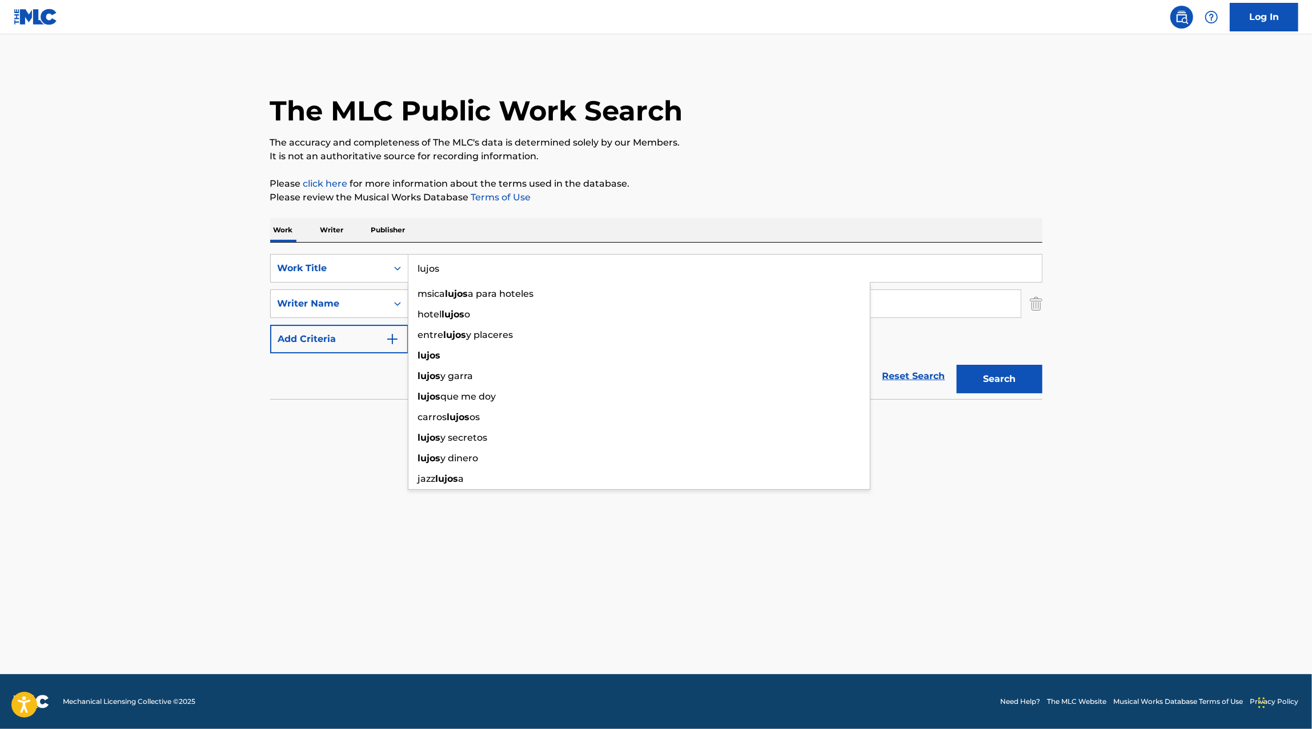
type input "lujos"
click at [414, 305] on input "[PERSON_NAME]" at bounding box center [714, 303] width 612 height 27
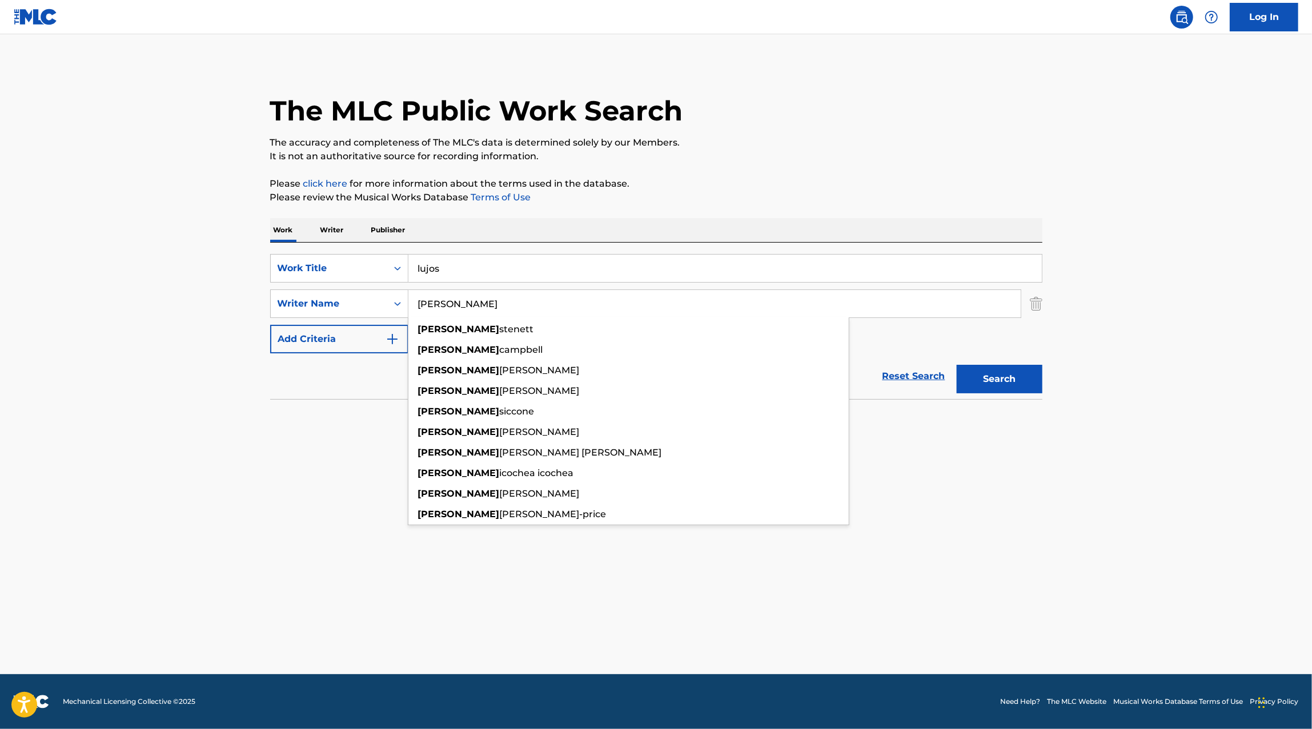
click at [414, 305] on input "[PERSON_NAME]" at bounding box center [714, 303] width 612 height 27
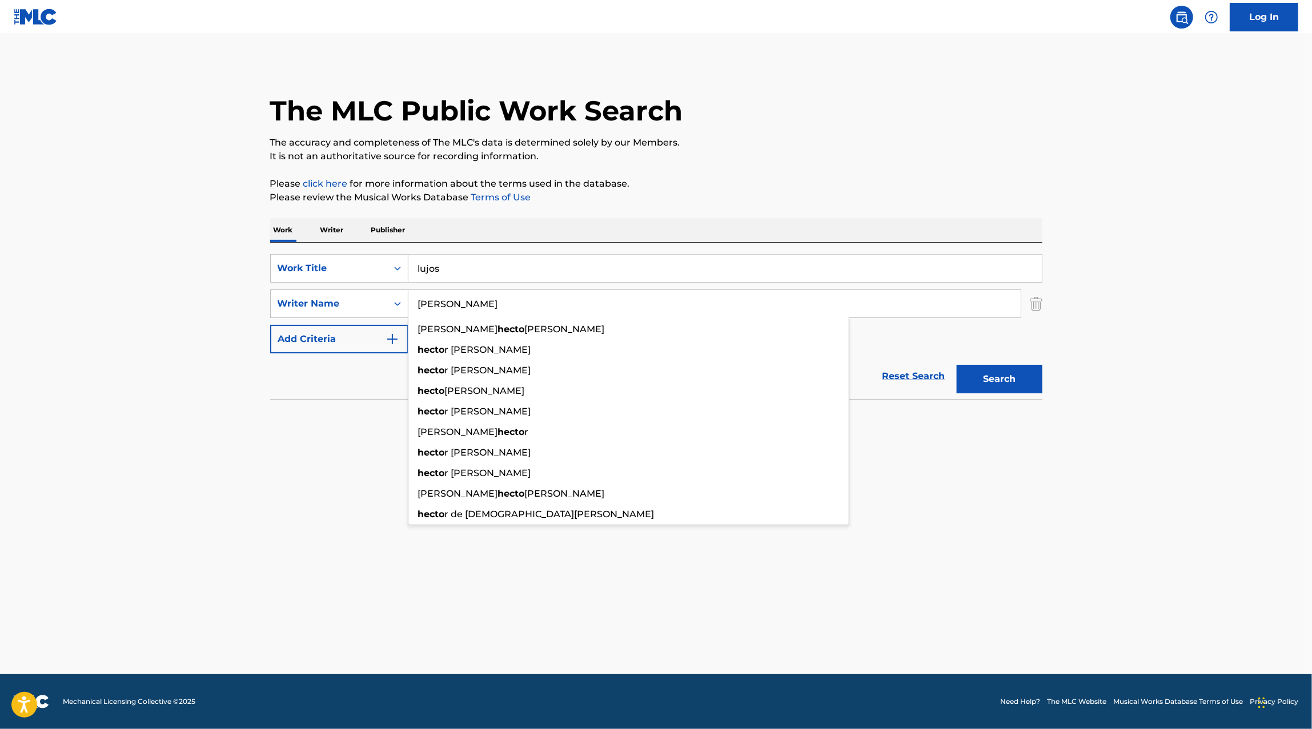
type input "[PERSON_NAME]"
click at [956, 365] on button "Search" at bounding box center [999, 379] width 86 height 29
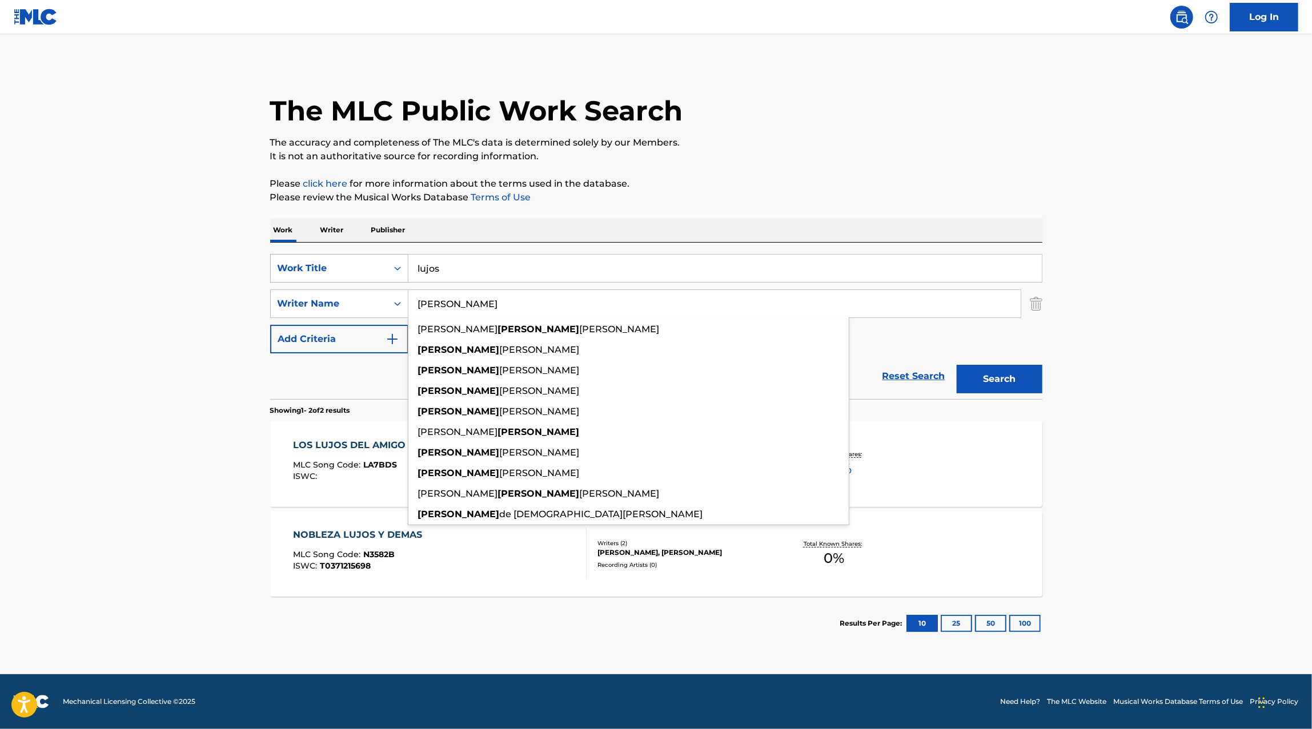
click at [331, 256] on div "Work Title" at bounding box center [339, 268] width 138 height 29
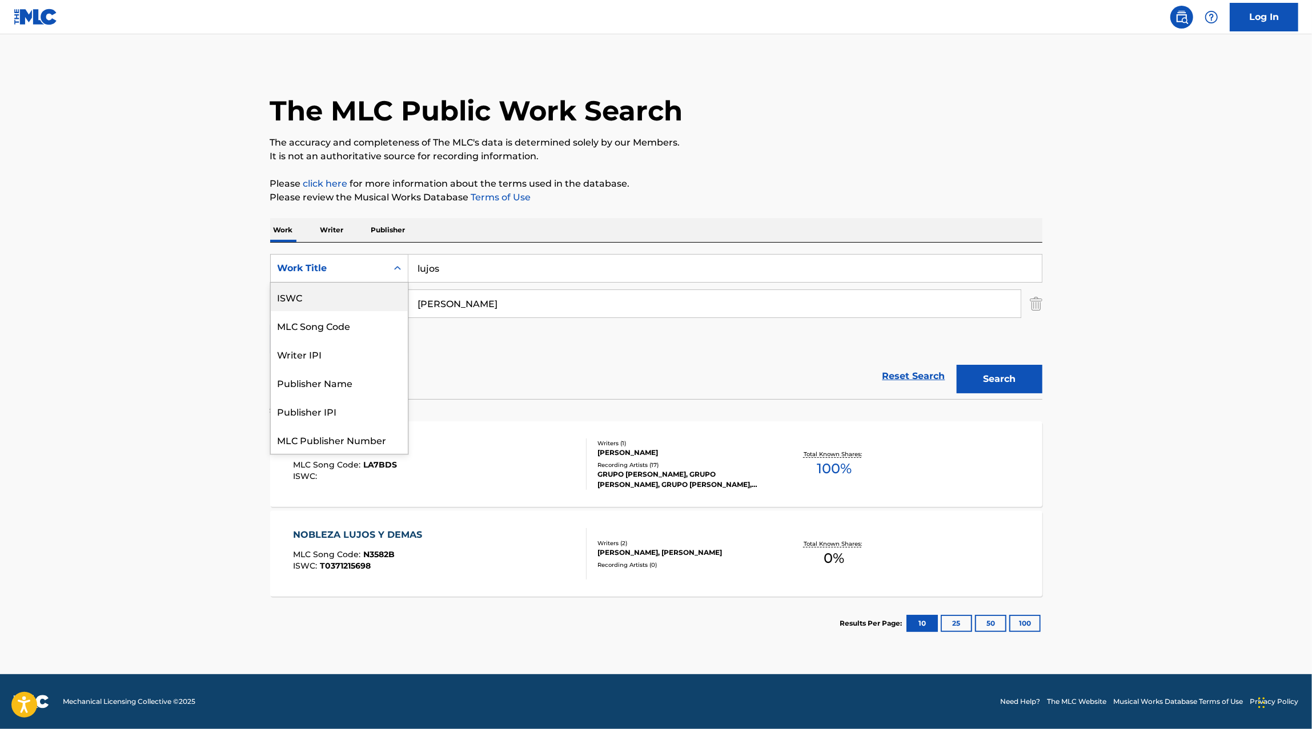
click at [324, 295] on div "ISWC" at bounding box center [339, 297] width 137 height 29
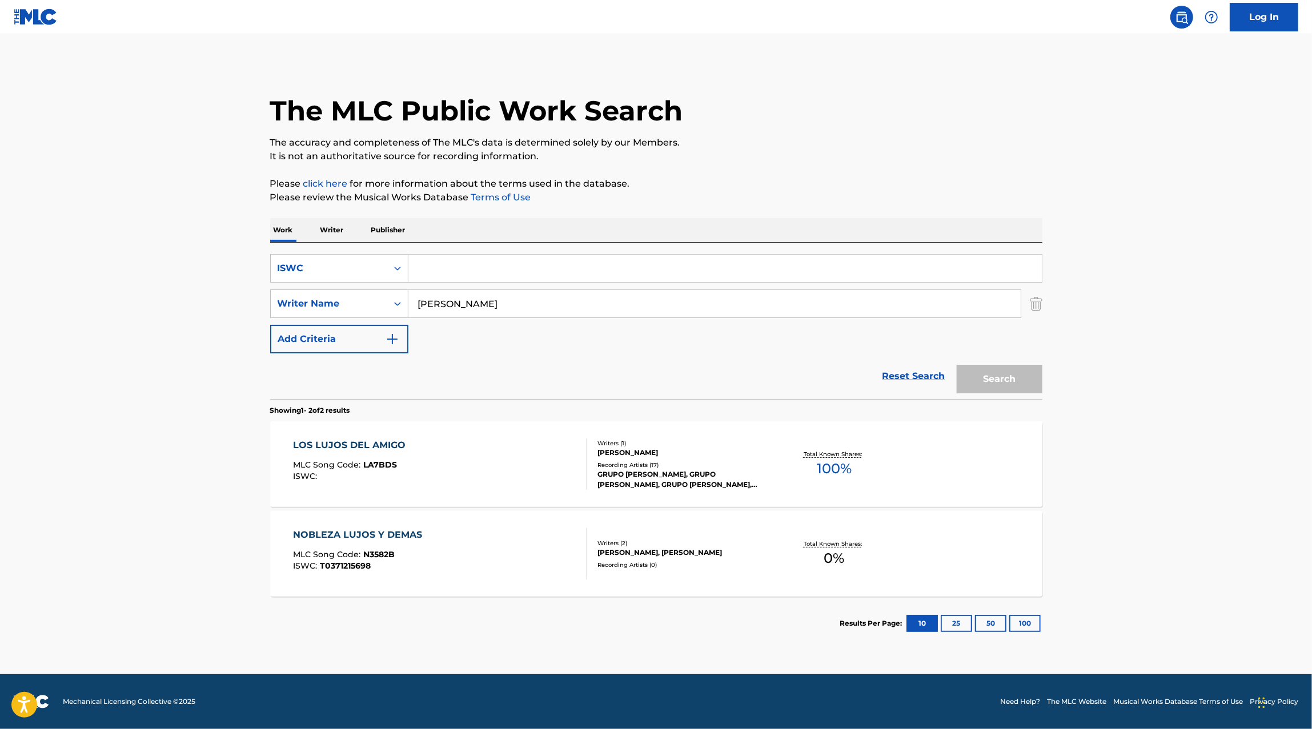
click at [452, 271] on input "Search Form" at bounding box center [724, 268] width 633 height 27
paste input "T3342688642"
type input "T3342688642"
click at [441, 311] on input "[PERSON_NAME]" at bounding box center [714, 303] width 612 height 27
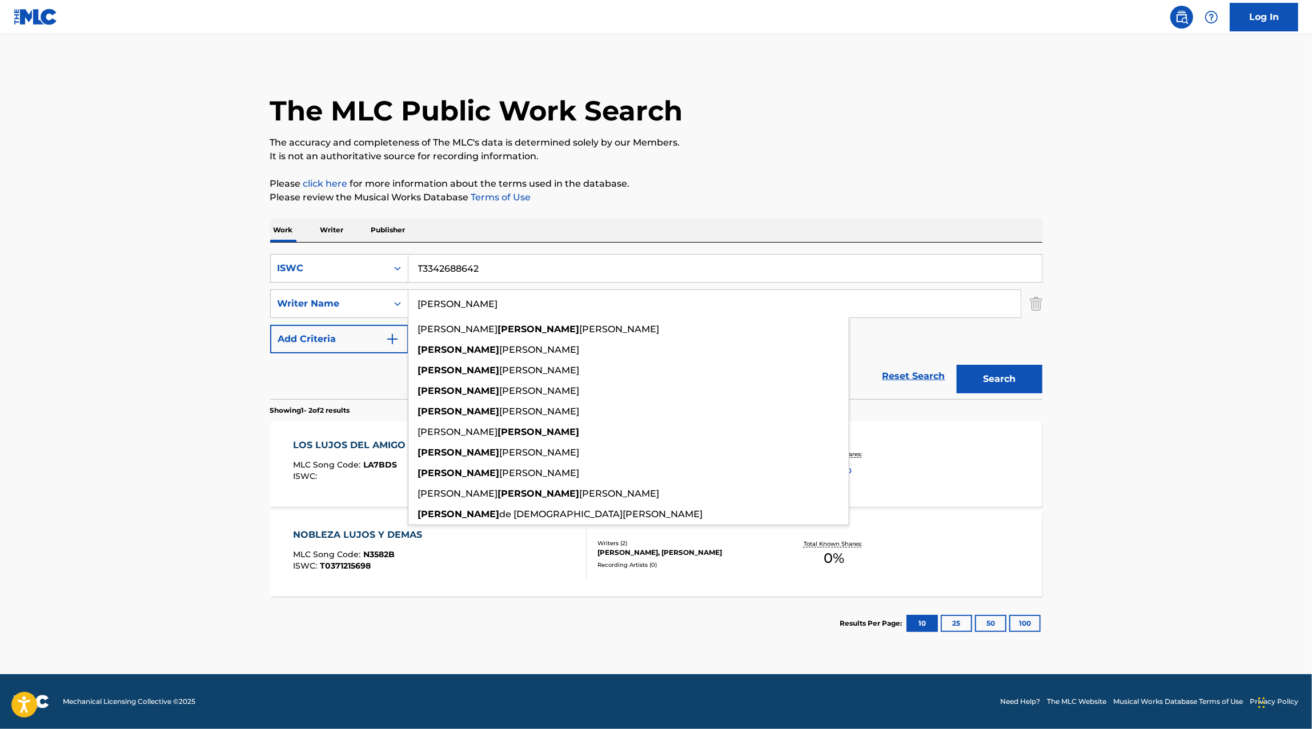
click at [441, 311] on input "[PERSON_NAME]" at bounding box center [714, 303] width 612 height 27
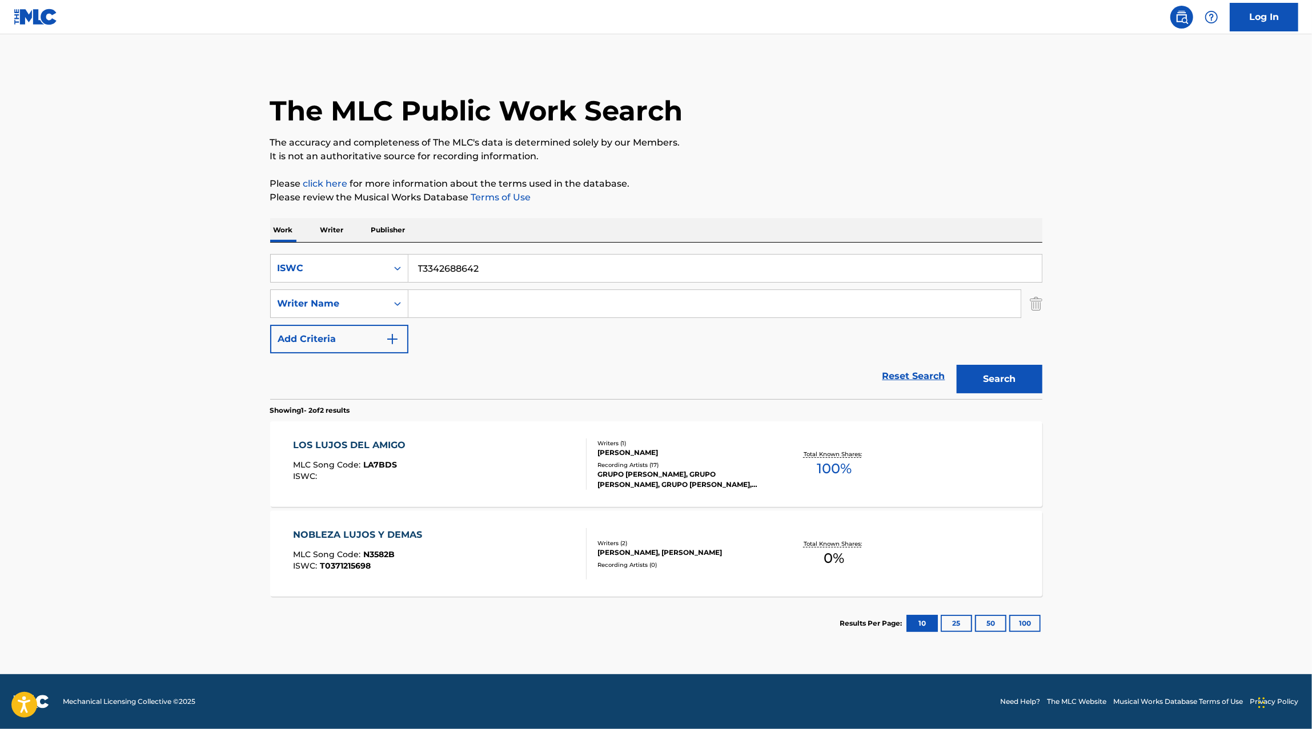
click at [991, 369] on button "Search" at bounding box center [999, 379] width 86 height 29
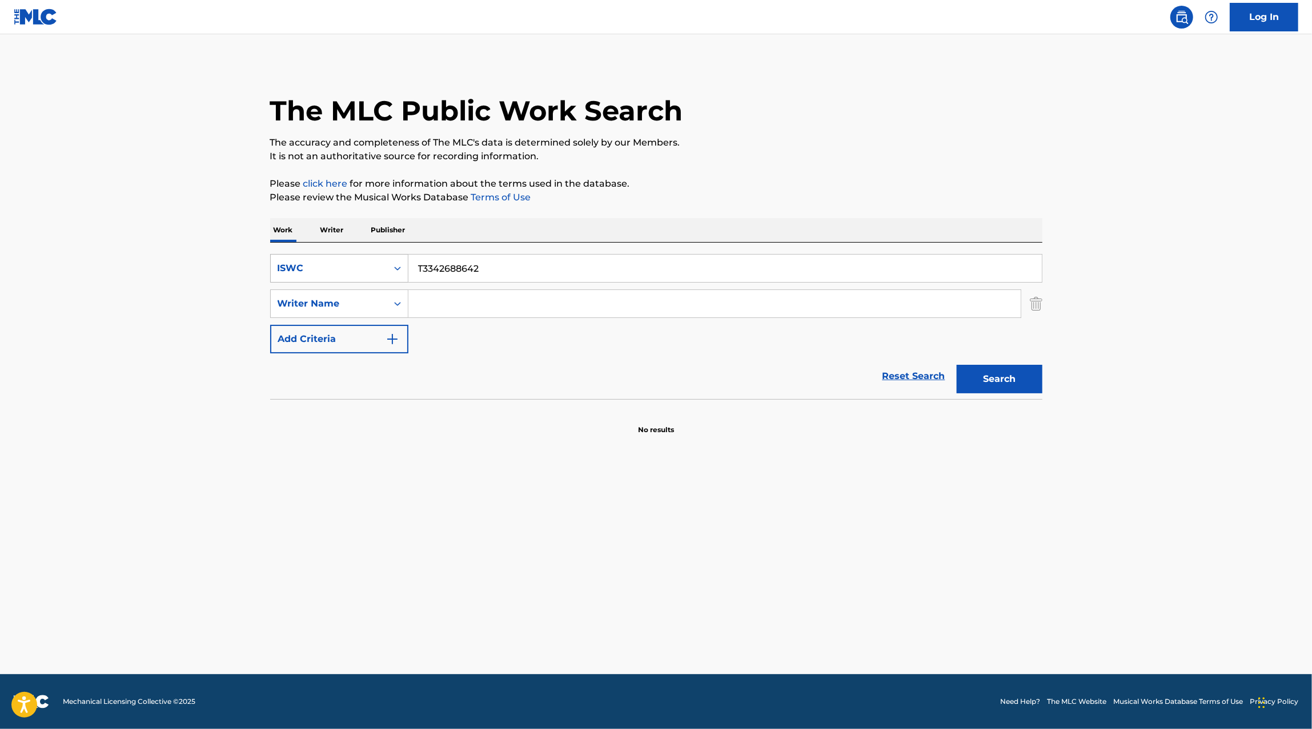
click at [353, 264] on div "ISWC" at bounding box center [329, 269] width 103 height 14
click at [284, 228] on p "Work" at bounding box center [283, 230] width 26 height 24
click at [358, 271] on div "ISWC" at bounding box center [329, 269] width 103 height 14
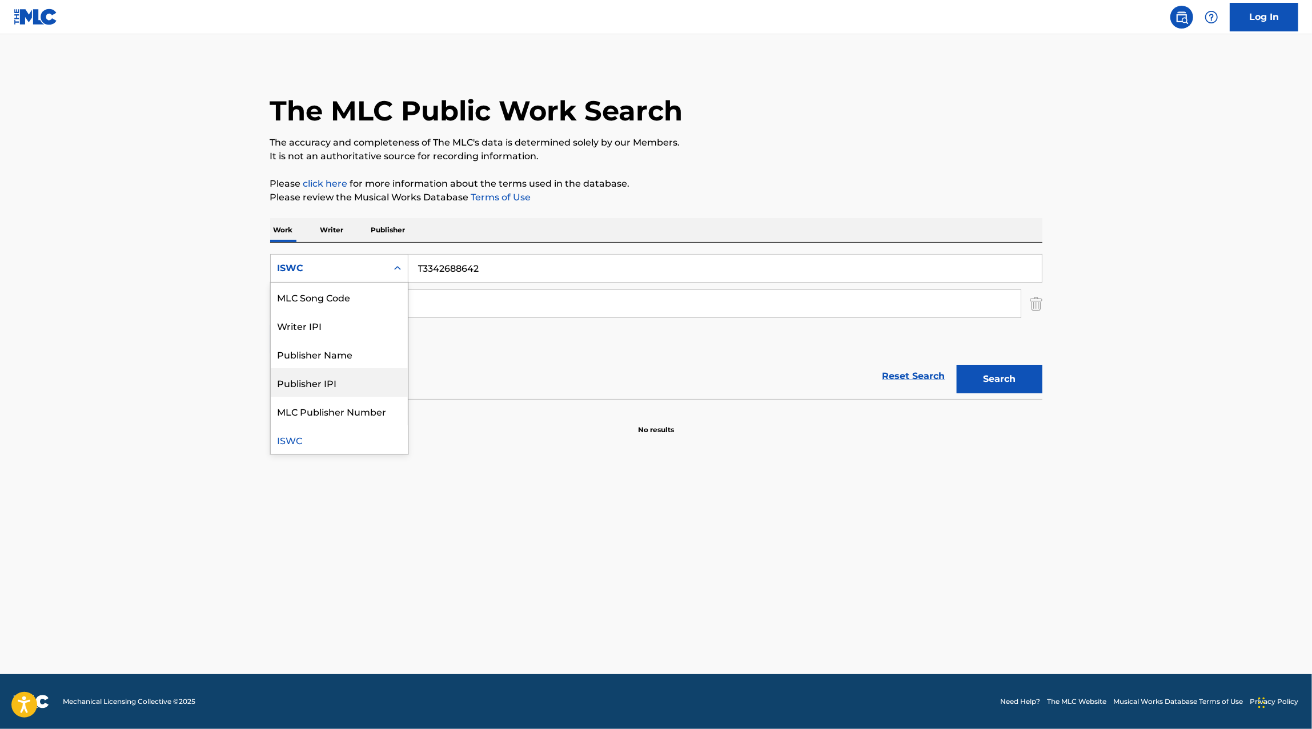
scroll to position [0, 0]
click at [341, 311] on div "MLC Song Code" at bounding box center [339, 325] width 137 height 29
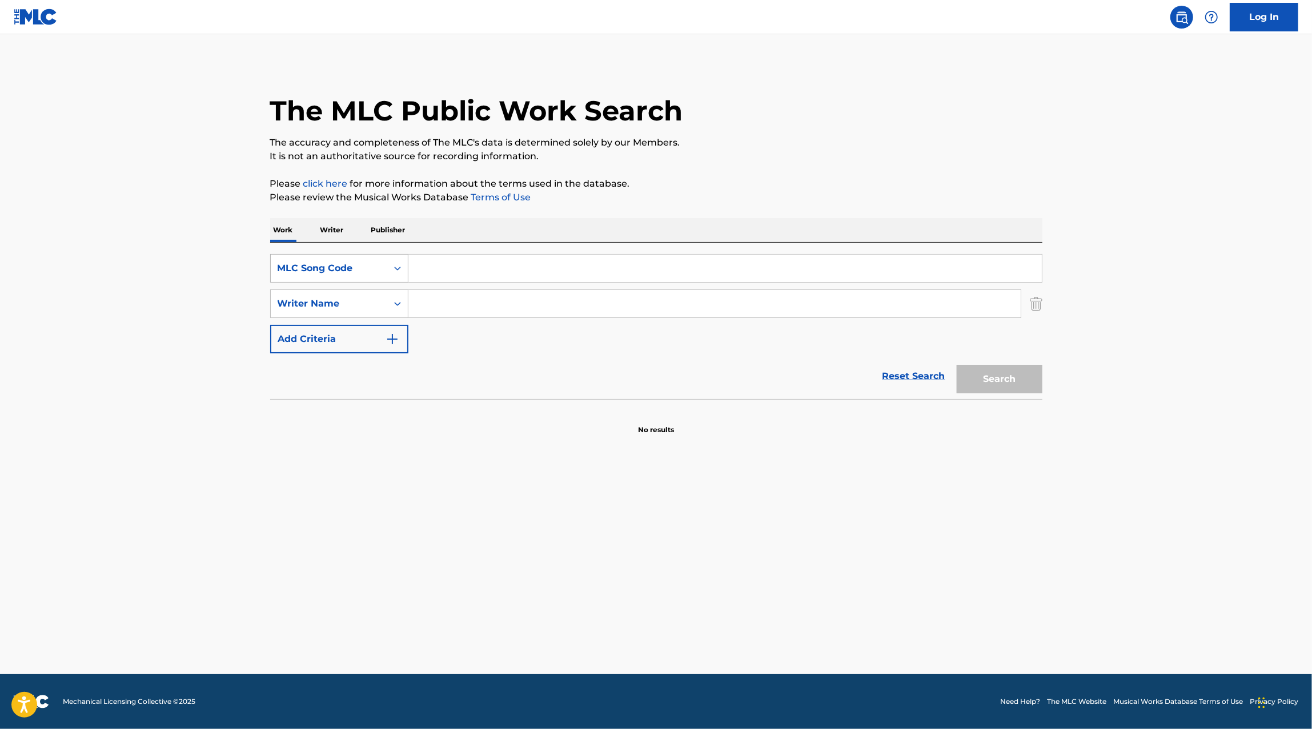
click at [340, 264] on div "MLC Song Code" at bounding box center [329, 269] width 103 height 14
click at [334, 289] on div "ISWC" at bounding box center [339, 297] width 137 height 29
click at [422, 274] on input "Search Form" at bounding box center [724, 268] width 633 height 27
type input "Los Doce Meses"
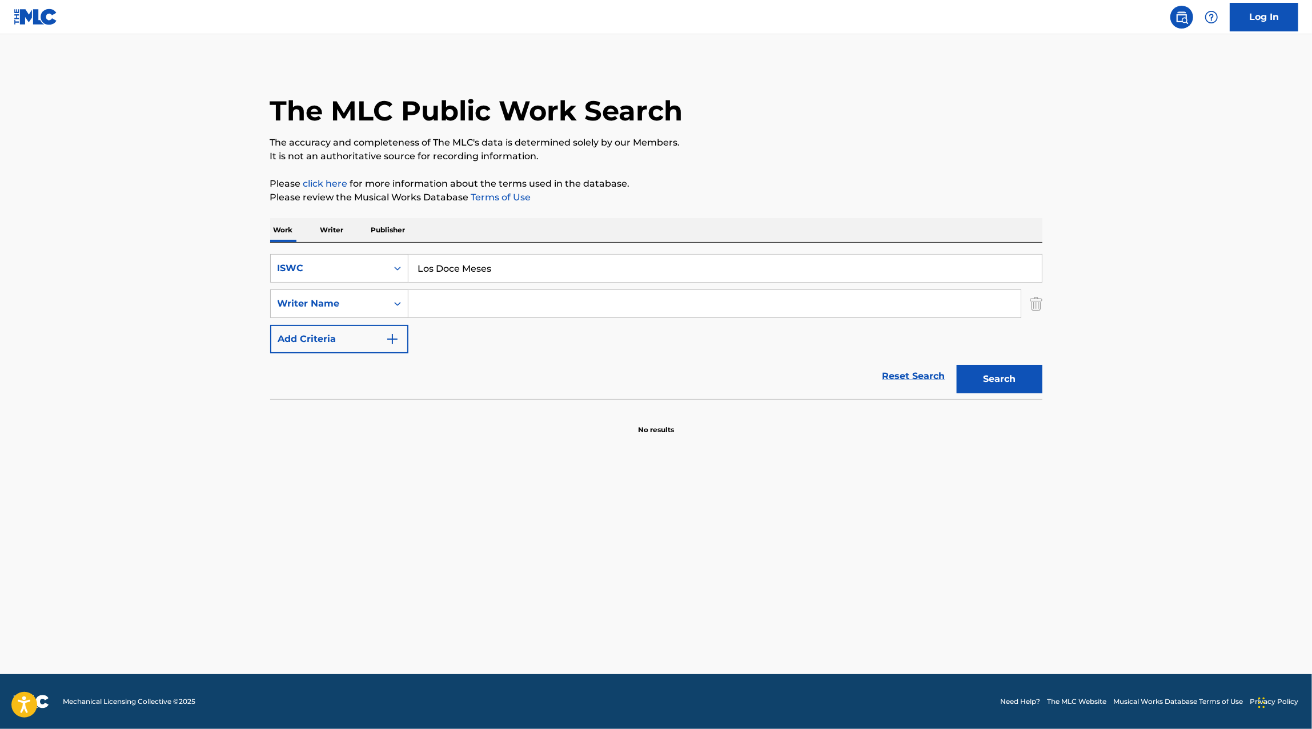
click at [956, 365] on button "Search" at bounding box center [999, 379] width 86 height 29
